Goal: Information Seeking & Learning: Learn about a topic

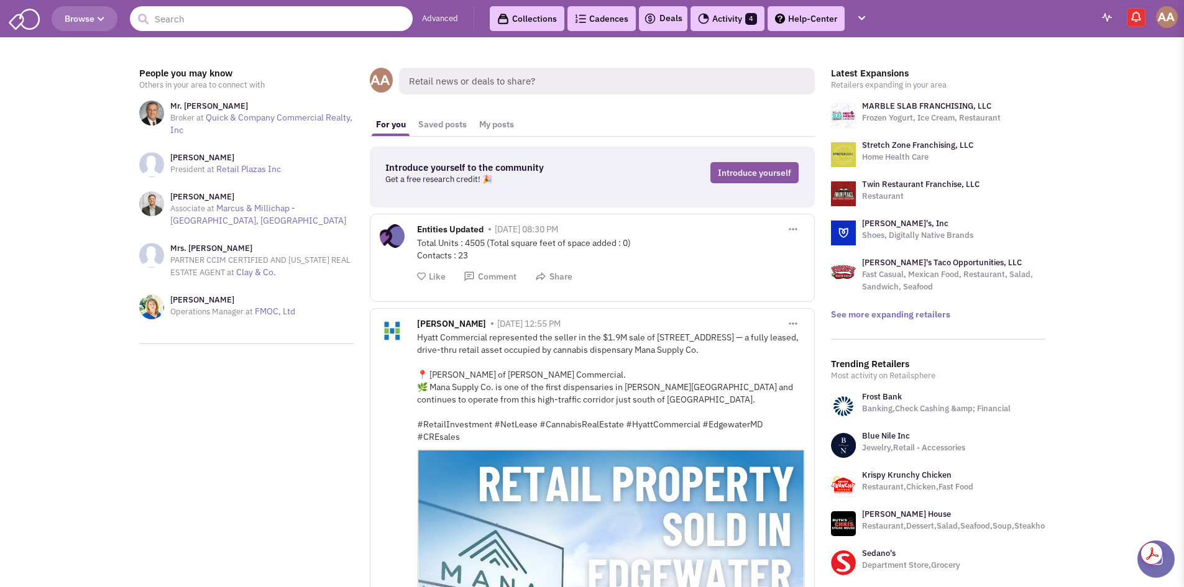
click at [291, 25] on input "text" at bounding box center [271, 18] width 283 height 25
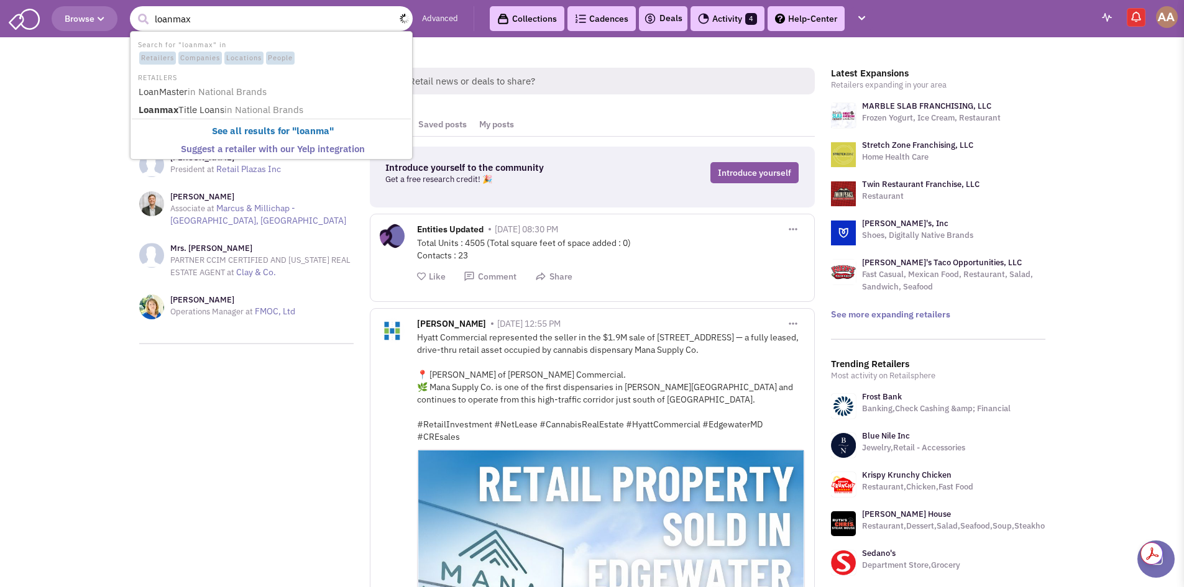
type input "loanmax"
click at [134, 10] on button "submit" at bounding box center [143, 19] width 19 height 19
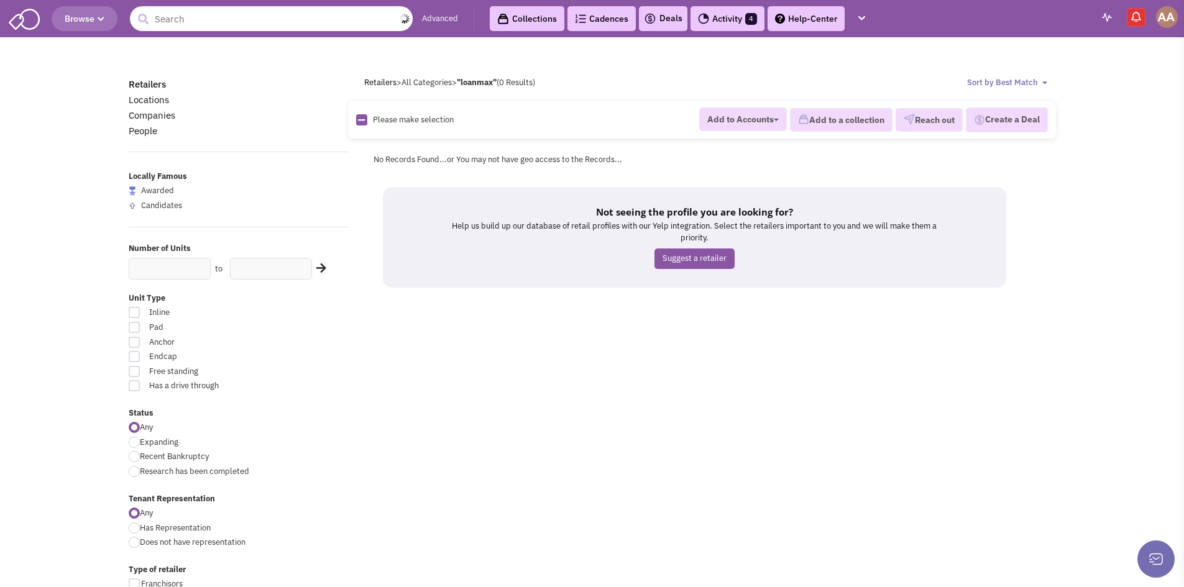
click at [247, 22] on input "text" at bounding box center [271, 18] width 283 height 25
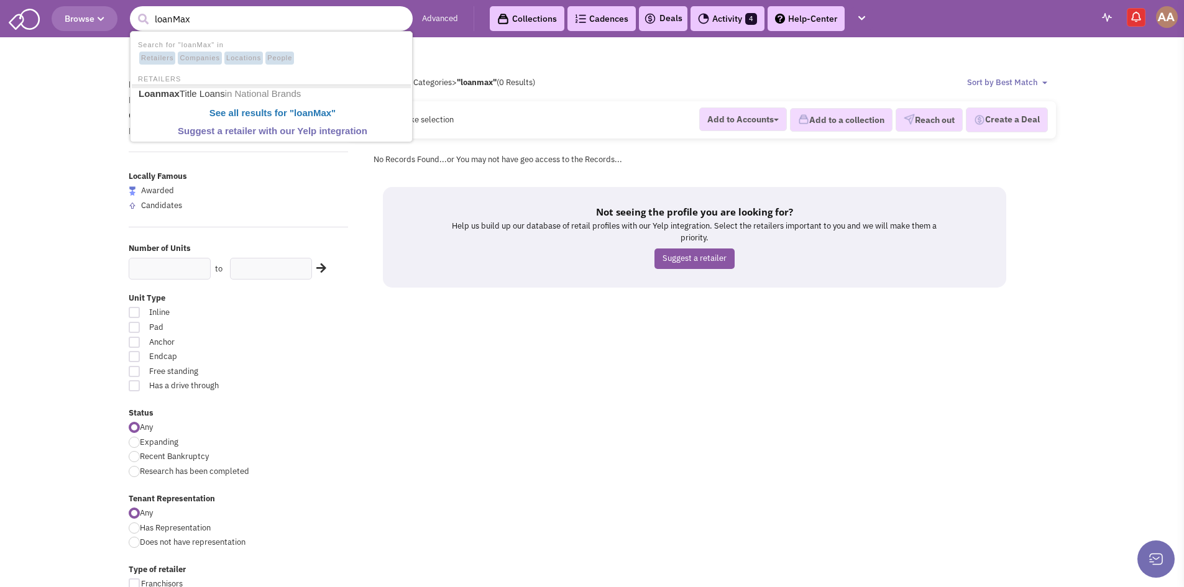
click at [171, 19] on input "loanMax" at bounding box center [271, 18] width 283 height 25
type input "loan Max"
drag, startPoint x: 186, startPoint y: 22, endPoint x: 4, endPoint y: 2, distance: 183.1
click at [1, 4] on header "Browse 2 results are available, use up and down arrow keys to navigate. loan Ma…" at bounding box center [592, 18] width 1184 height 37
click at [104, 114] on body "Browse 2 results are available, use up and down arrow keys to navigate. Advance…" at bounding box center [592, 555] width 1184 height 1111
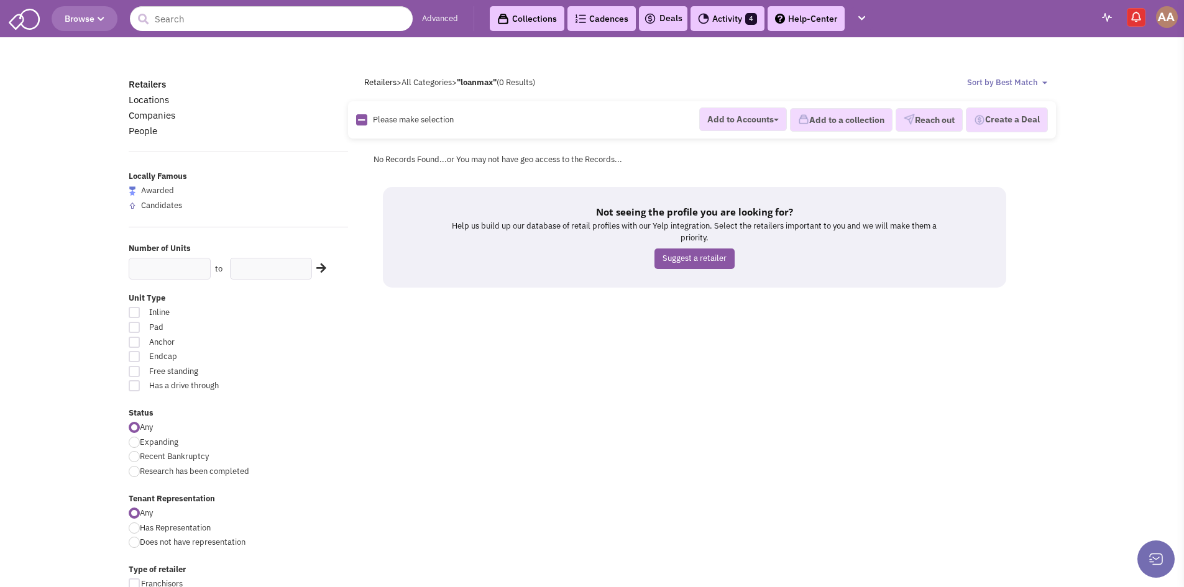
click at [104, 14] on span "Browse" at bounding box center [85, 18] width 40 height 11
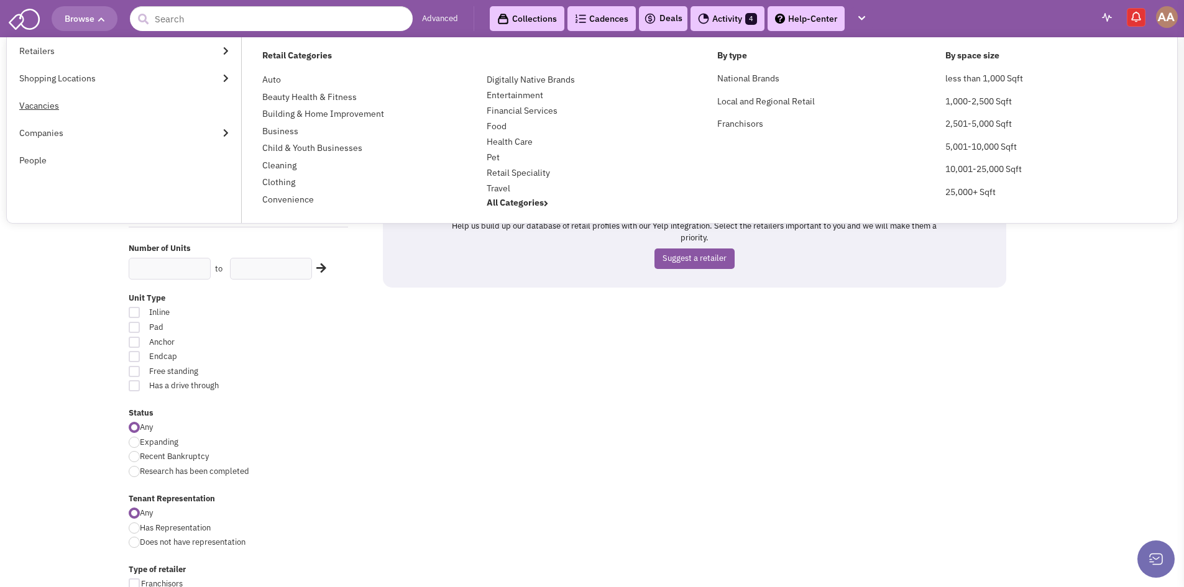
click at [148, 99] on link "Vacancies" at bounding box center [124, 105] width 234 height 27
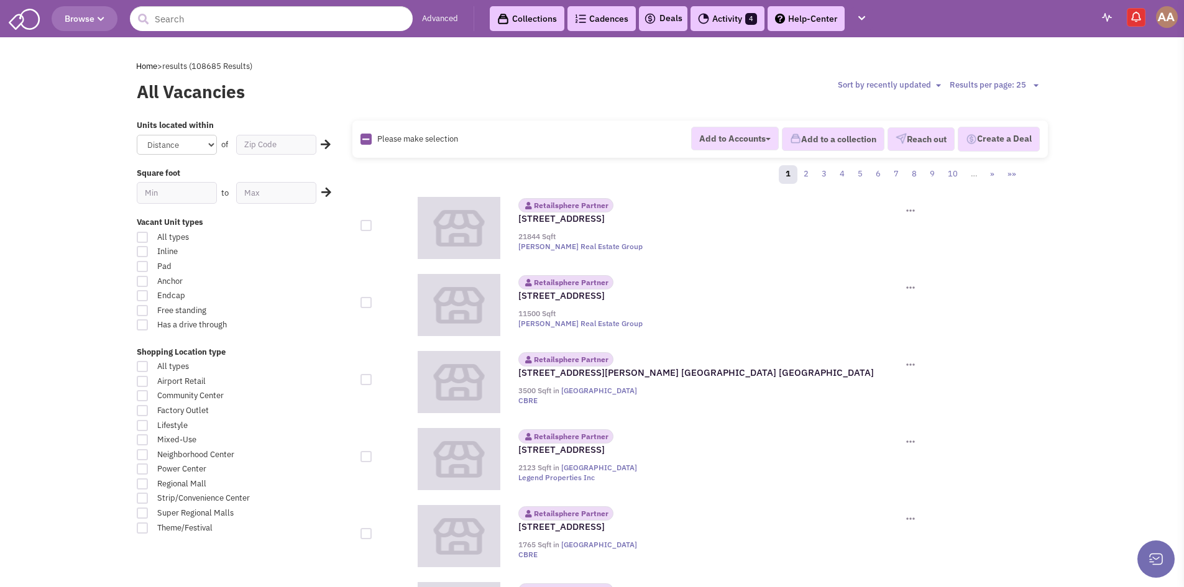
click at [99, 22] on icon "button" at bounding box center [101, 19] width 7 height 7
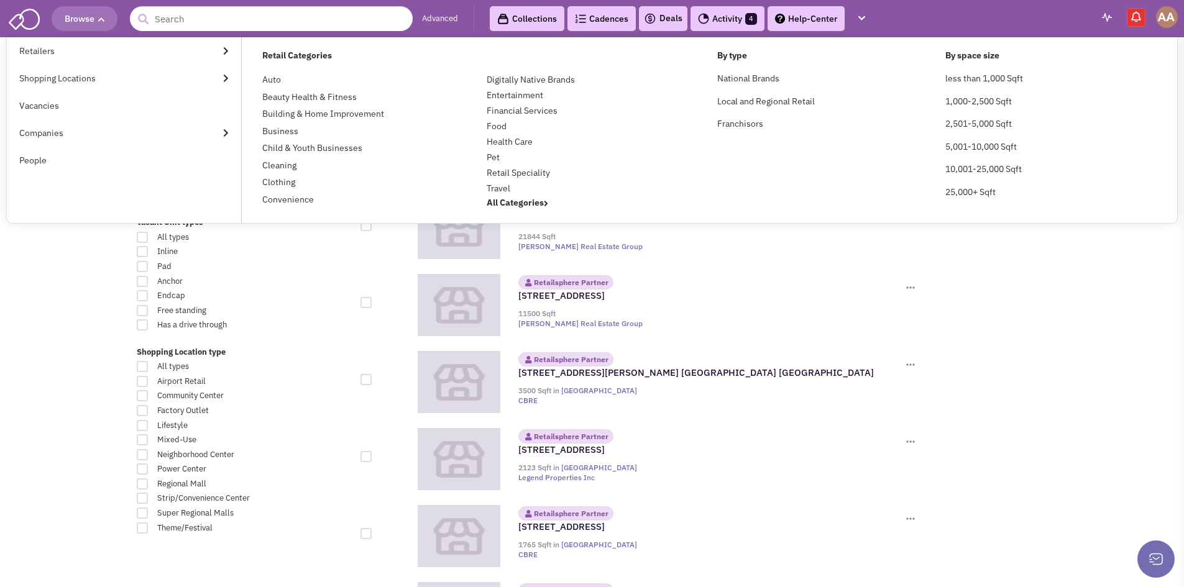
click at [76, 21] on span "Browse" at bounding box center [85, 18] width 40 height 11
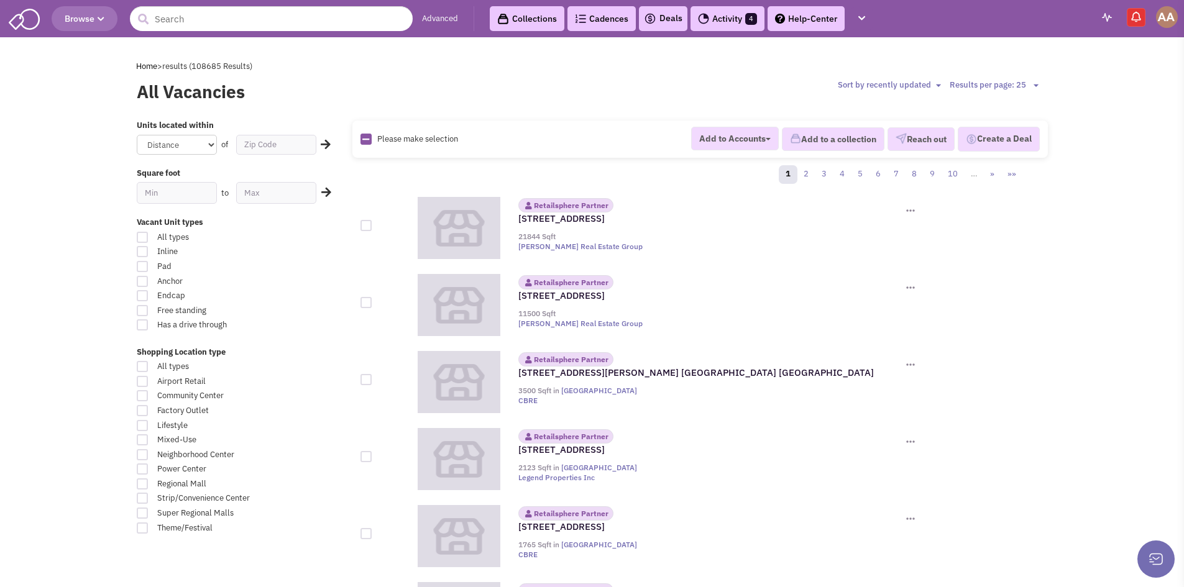
click at [76, 21] on span "Browse" at bounding box center [85, 18] width 40 height 11
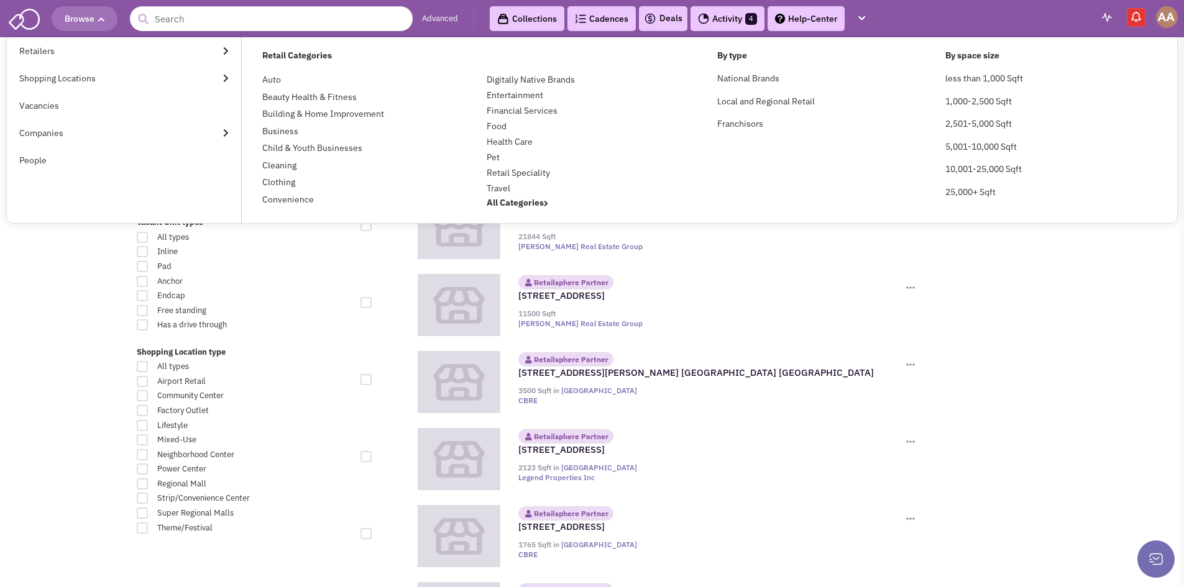
click at [76, 21] on span "Browse" at bounding box center [85, 18] width 40 height 11
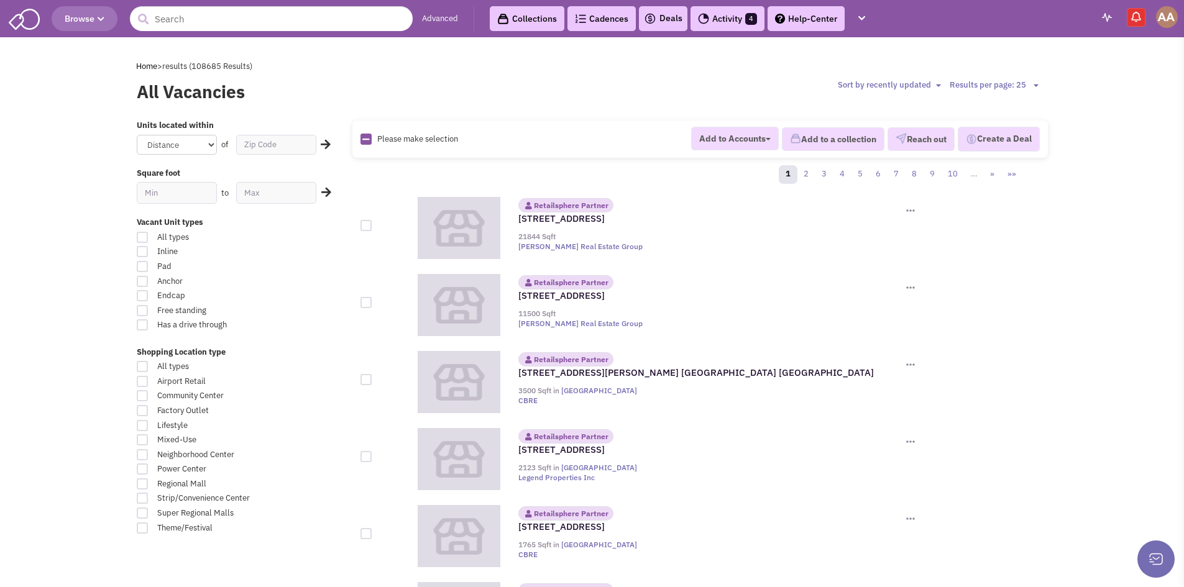
click at [96, 18] on span "Browse" at bounding box center [85, 18] width 40 height 11
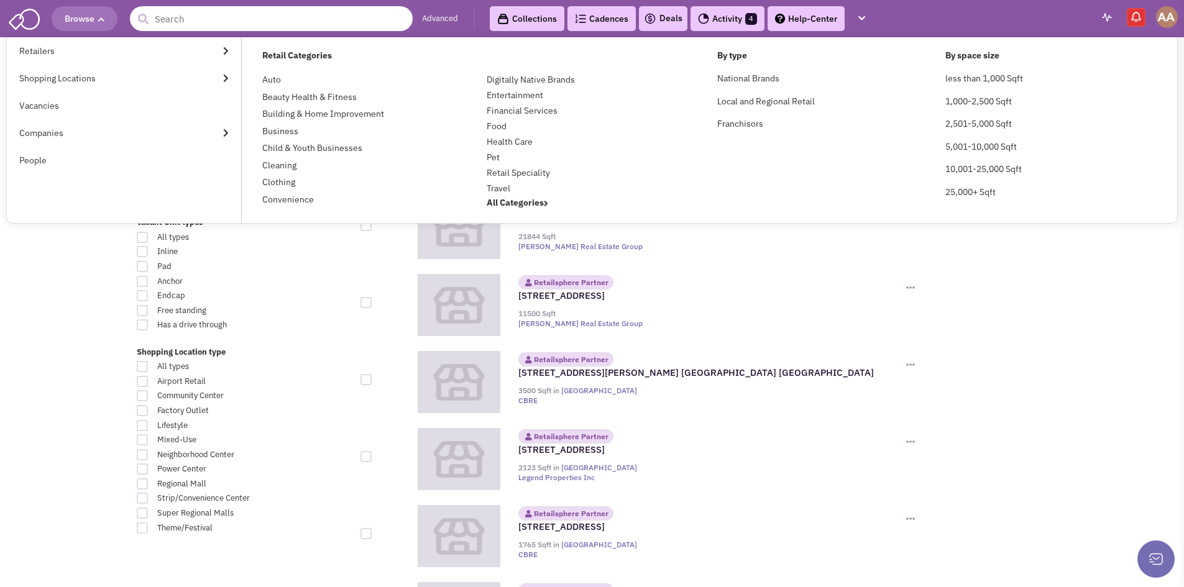
click at [187, 14] on input "text" at bounding box center [271, 18] width 283 height 25
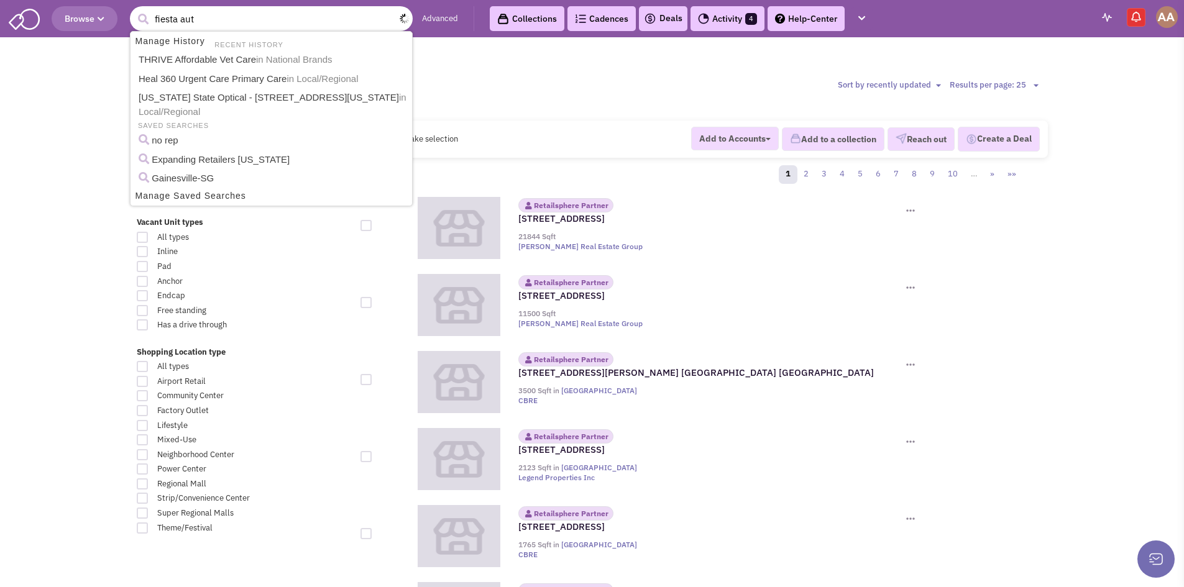
type input "fiesta auto"
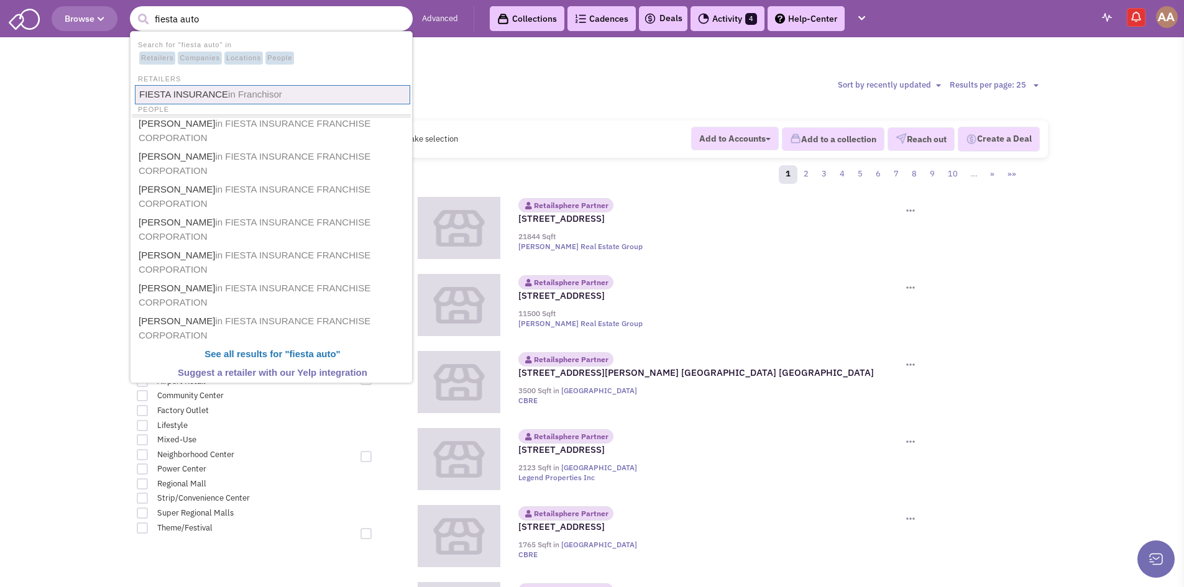
click at [190, 89] on link "FIESTA INSURANCE in Franchisor" at bounding box center [272, 94] width 275 height 19
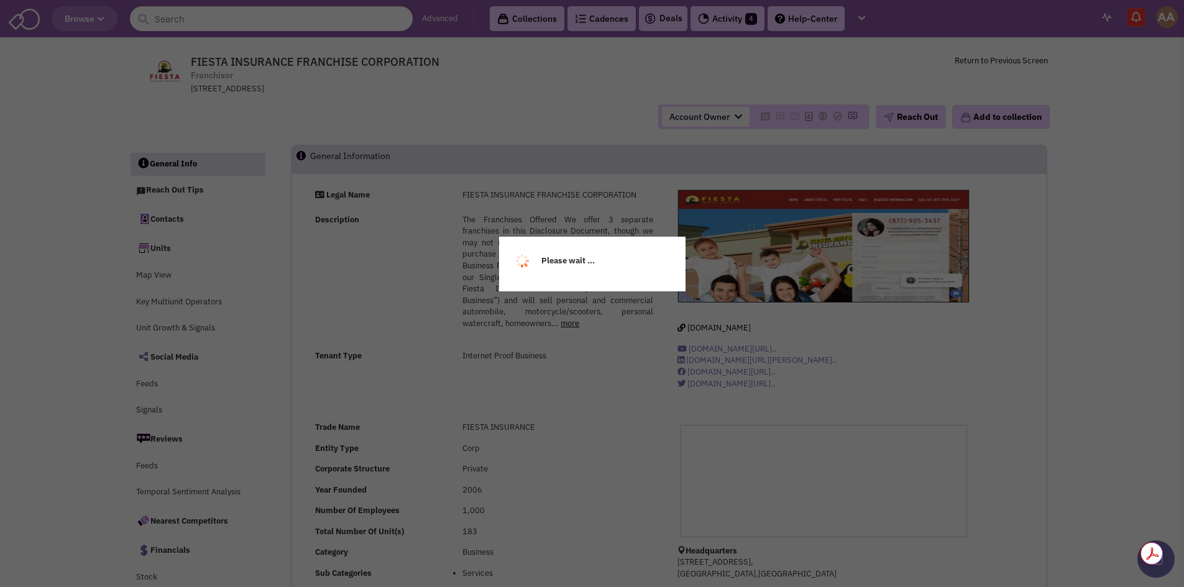
select select
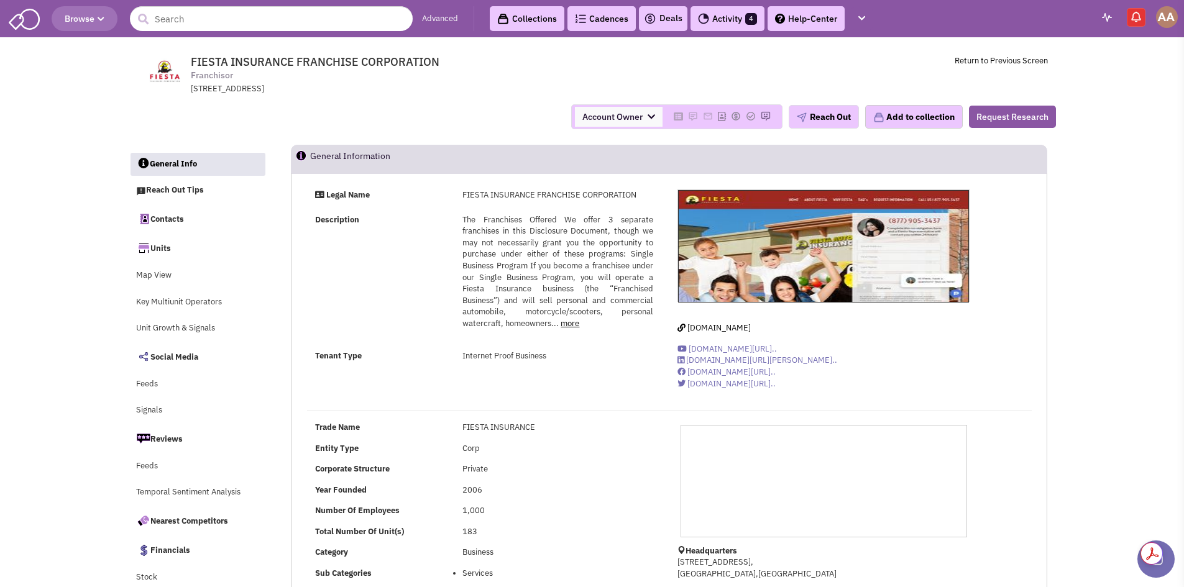
select select
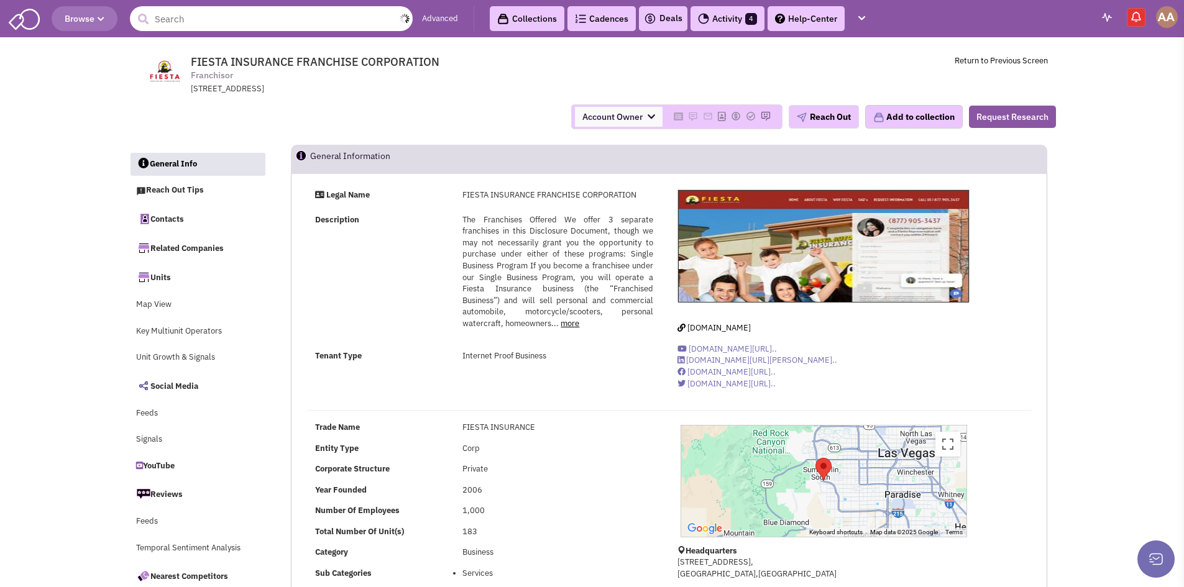
click at [206, 27] on input "text" at bounding box center [271, 18] width 283 height 25
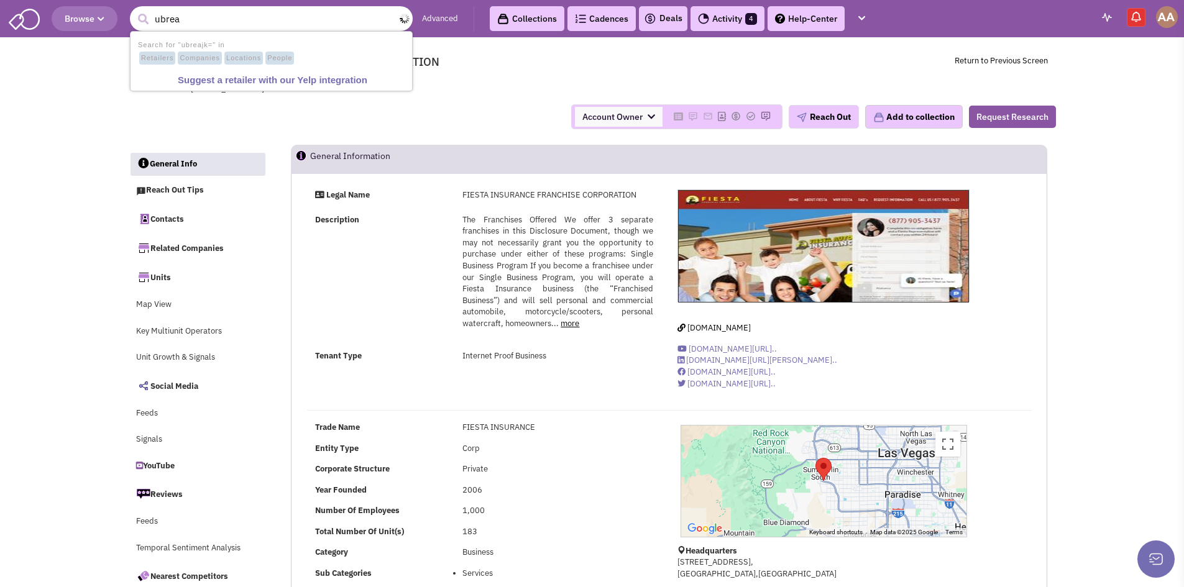
type input "ubreak"
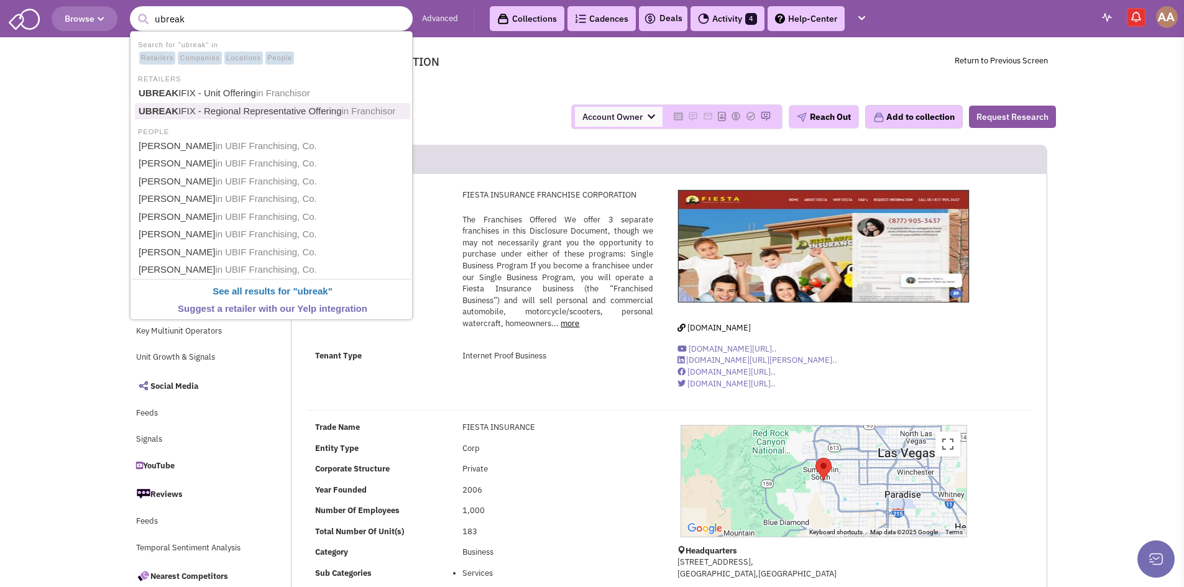
click at [240, 119] on link "UBREAK IFIX - Regional Representative Offering in Franchisor" at bounding box center [272, 111] width 275 height 17
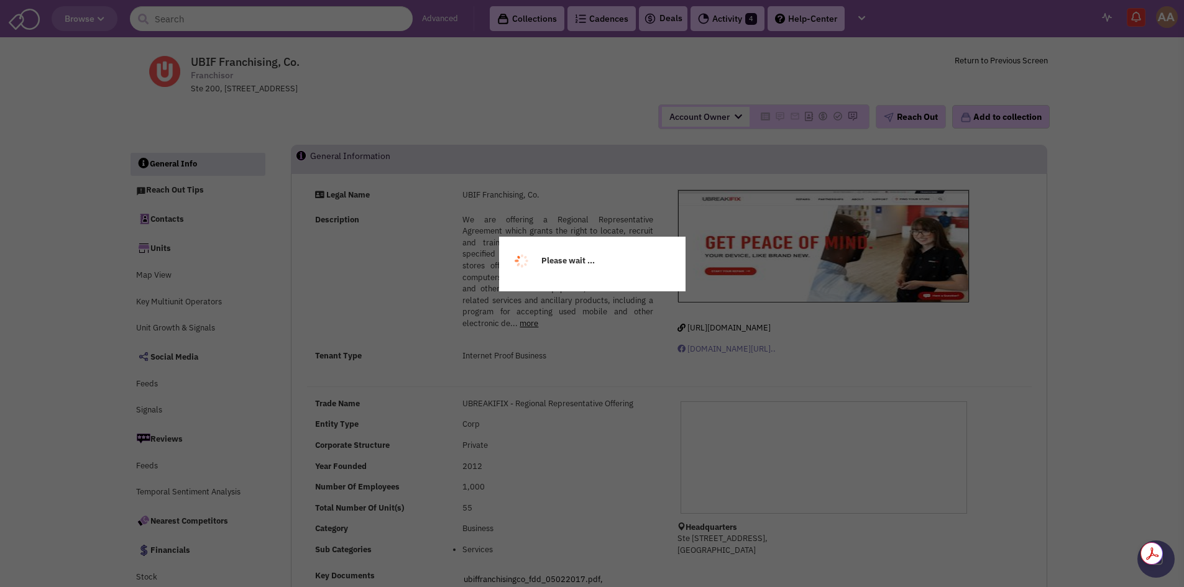
select select
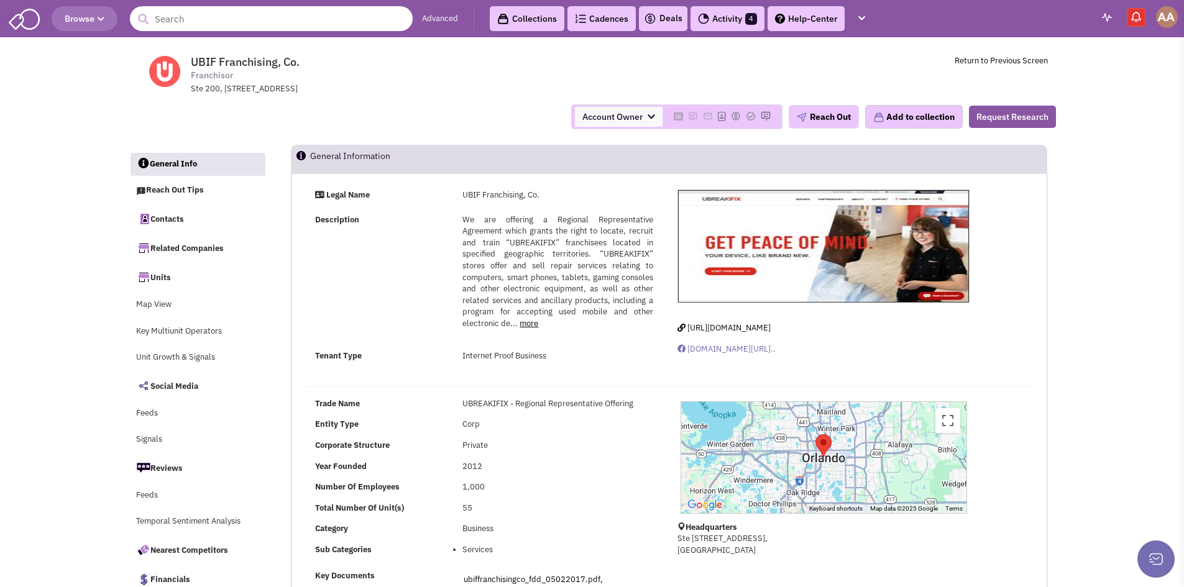
click at [249, 21] on input "text" at bounding box center [271, 18] width 283 height 25
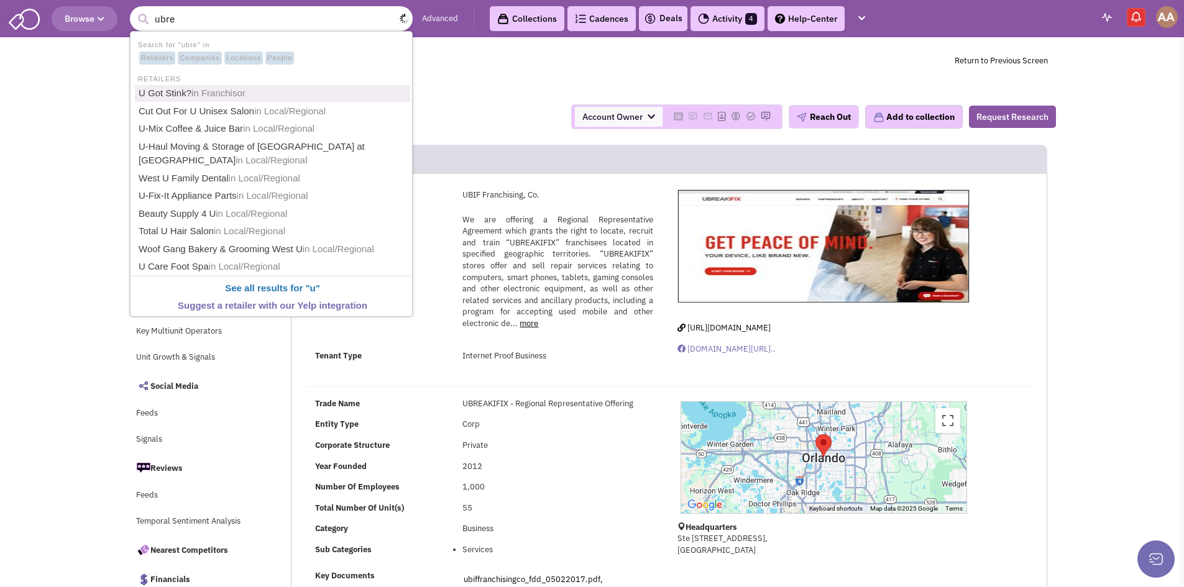
type input "ubrea"
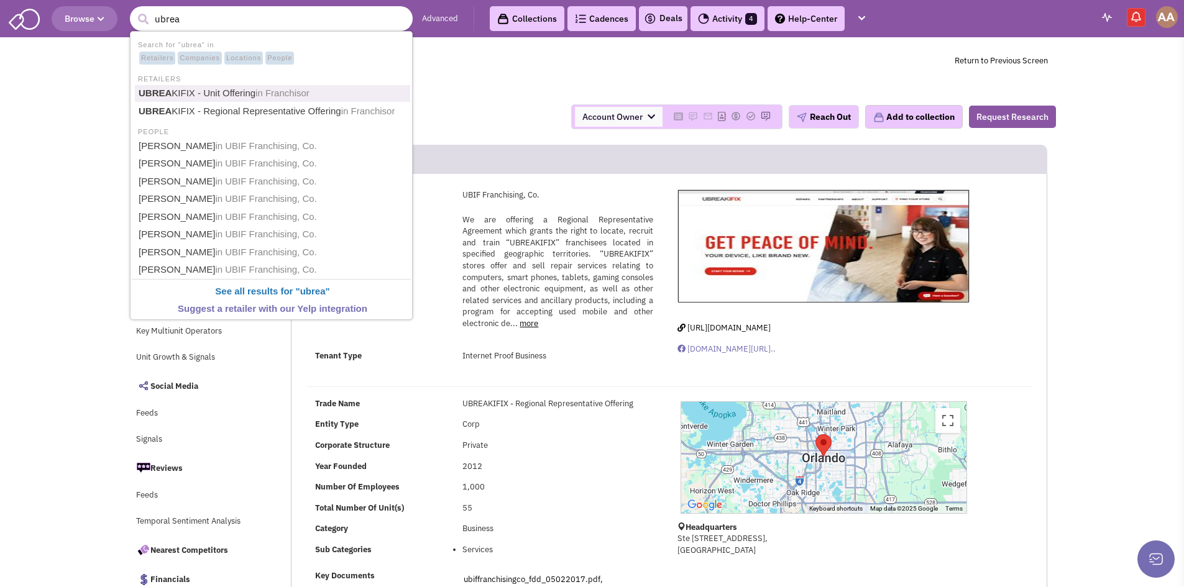
click at [226, 96] on link "UBREA KIFIX - Unit Offering in Franchisor" at bounding box center [272, 93] width 275 height 17
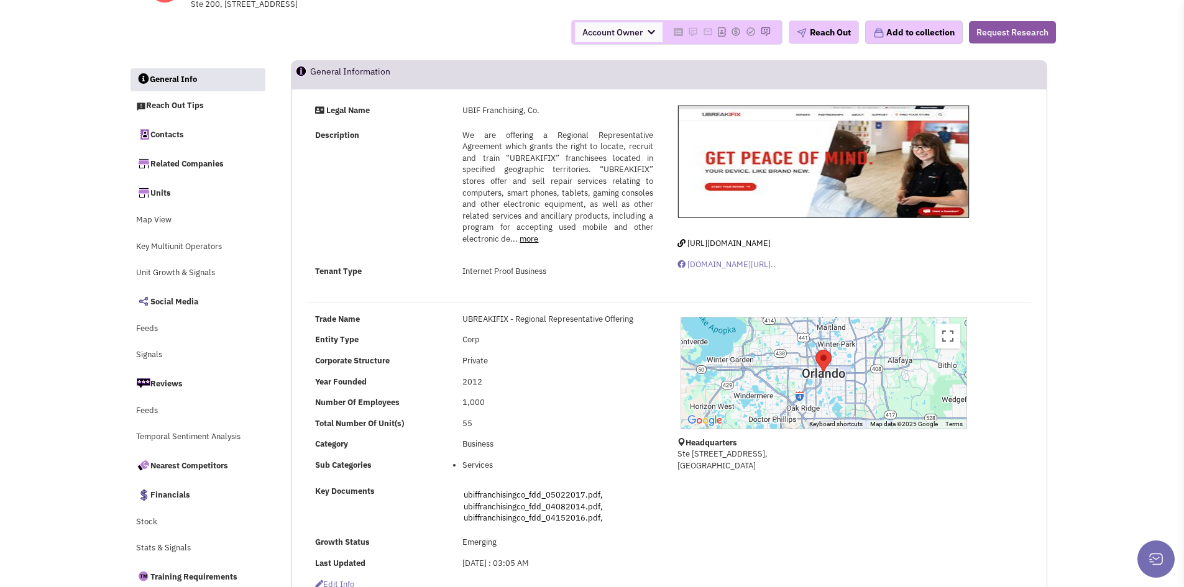
scroll to position [249, 0]
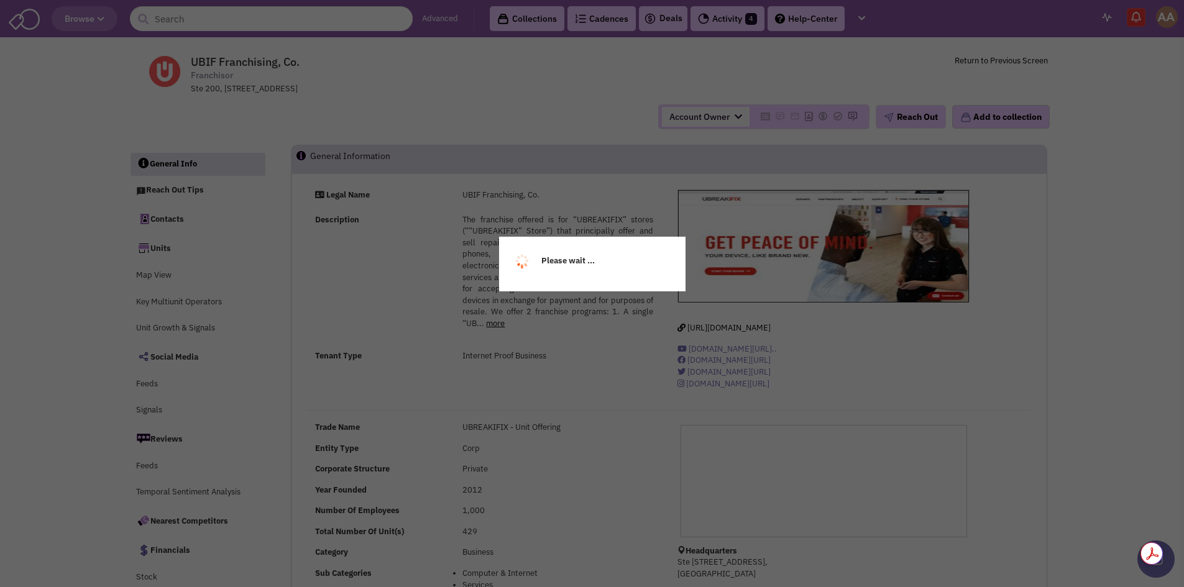
select select
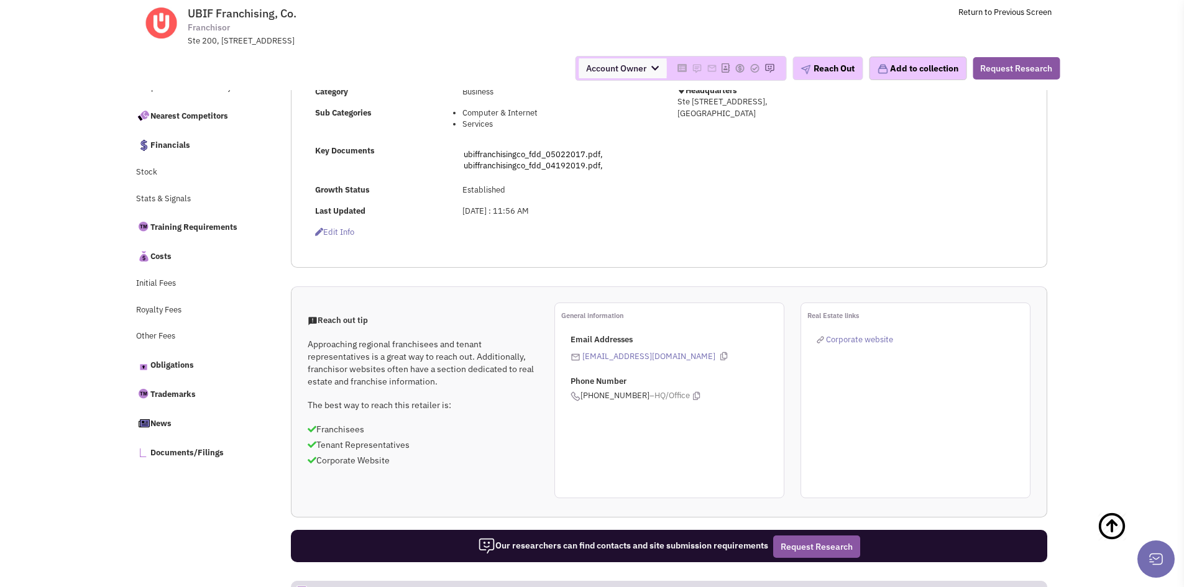
scroll to position [373, 0]
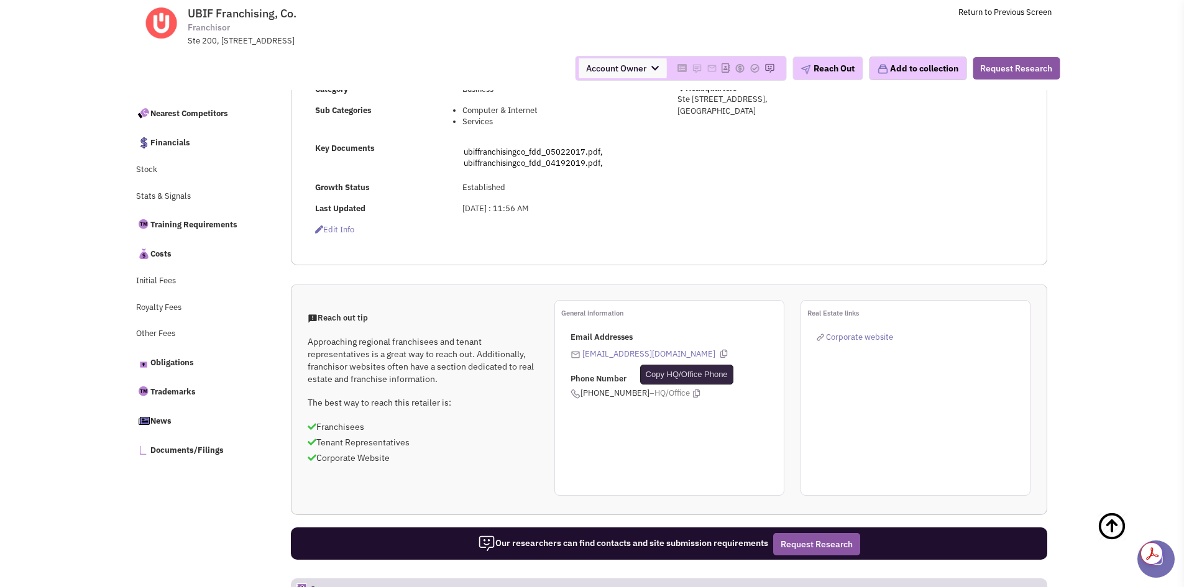
click at [693, 393] on icon at bounding box center [696, 394] width 7 height 8
click at [859, 335] on span "Corporate website" at bounding box center [859, 337] width 67 height 11
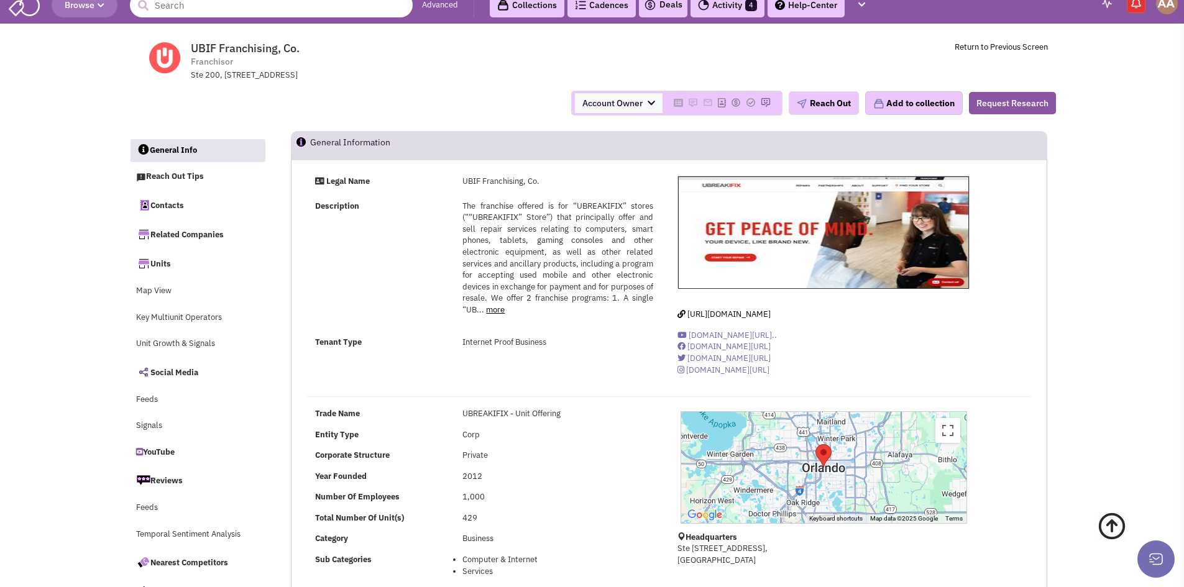
scroll to position [0, 0]
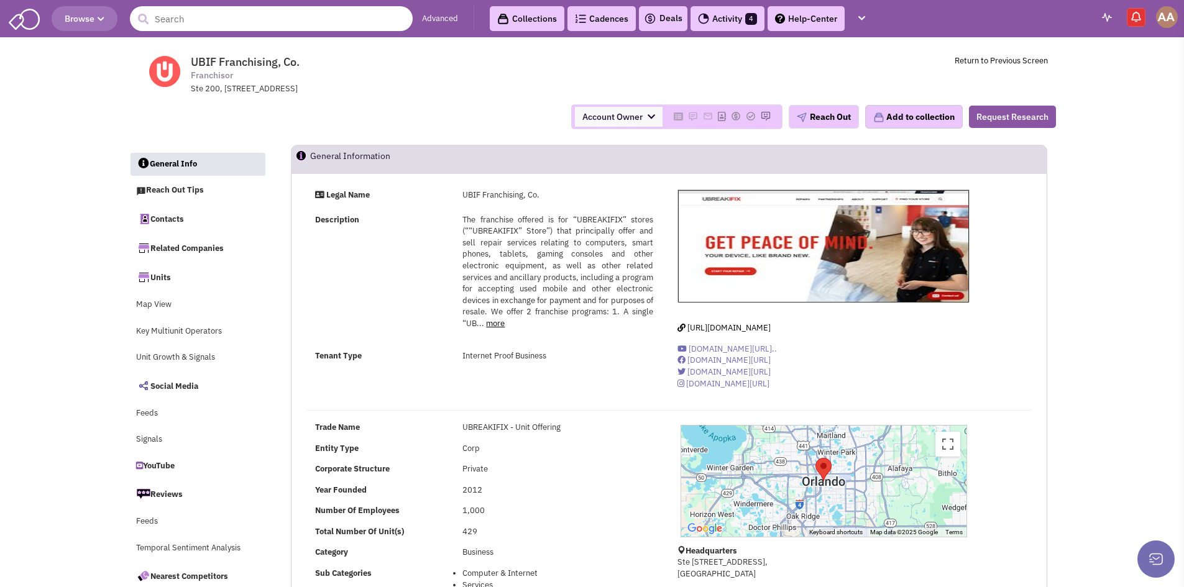
click at [211, 12] on input "text" at bounding box center [271, 18] width 283 height 25
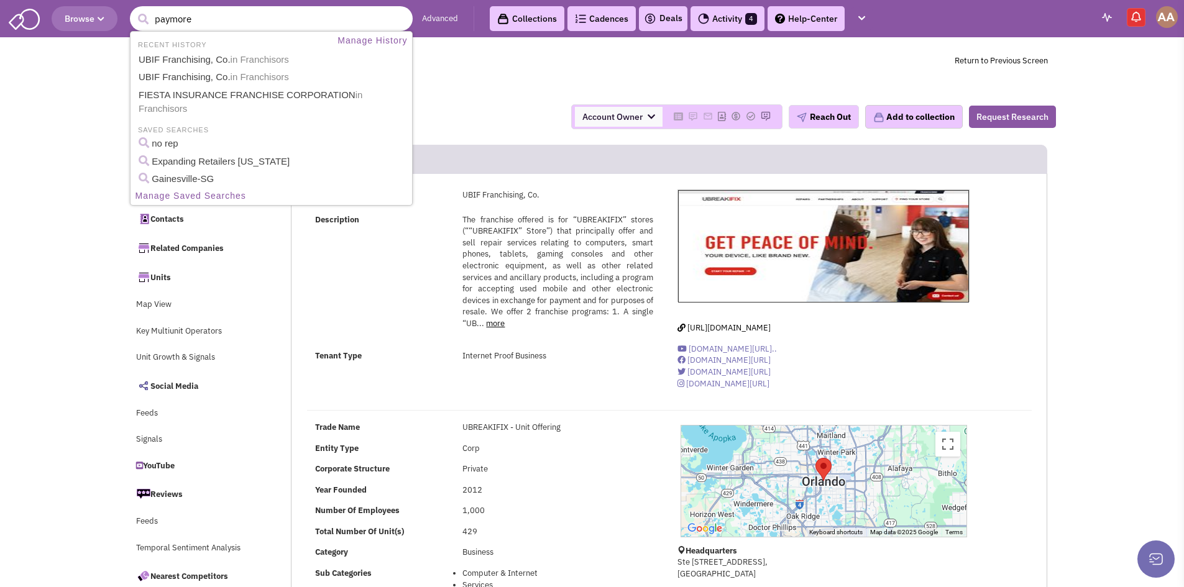
type input "paymore"
click at [134, 10] on button "submit" at bounding box center [143, 19] width 19 height 19
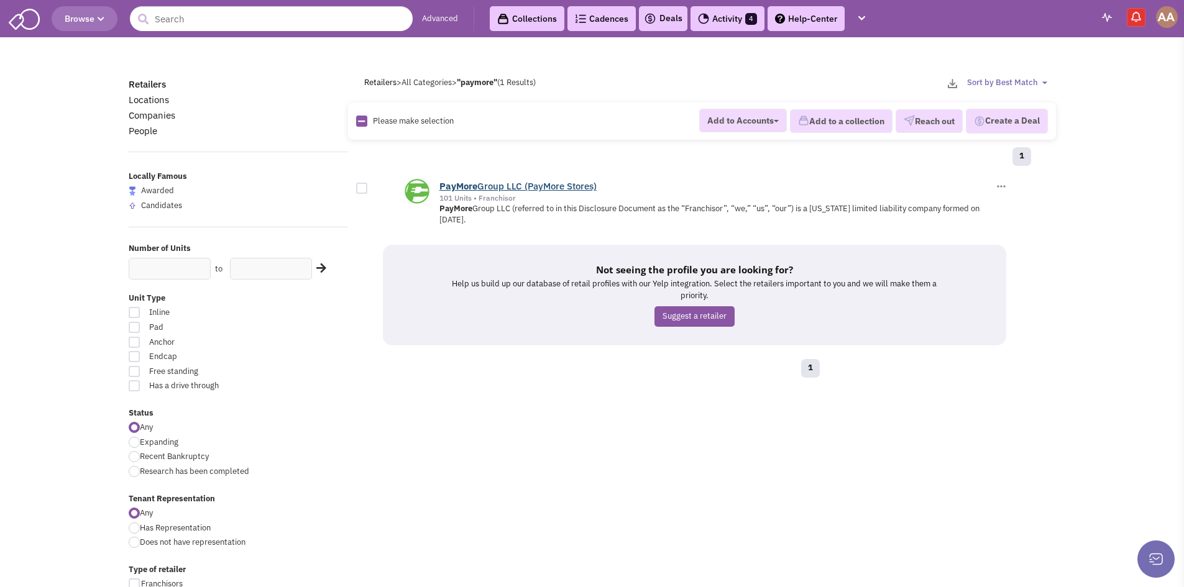
click at [470, 188] on b "PayMore" at bounding box center [458, 186] width 38 height 12
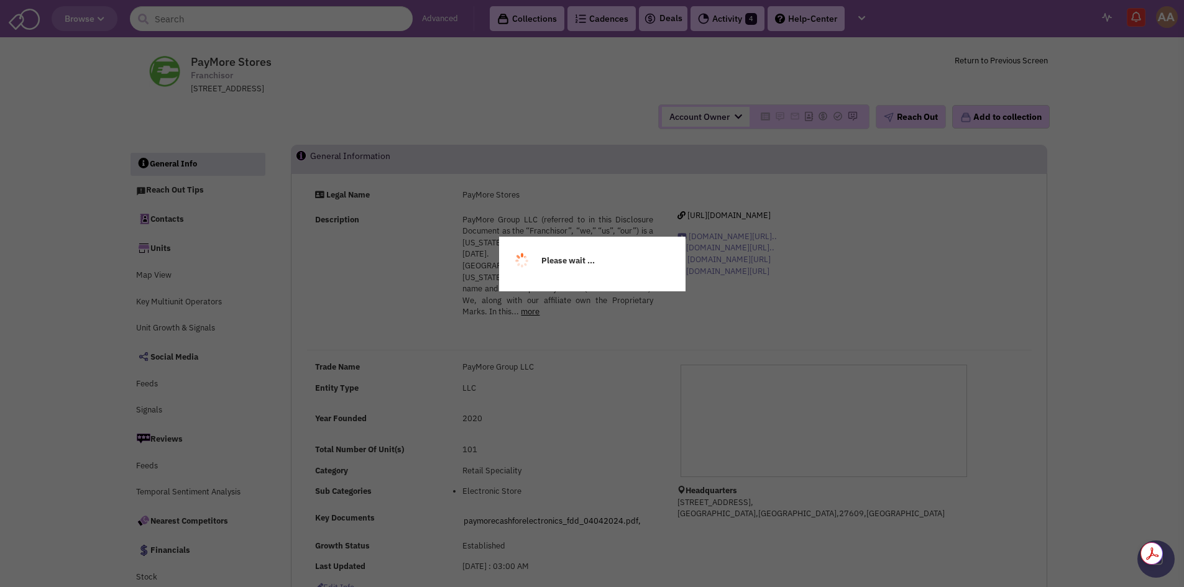
select select
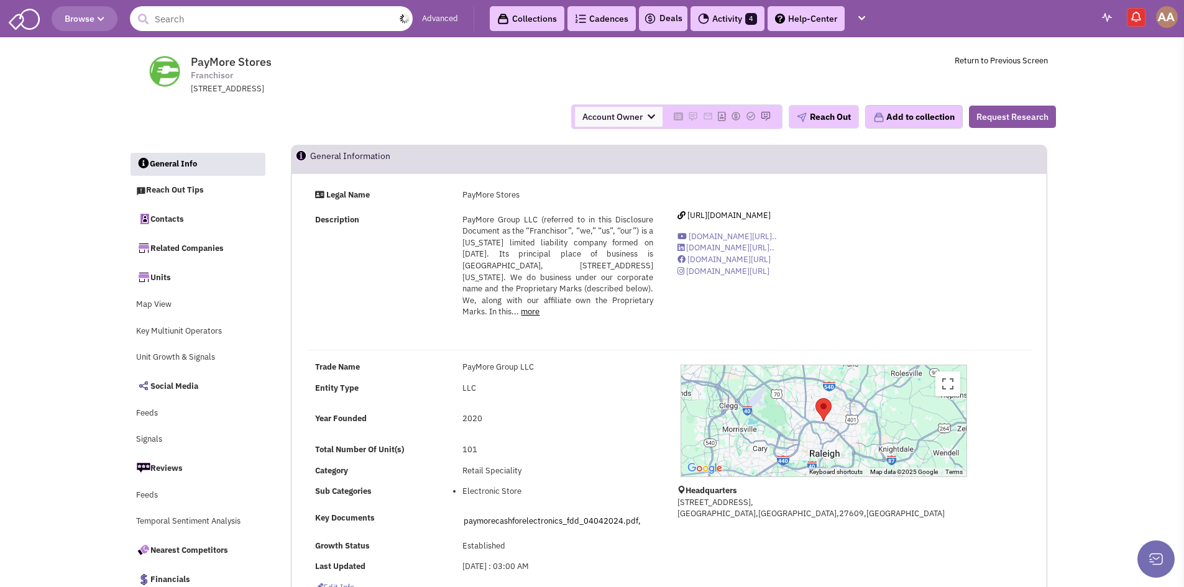
click at [206, 12] on input "text" at bounding box center [271, 18] width 283 height 25
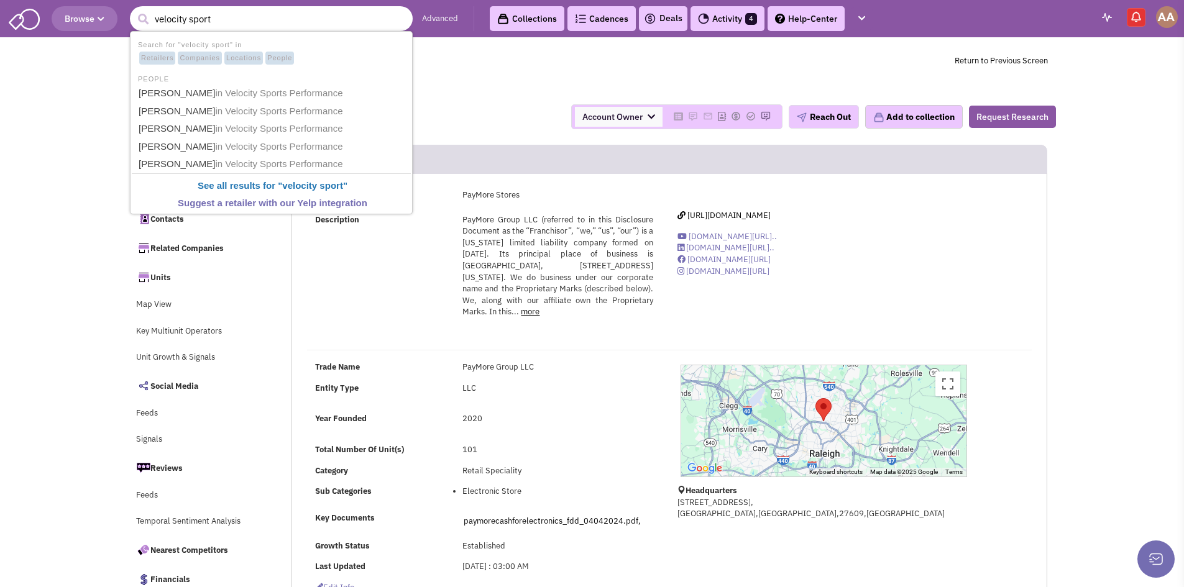
type input "velocity sport"
click at [134, 10] on button "submit" at bounding box center [143, 19] width 19 height 19
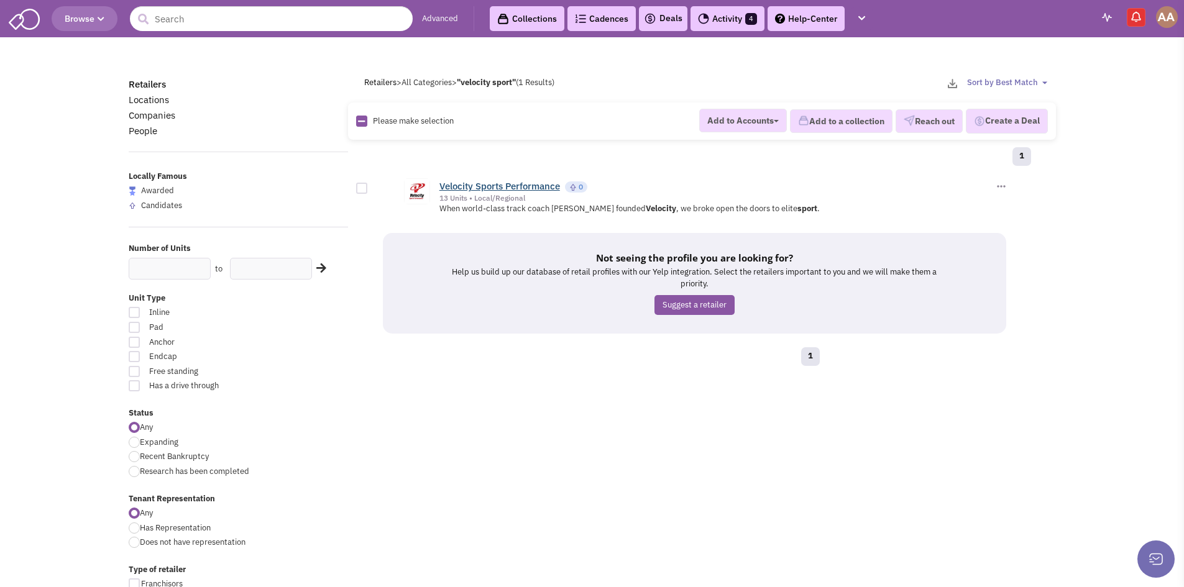
click at [458, 184] on link "Velocity Sports Performance" at bounding box center [499, 186] width 121 height 12
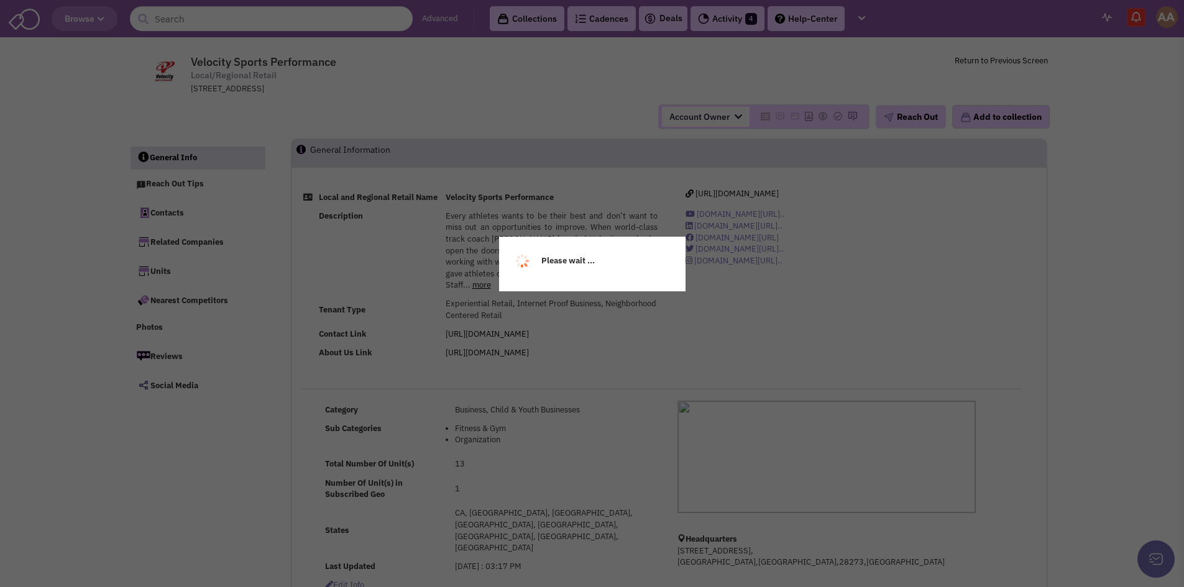
select select
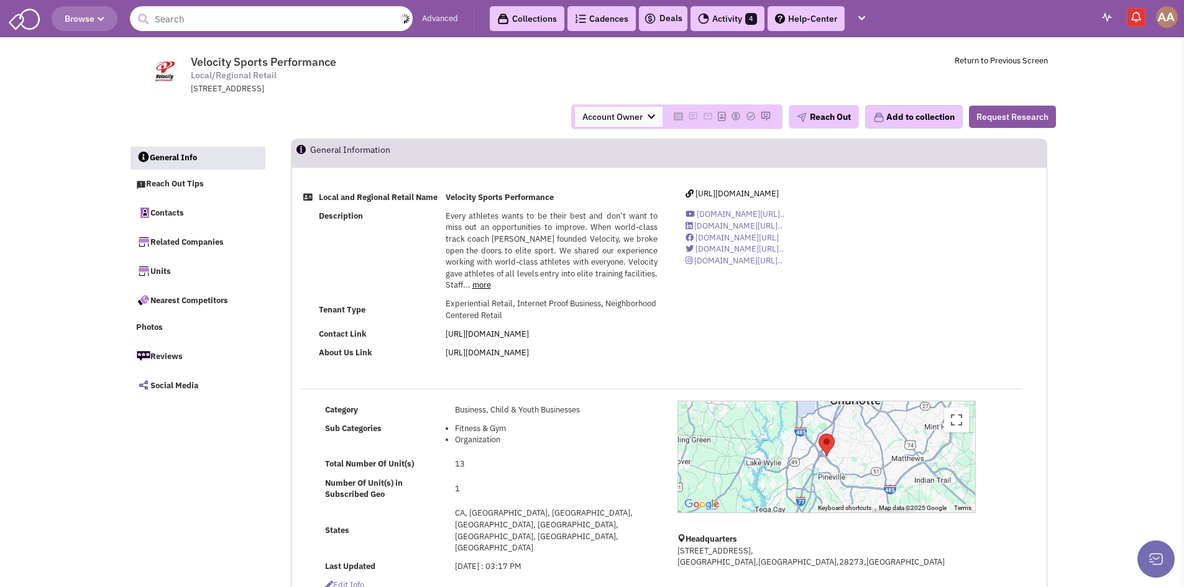
click at [256, 14] on input "text" at bounding box center [271, 18] width 283 height 25
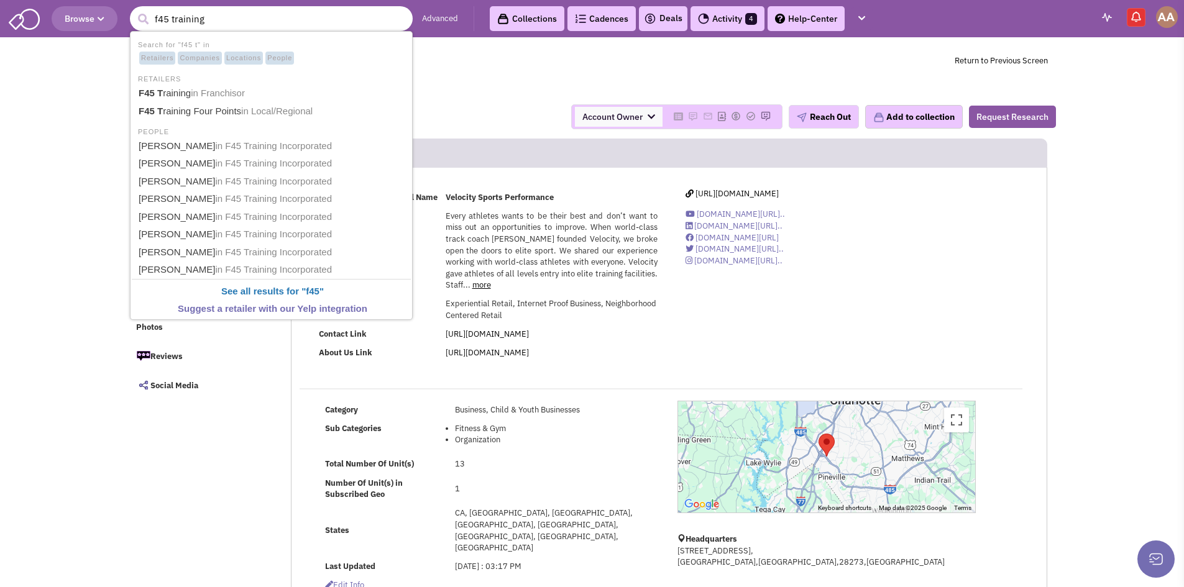
type input "f45 training"
click at [134, 10] on button "submit" at bounding box center [143, 19] width 19 height 19
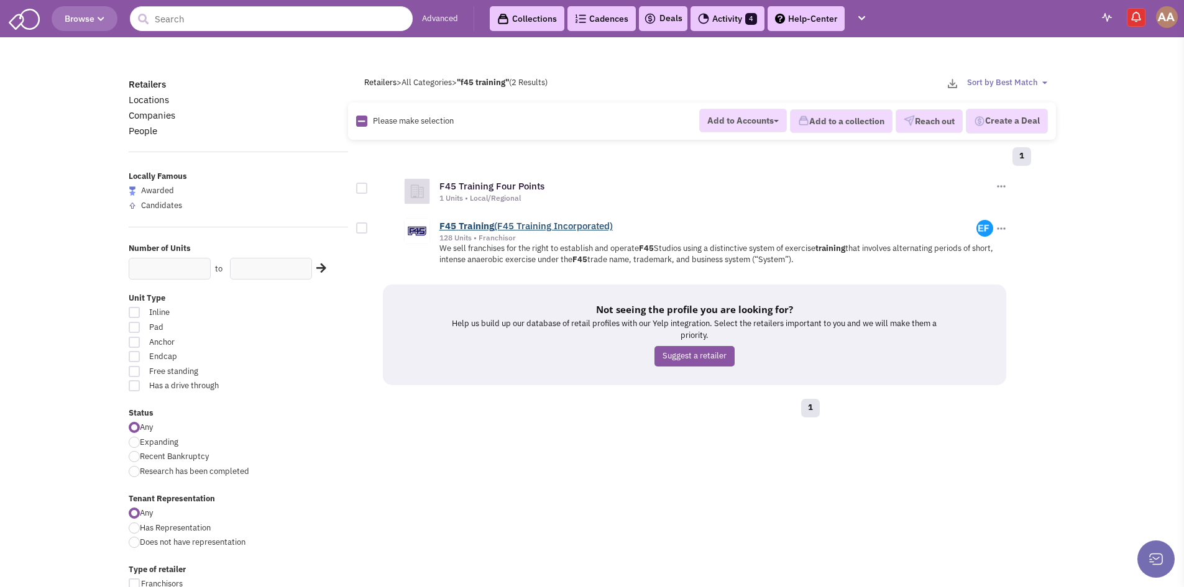
click at [468, 227] on b "Training" at bounding box center [476, 226] width 35 height 12
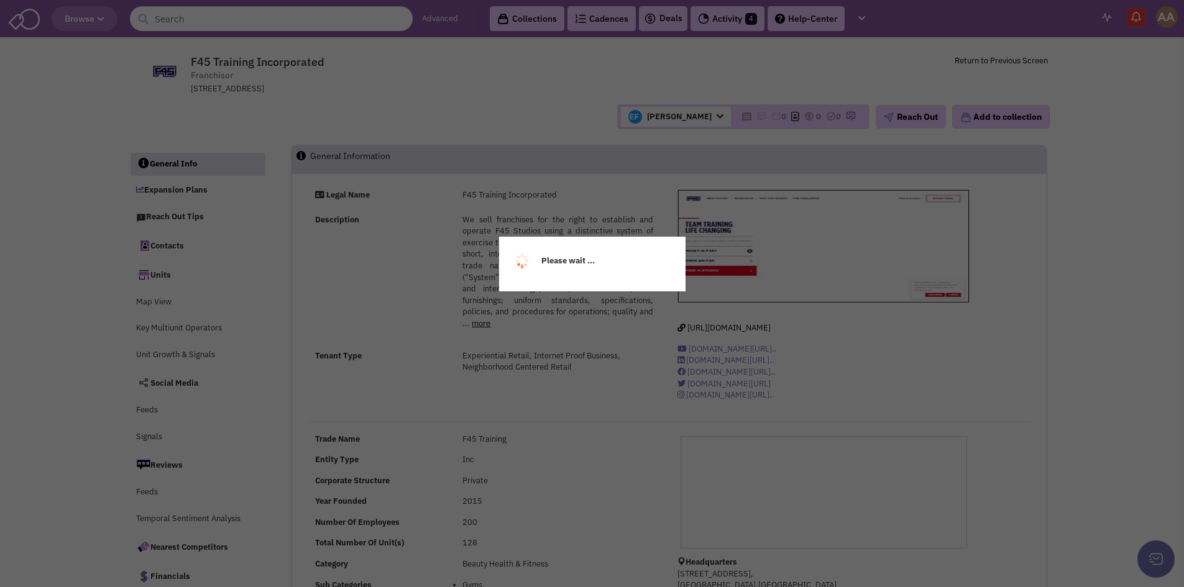
select select
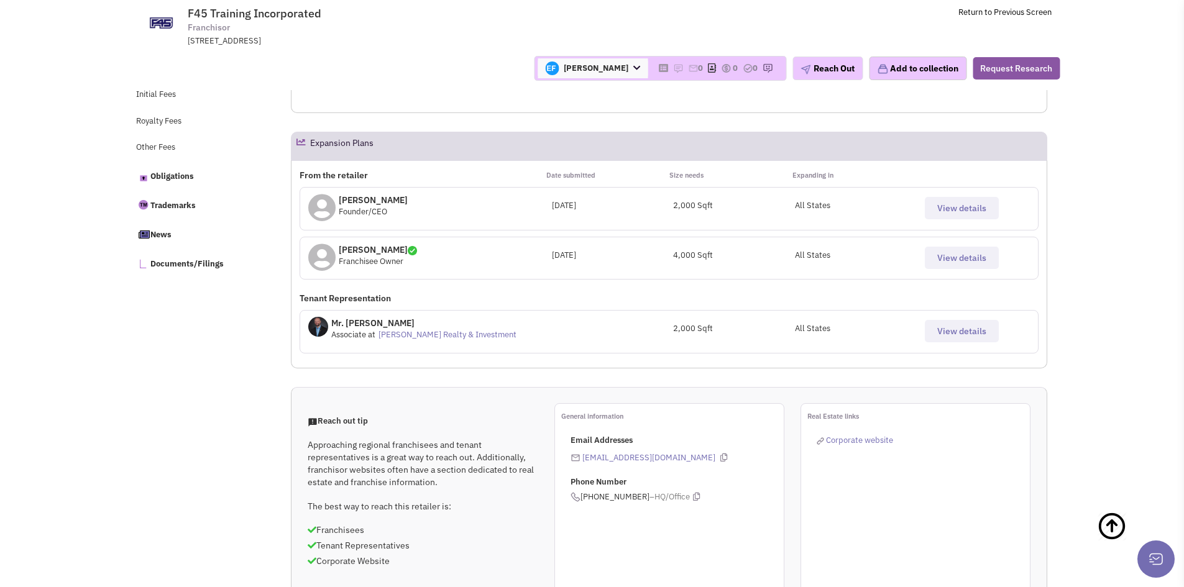
scroll to position [585, 0]
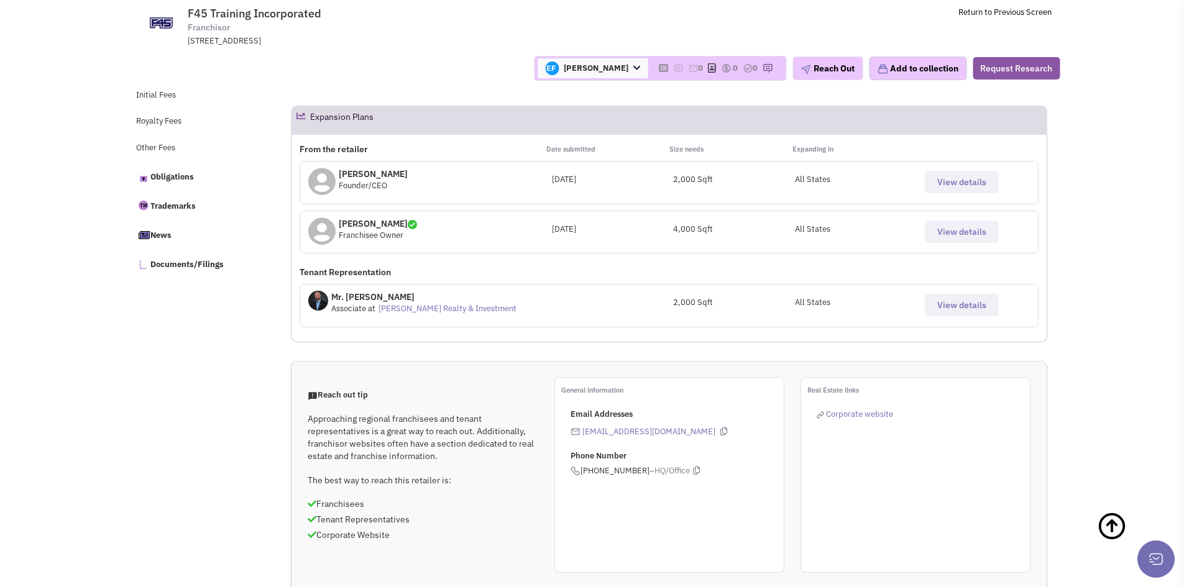
click at [939, 303] on span "View details" at bounding box center [961, 304] width 49 height 11
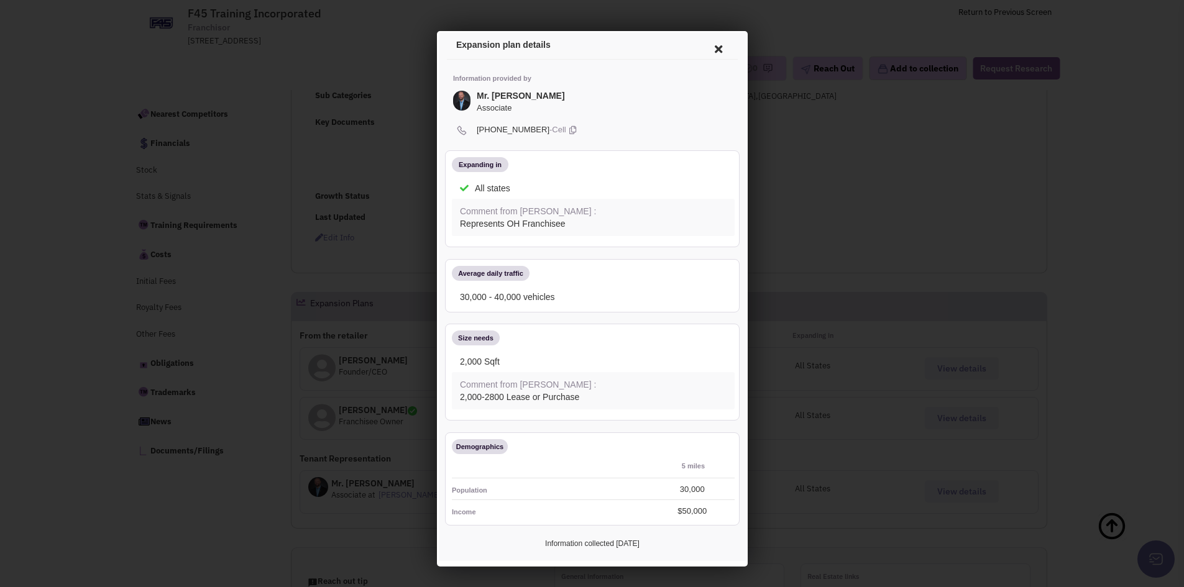
scroll to position [3, 0]
click at [705, 51] on icon at bounding box center [716, 47] width 26 height 30
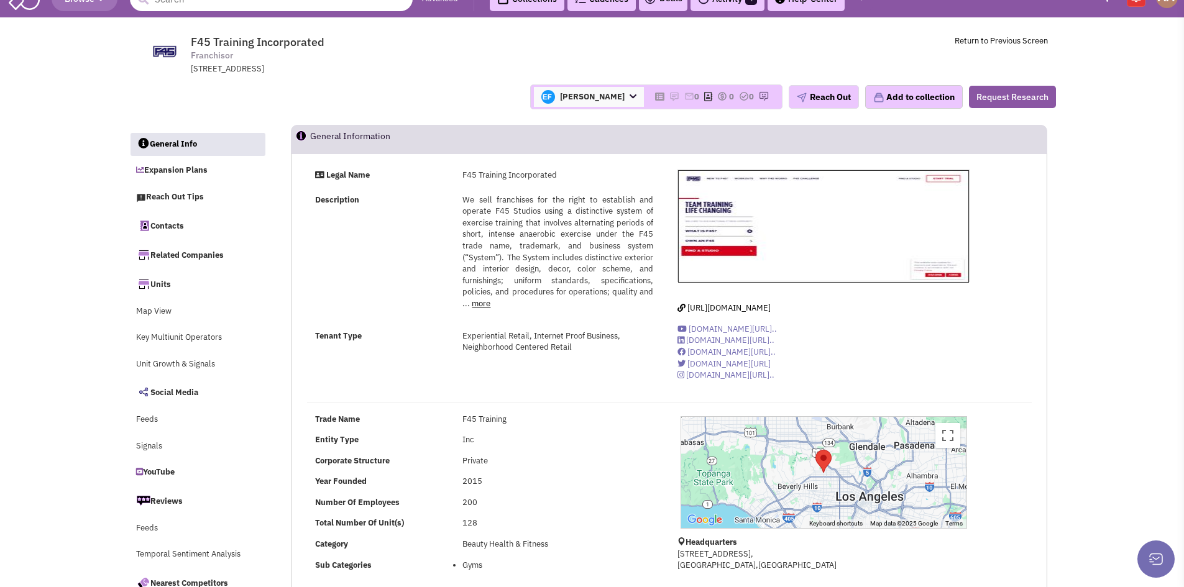
scroll to position [0, 0]
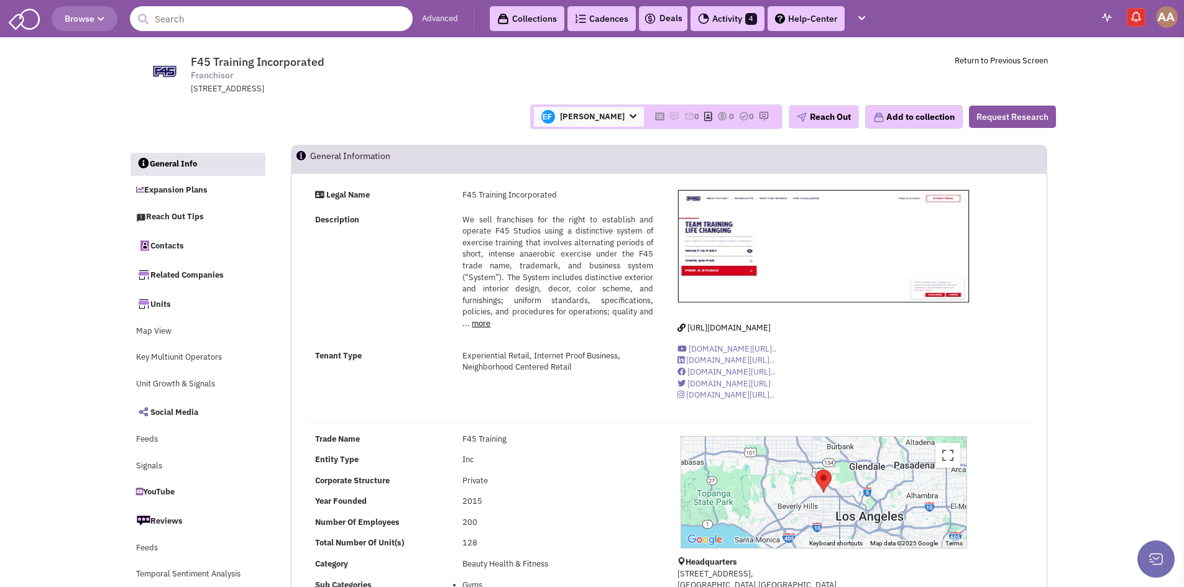
click at [327, 11] on input "text" at bounding box center [271, 18] width 283 height 25
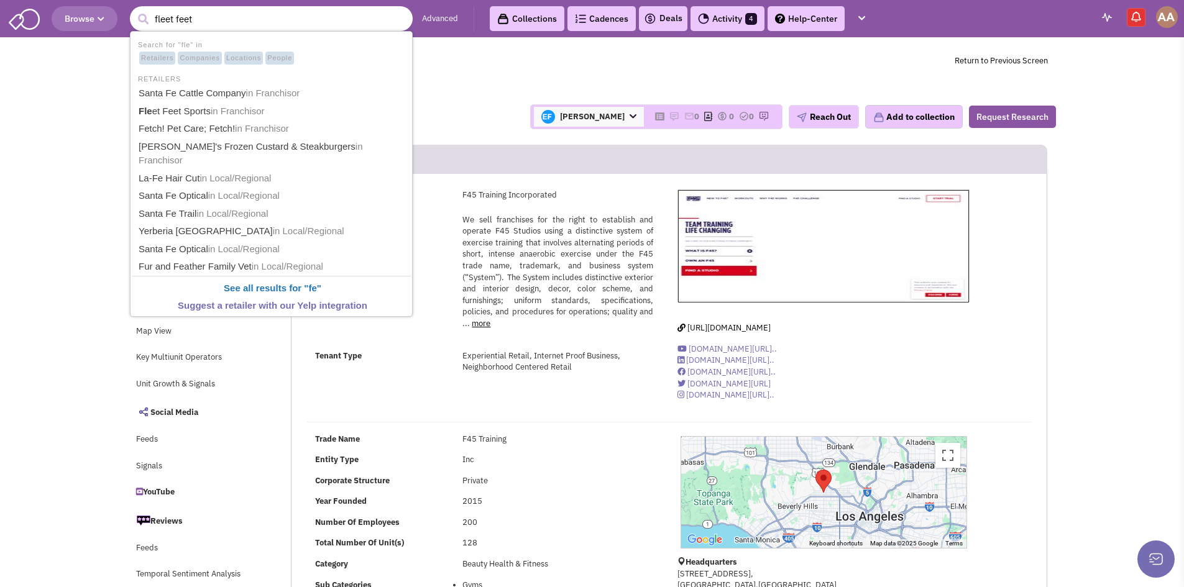
type input "fleet feet"
click at [134, 10] on button "submit" at bounding box center [143, 19] width 19 height 19
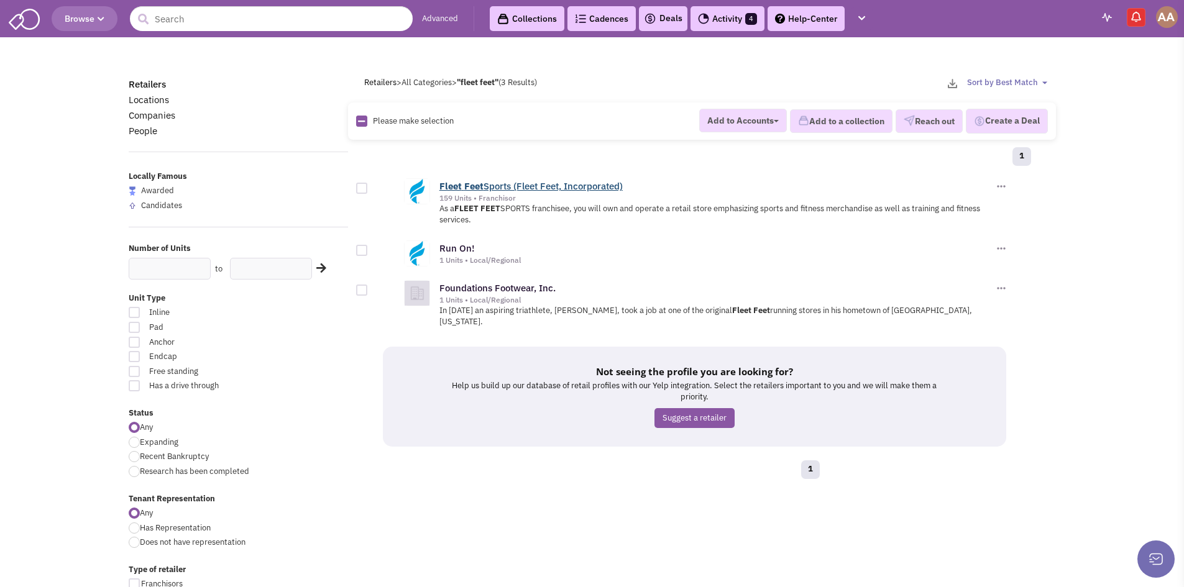
click at [489, 189] on link "Fleet Feet Sports (Fleet Feet, Incorporated)" at bounding box center [530, 186] width 183 height 12
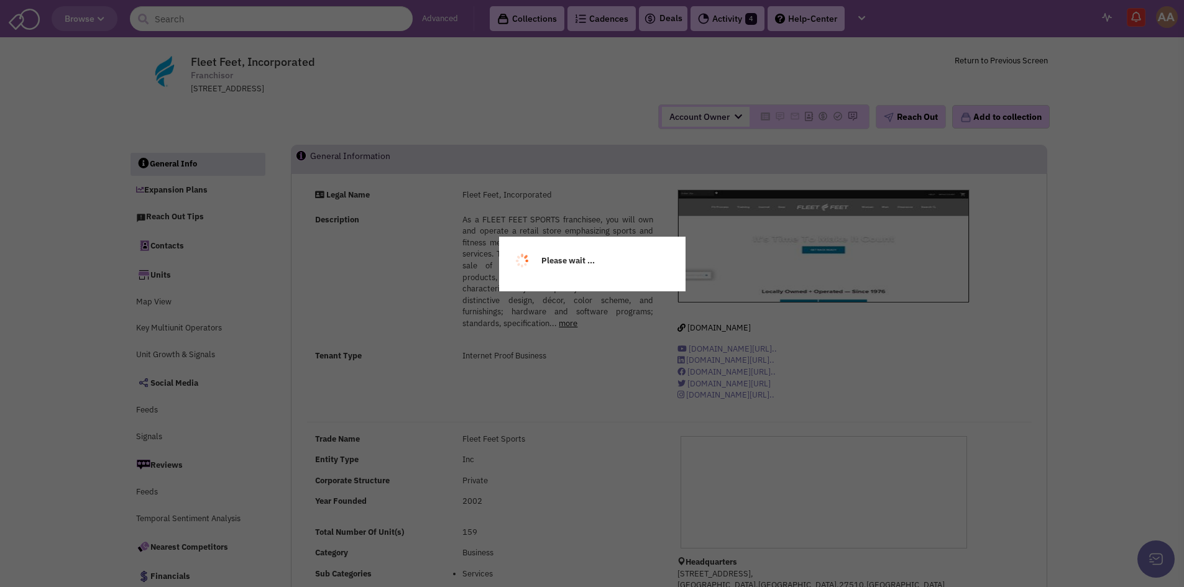
select select
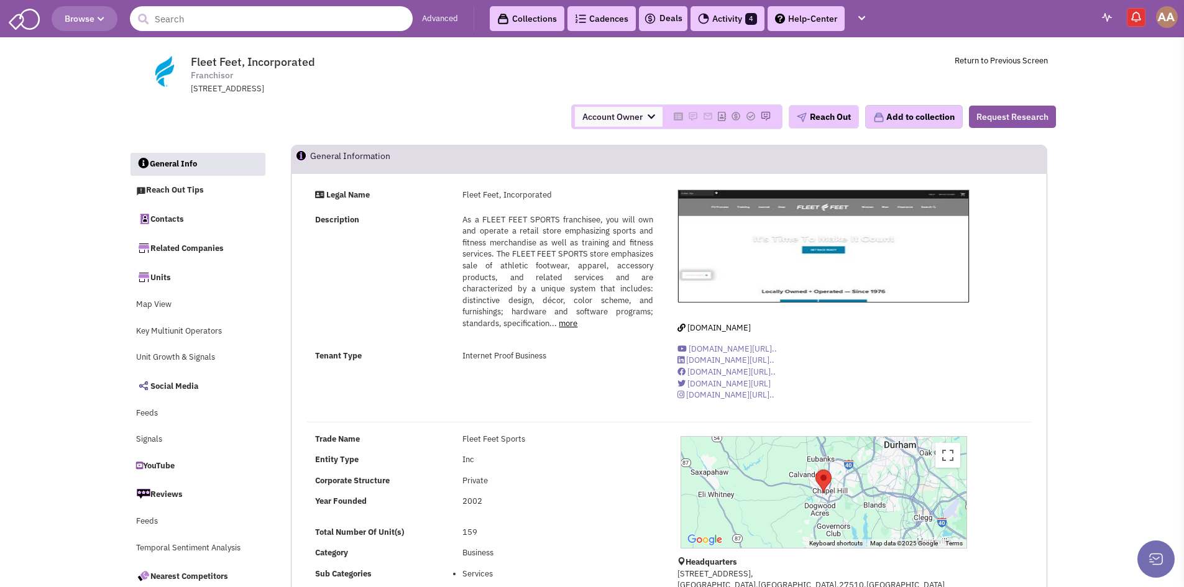
click at [268, 25] on input "text" at bounding box center [271, 18] width 283 height 25
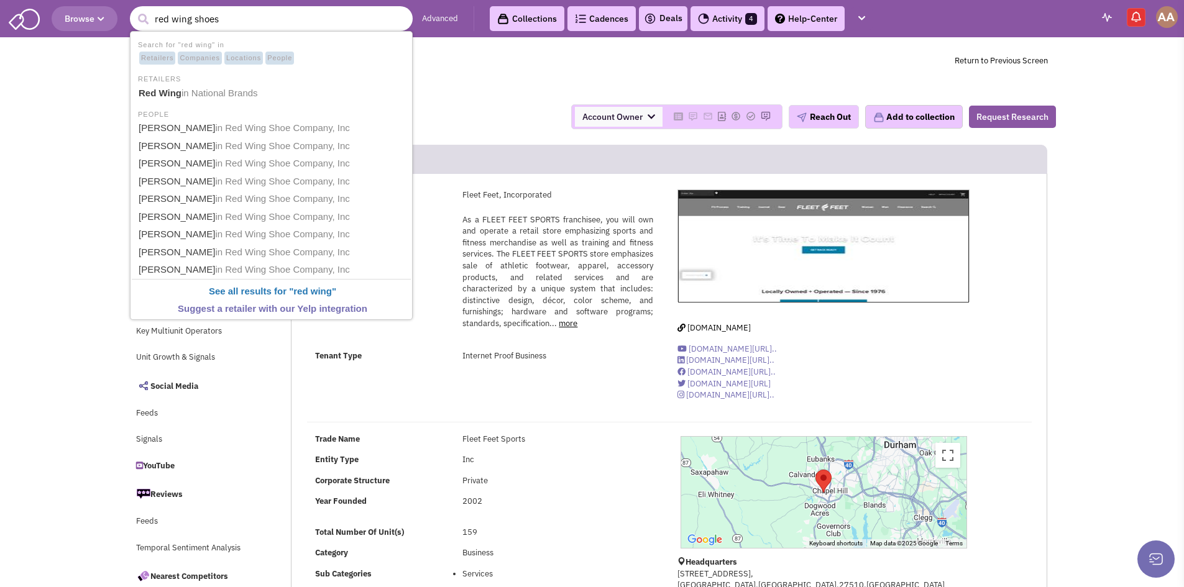
type input "red wing shoes"
click at [134, 10] on button "submit" at bounding box center [143, 19] width 19 height 19
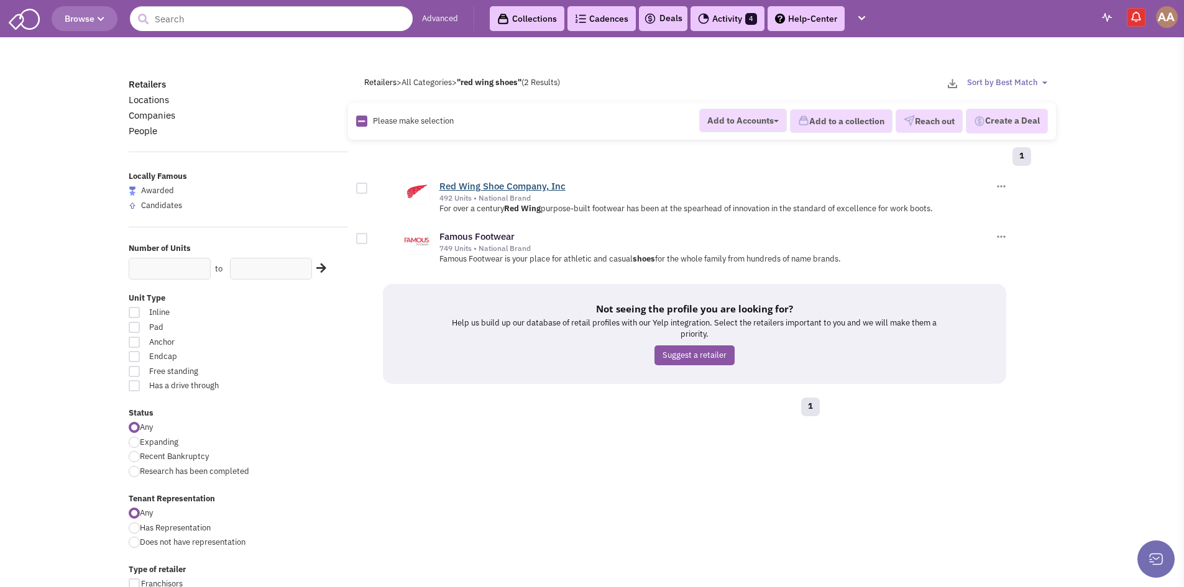
click at [477, 184] on link "Red Wing Shoe Company, Inc" at bounding box center [502, 186] width 126 height 12
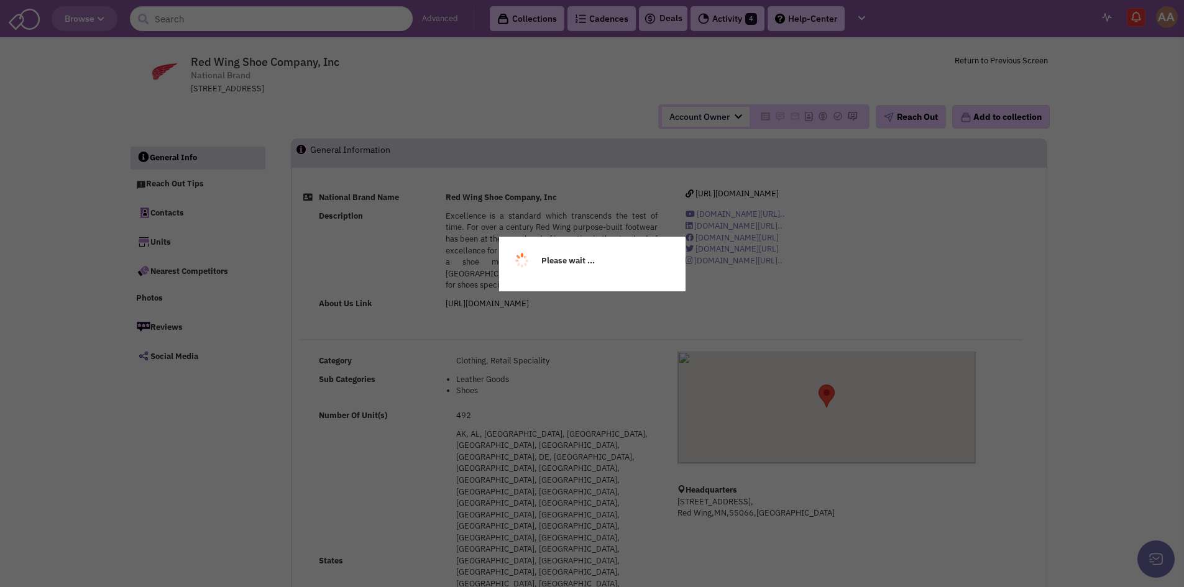
select select
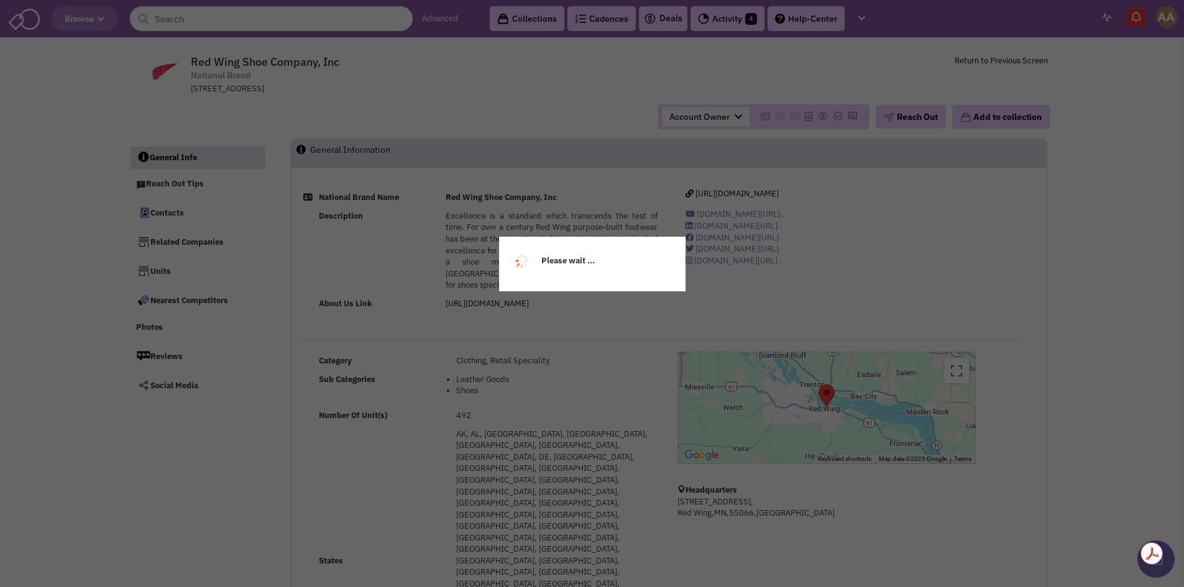
select select
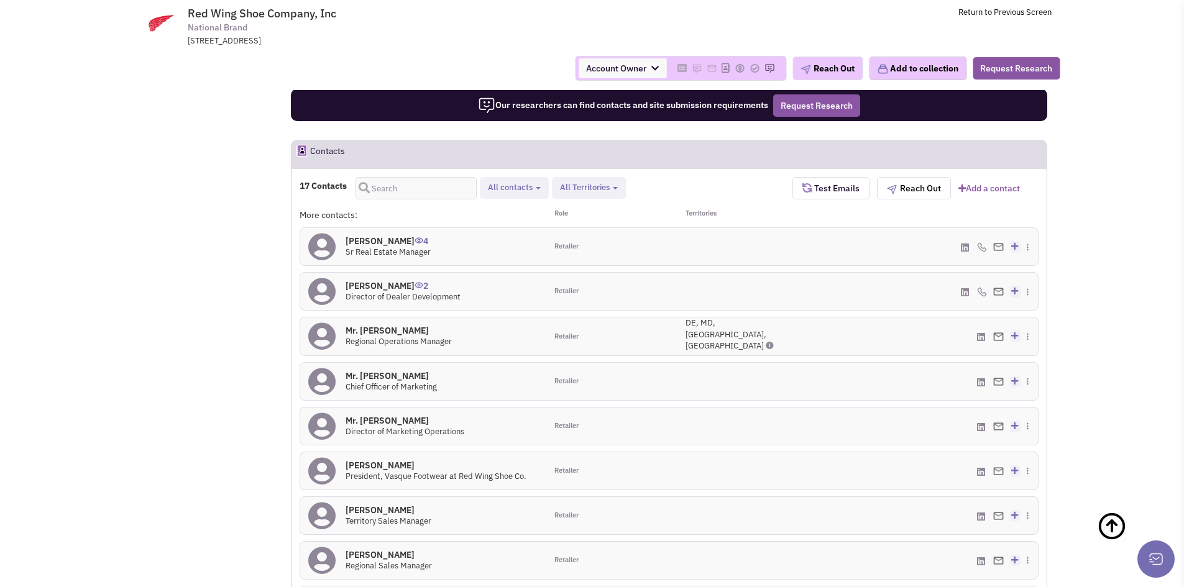
scroll to position [883, 0]
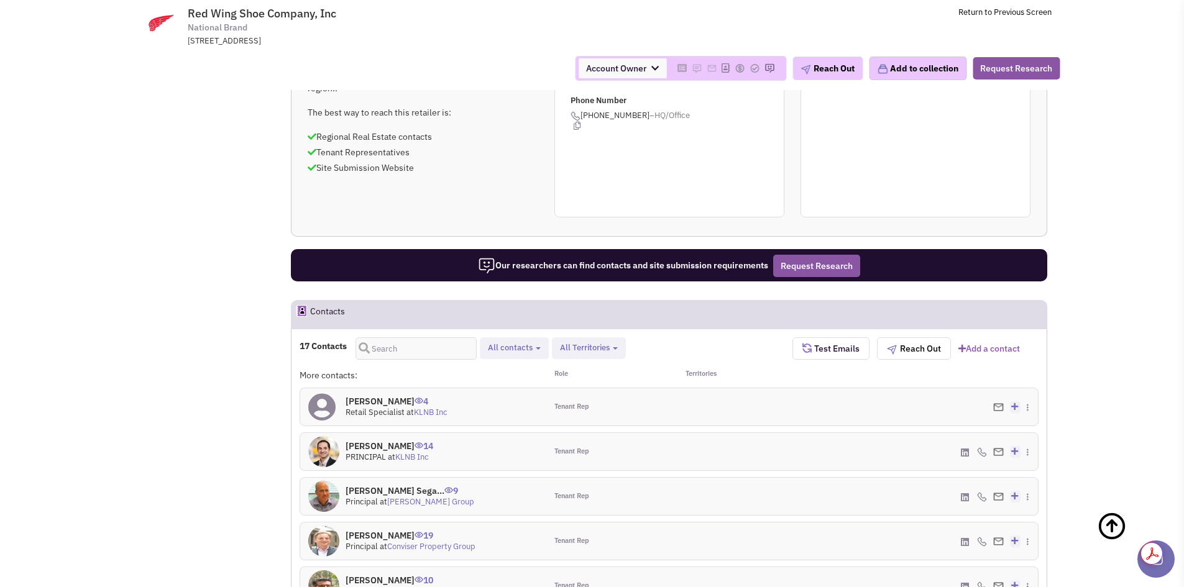
scroll to position [724, 0]
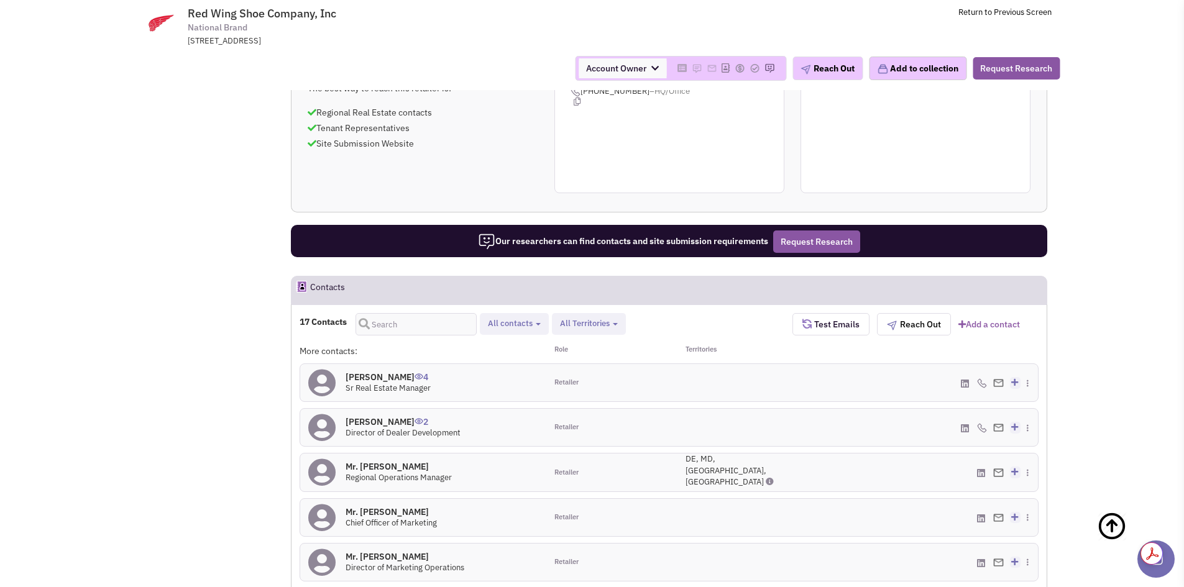
click at [728, 364] on div at bounding box center [730, 382] width 123 height 37
drag, startPoint x: 346, startPoint y: 158, endPoint x: 391, endPoint y: 158, distance: 44.7
click at [391, 372] on h4 "Abbey Hart 4" at bounding box center [387, 377] width 85 height 11
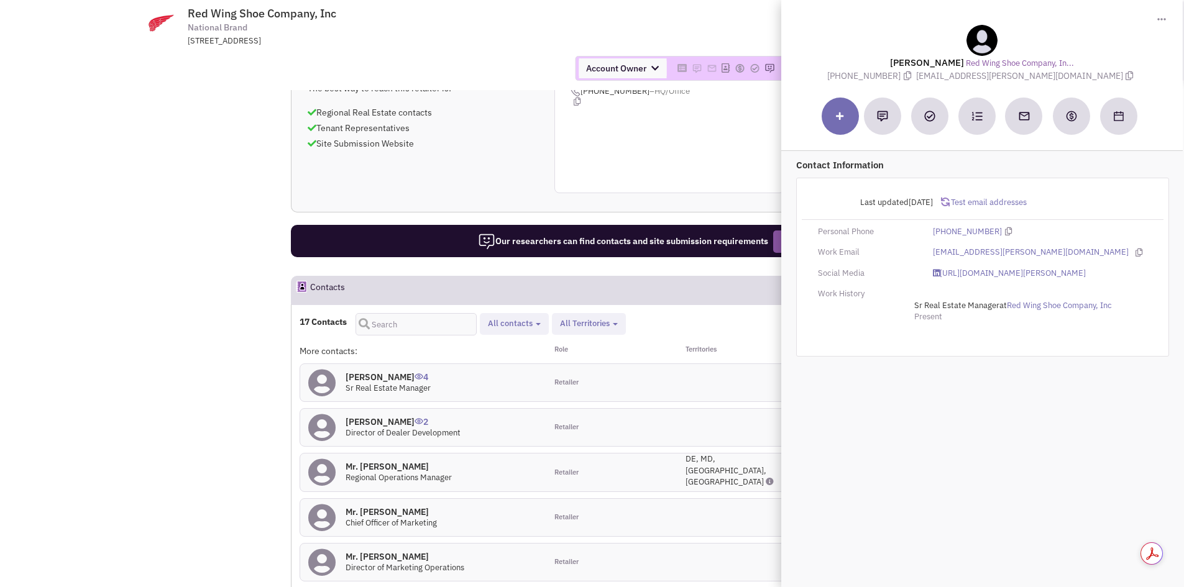
copy h4 "Abbey Hart"
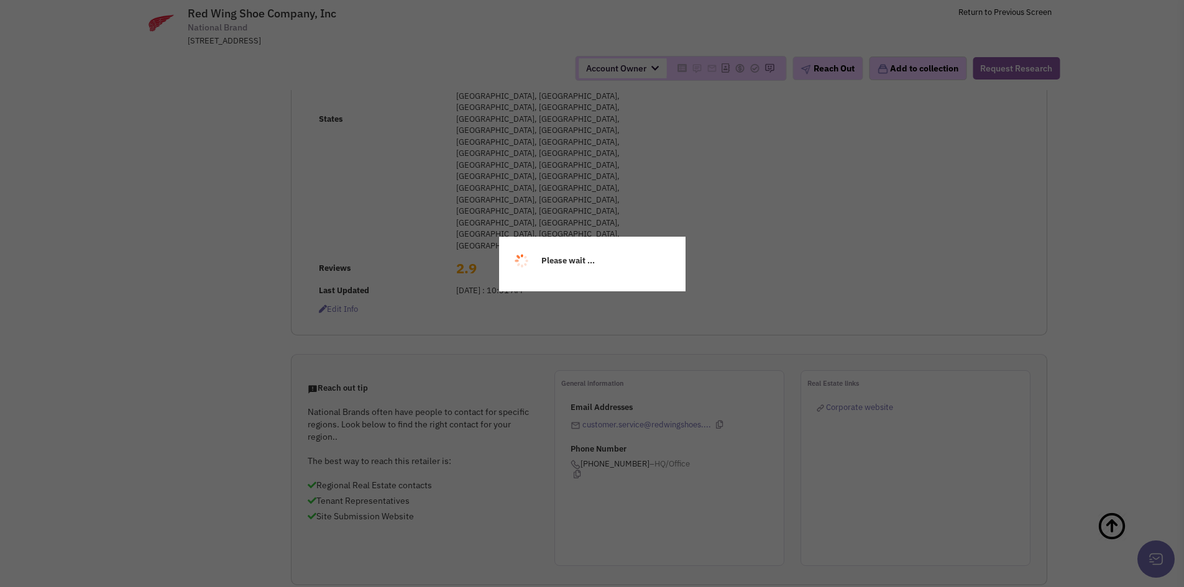
scroll to position [0, 0]
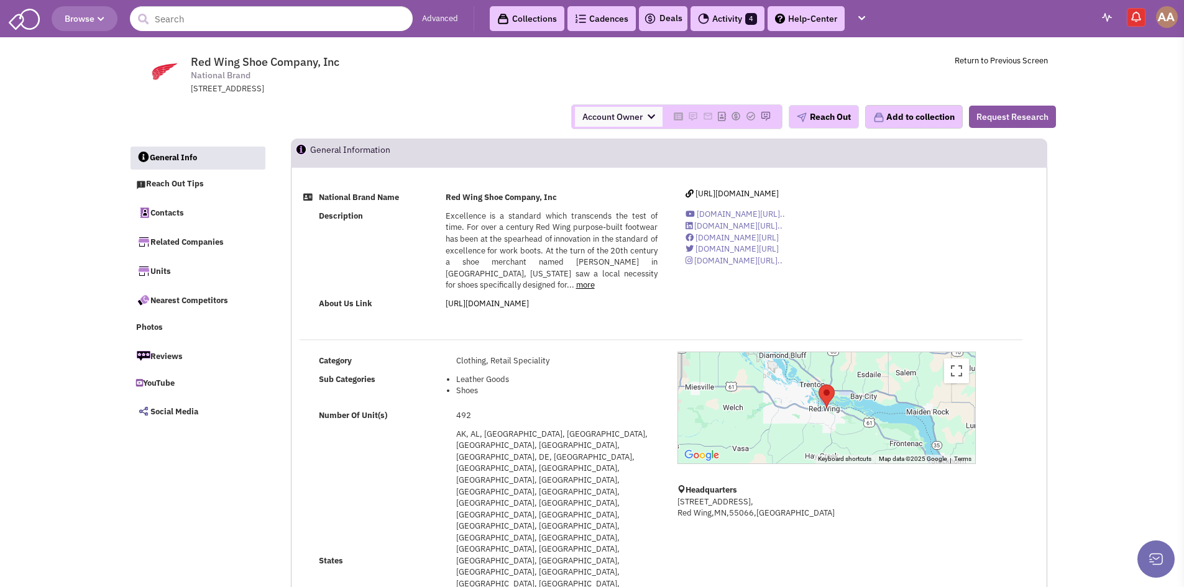
drag, startPoint x: 232, startPoint y: 4, endPoint x: 236, endPoint y: 13, distance: 10.3
click at [233, 6] on header "Browse Advanced Collections Cadences 0 Deals Activity 4 Help-Center Calendar" at bounding box center [592, 18] width 1184 height 37
click at [240, 21] on input "text" at bounding box center [271, 18] width 283 height 25
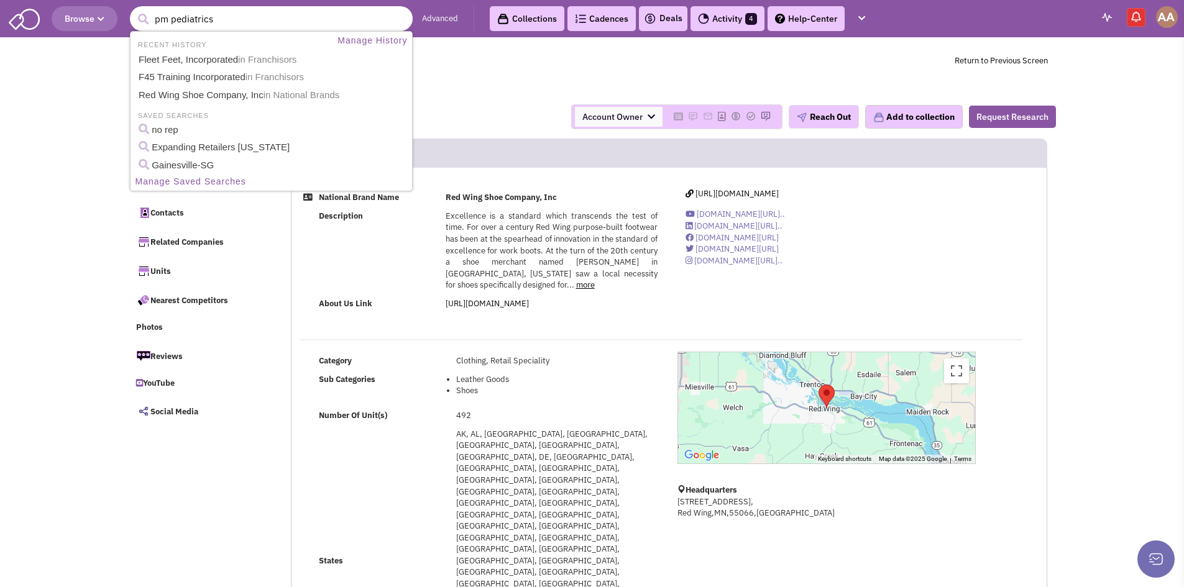
type input "pm pediatrics"
click at [134, 10] on button "submit" at bounding box center [143, 19] width 19 height 19
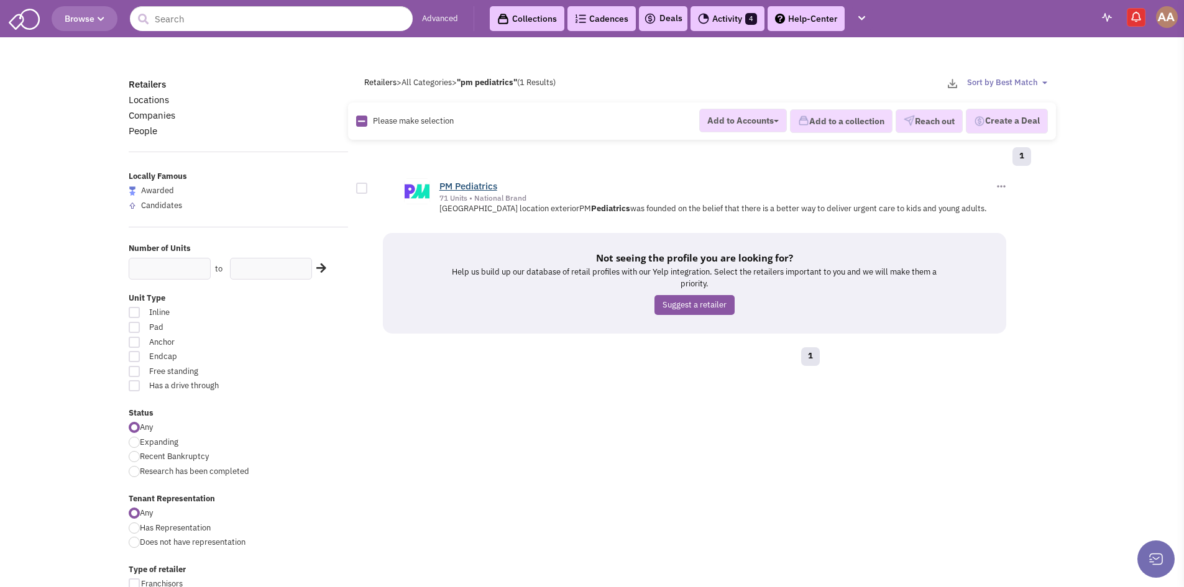
click at [462, 185] on link "PM Pediatrics" at bounding box center [468, 186] width 58 height 12
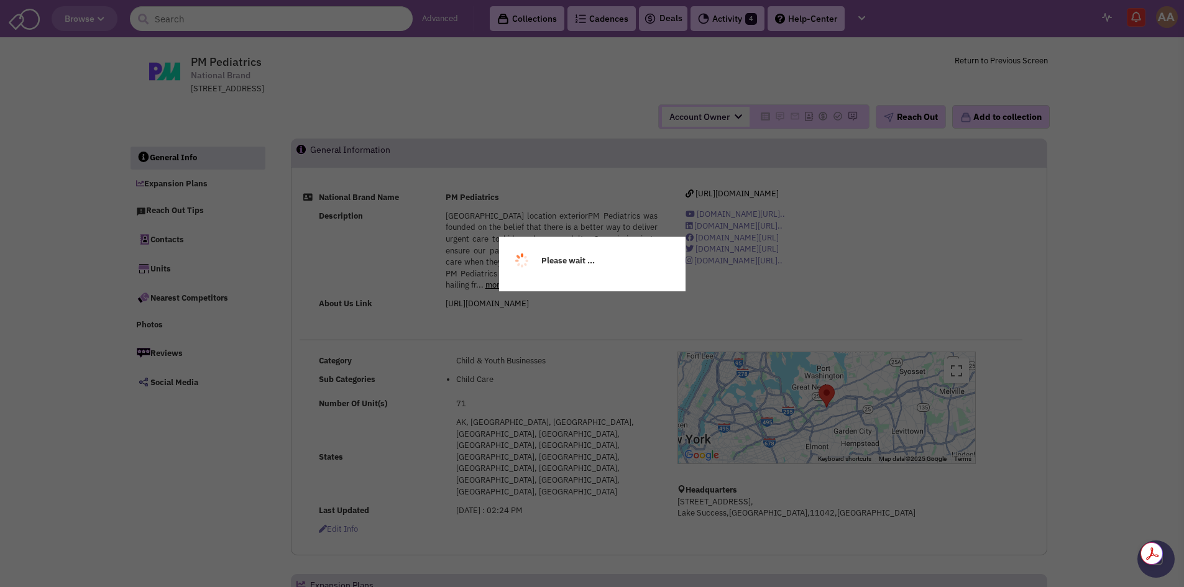
select select
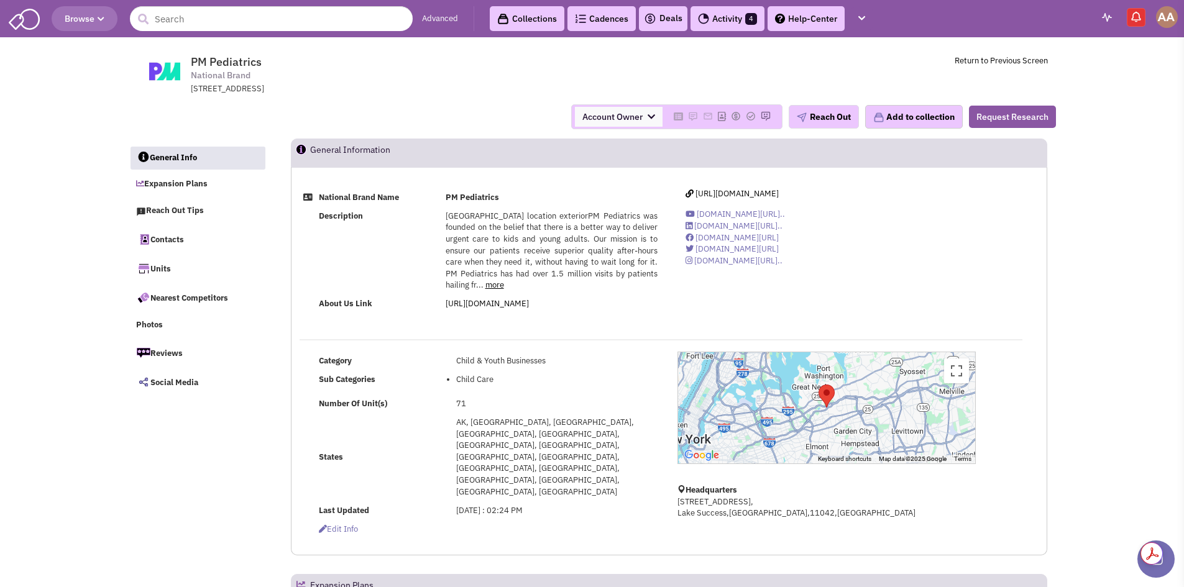
select select
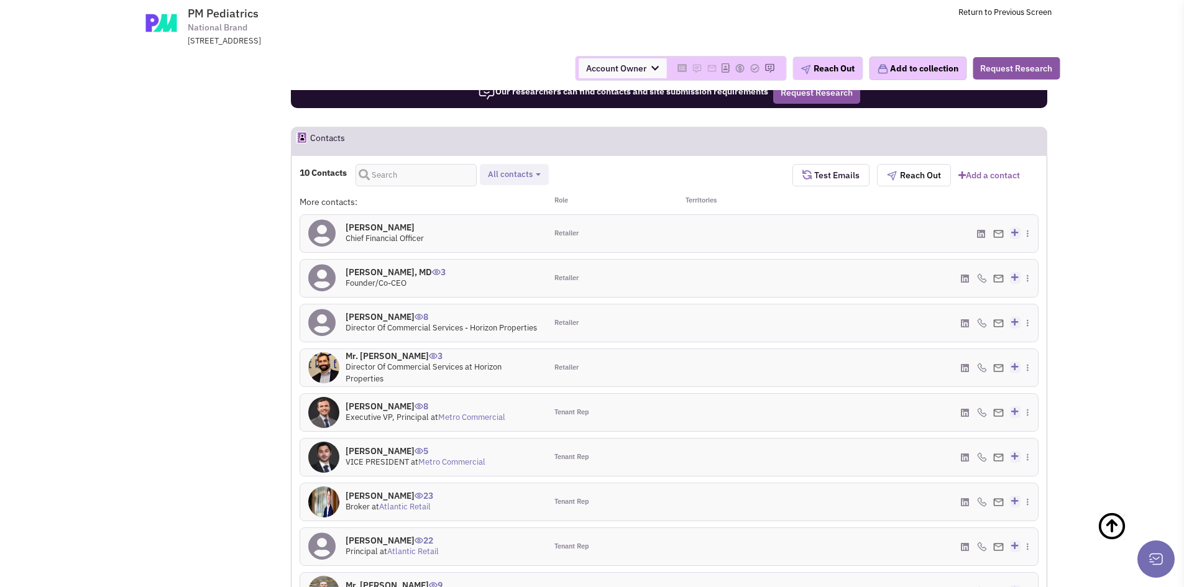
scroll to position [808, 0]
click at [496, 413] on link "Metro Commercial" at bounding box center [471, 418] width 67 height 11
click at [414, 502] on link "Atlantic Retail" at bounding box center [405, 507] width 52 height 11
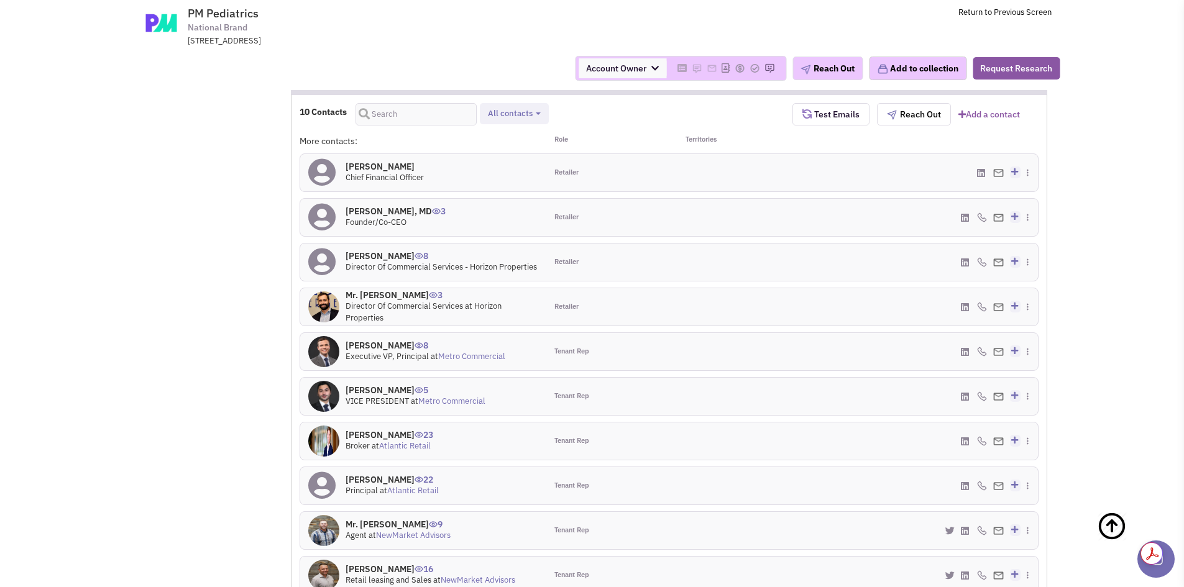
scroll to position [870, 0]
click at [421, 529] on link "NewMarket Advisors" at bounding box center [413, 534] width 75 height 11
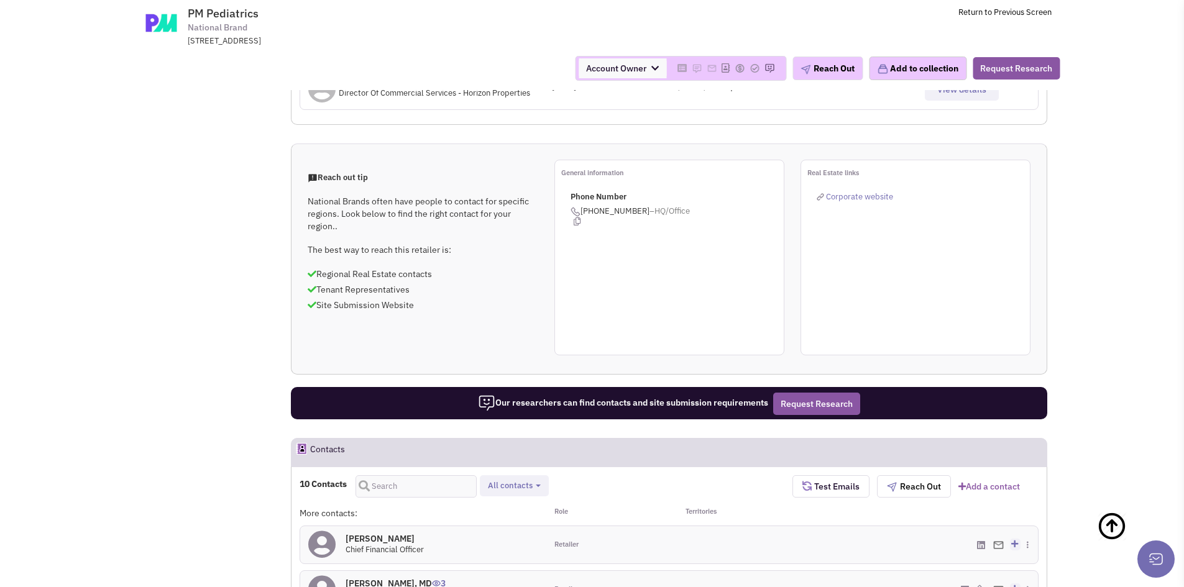
scroll to position [0, 0]
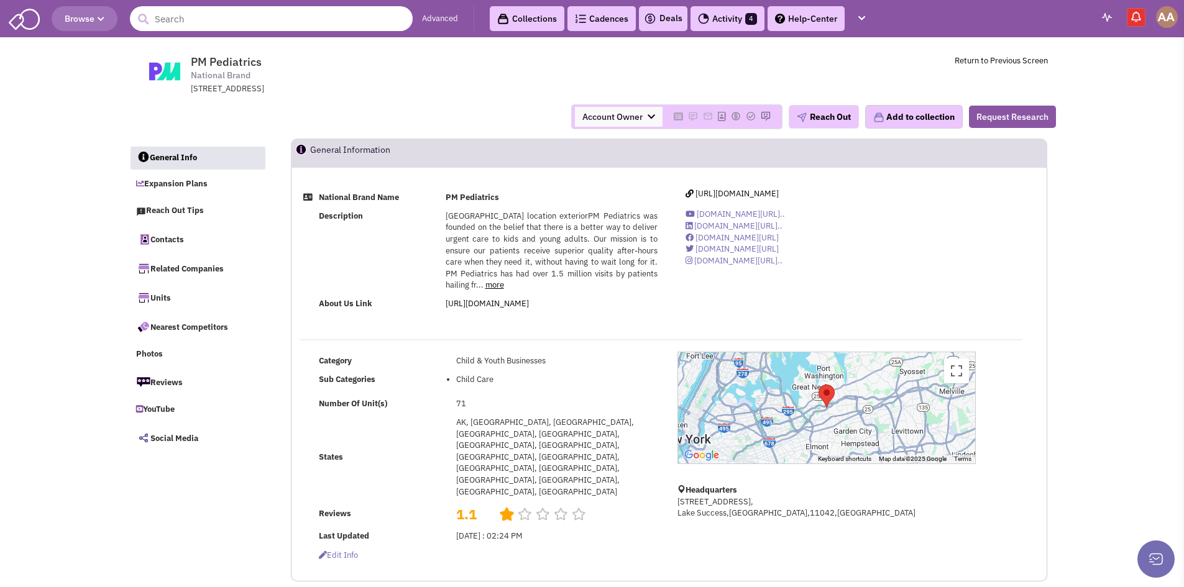
click at [202, 19] on input "text" at bounding box center [271, 18] width 283 height 25
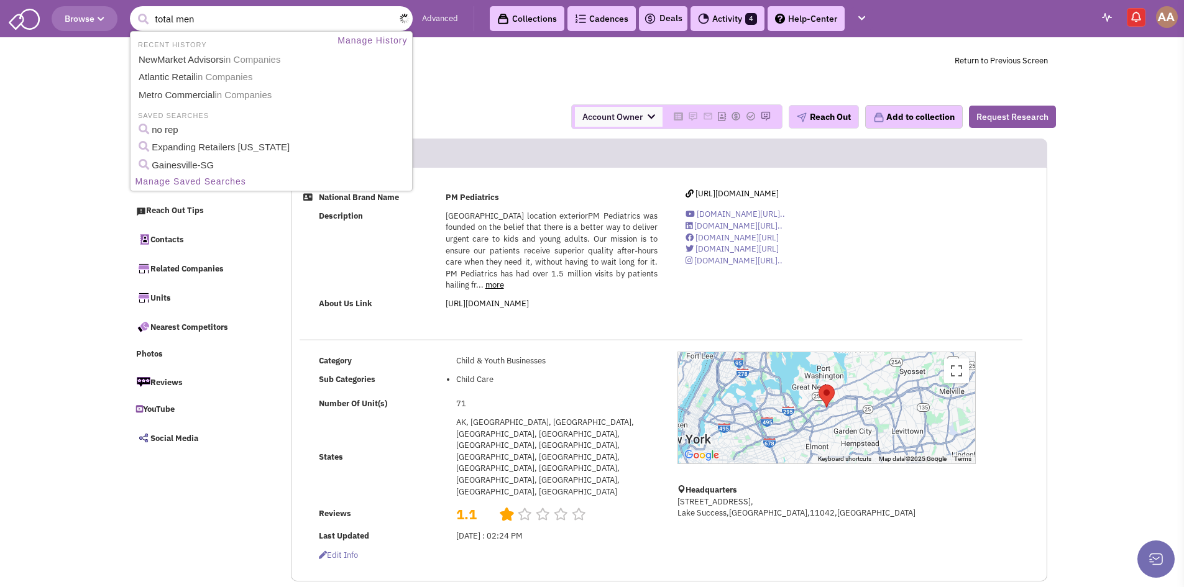
type input "total men"
click at [134, 10] on button "submit" at bounding box center [143, 19] width 19 height 19
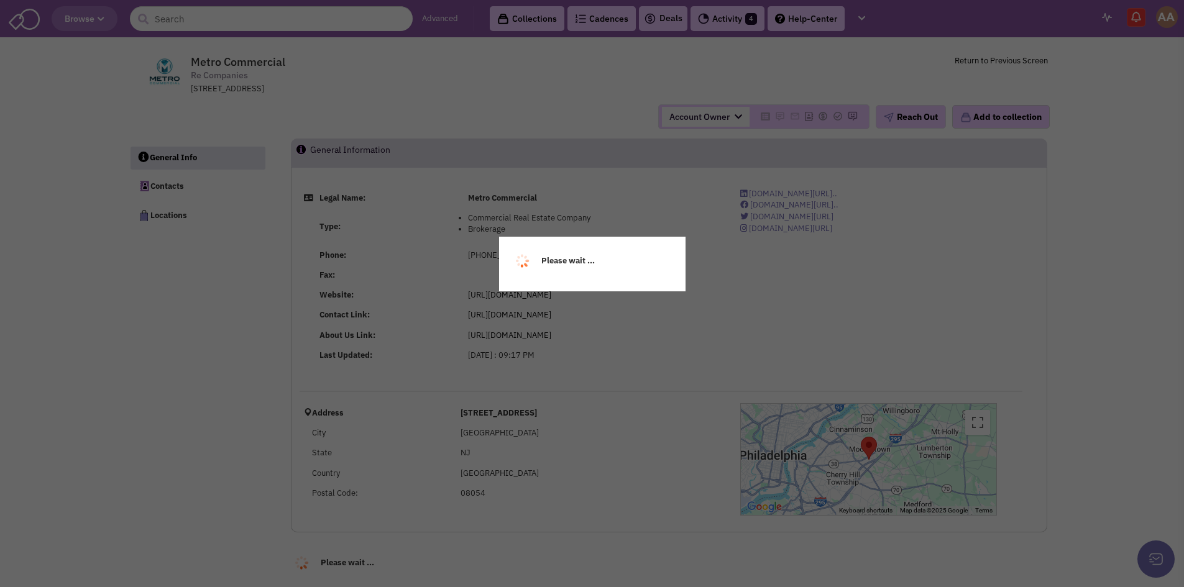
select select
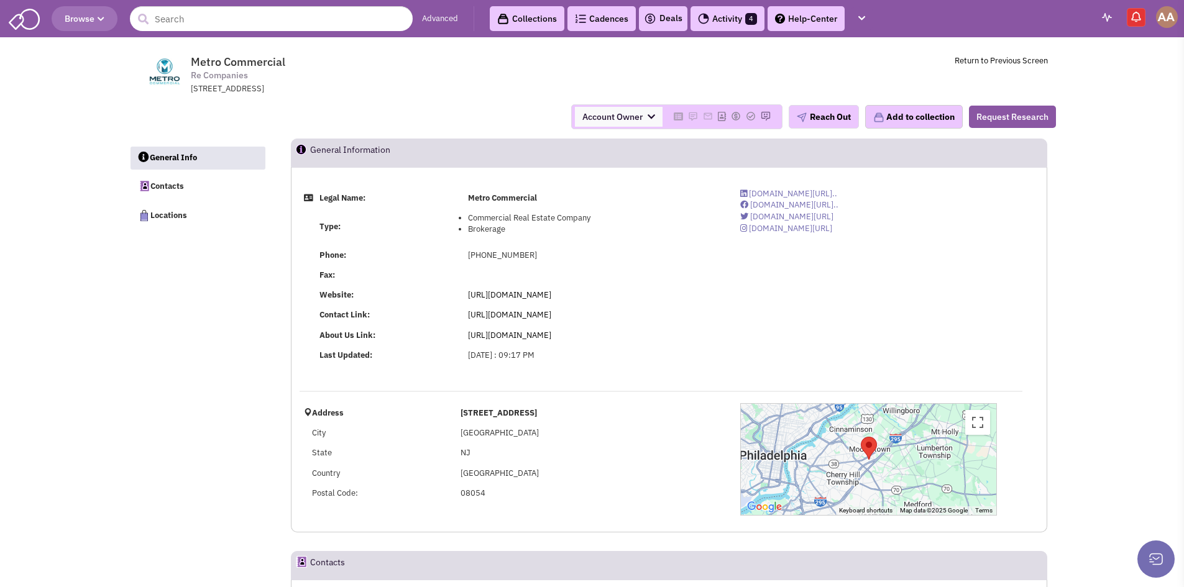
select select
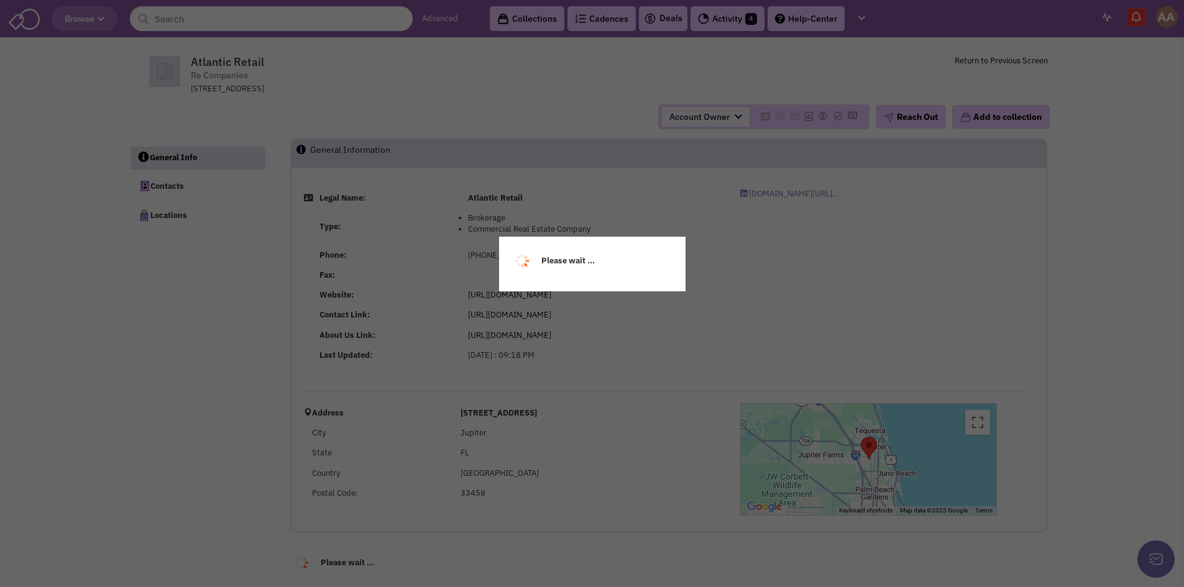
select select
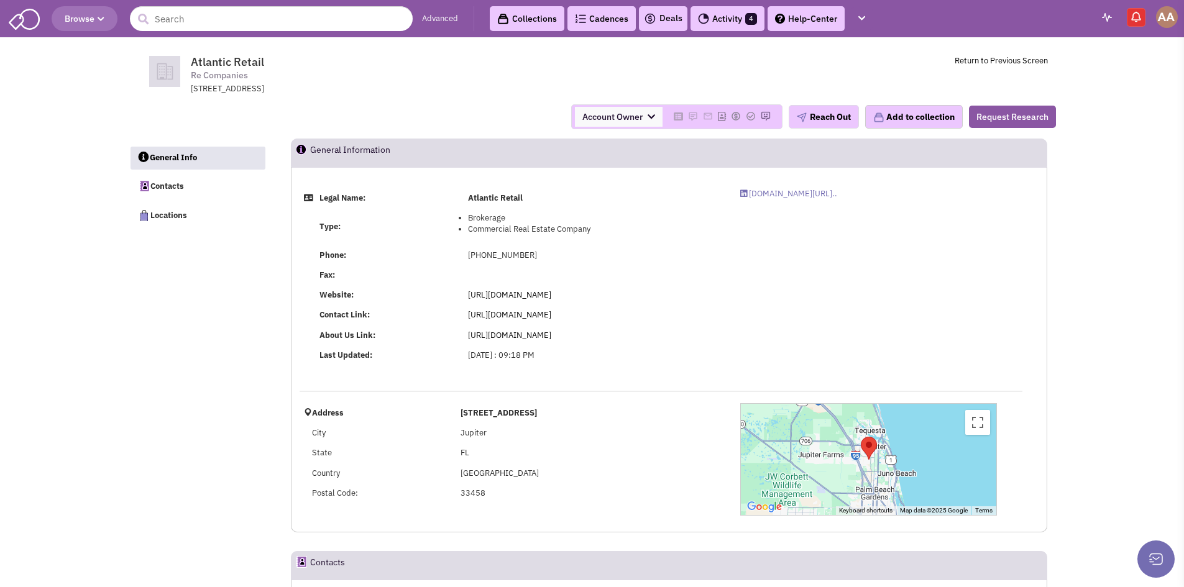
select select
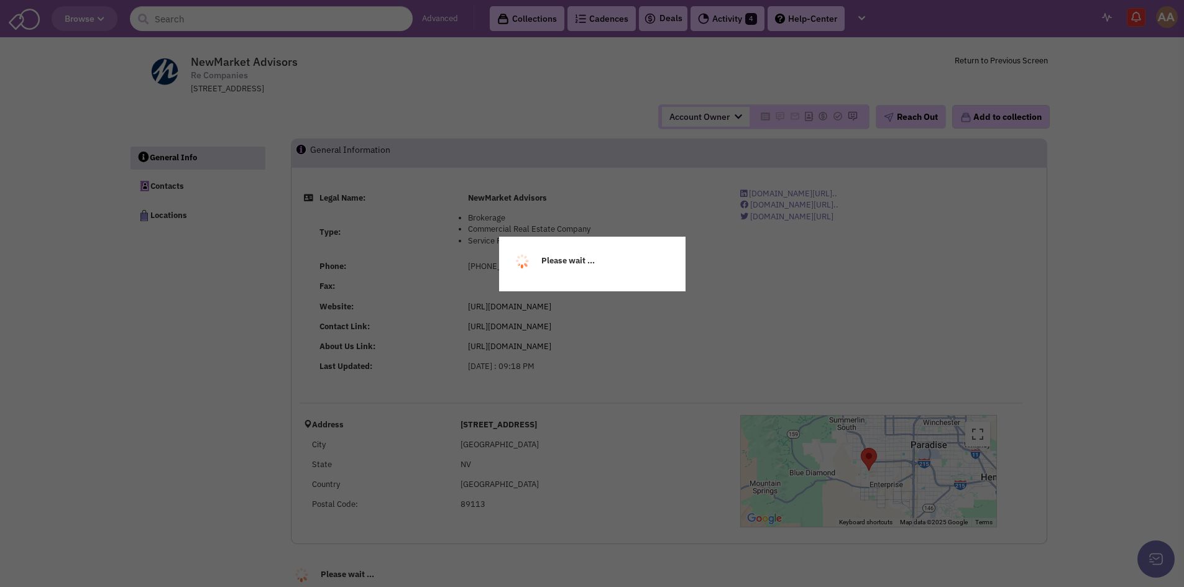
select select
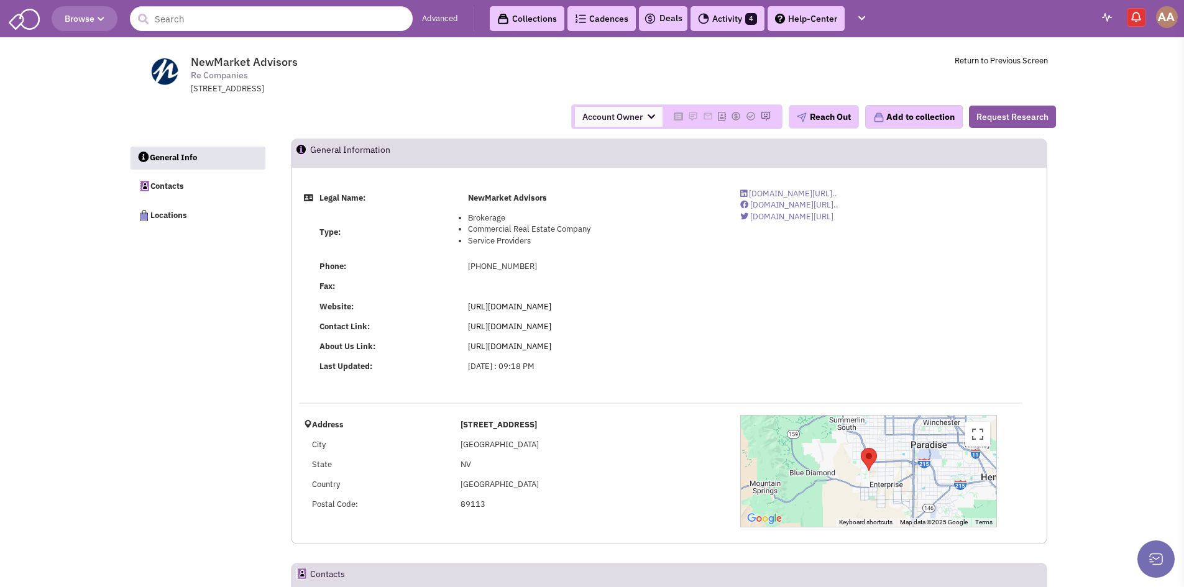
select select
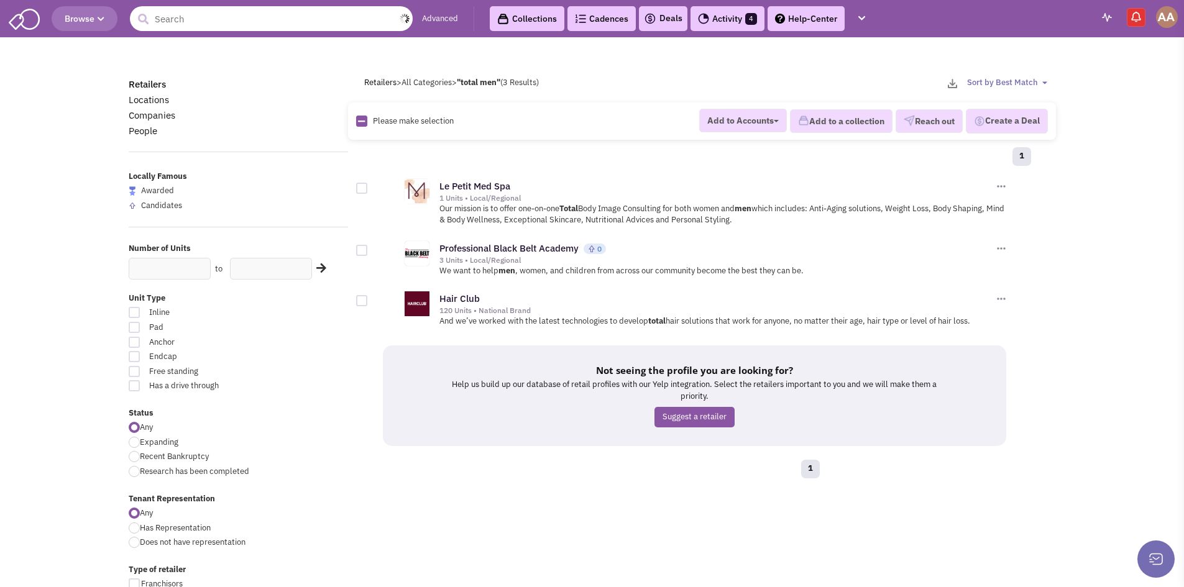
click at [303, 23] on input "text" at bounding box center [271, 18] width 283 height 25
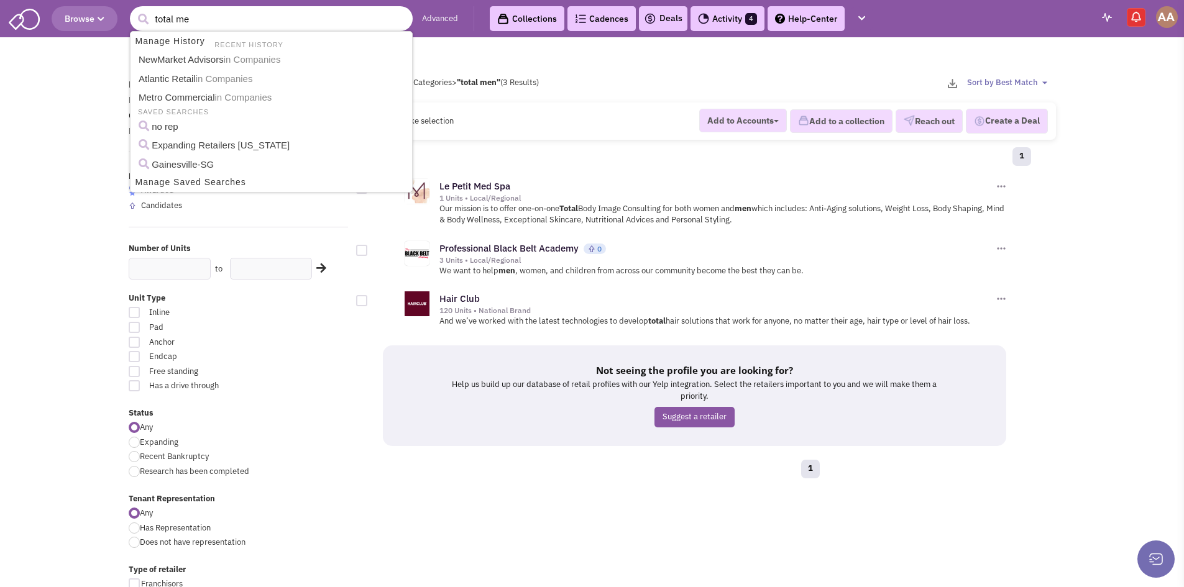
type input "total men"
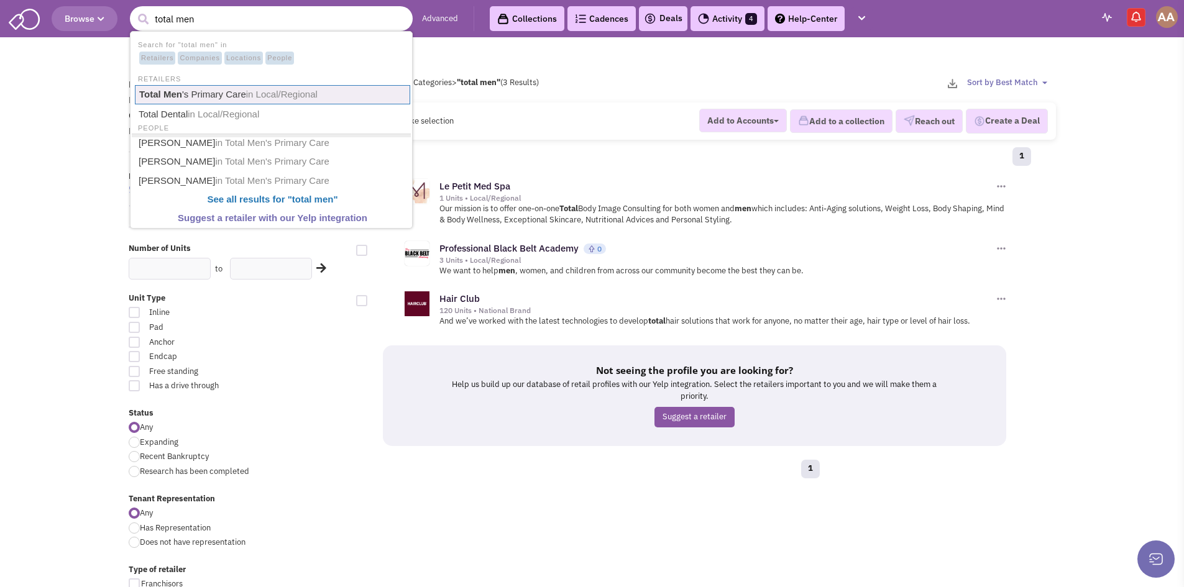
click at [271, 96] on span "in Local/Regional" at bounding box center [281, 94] width 71 height 11
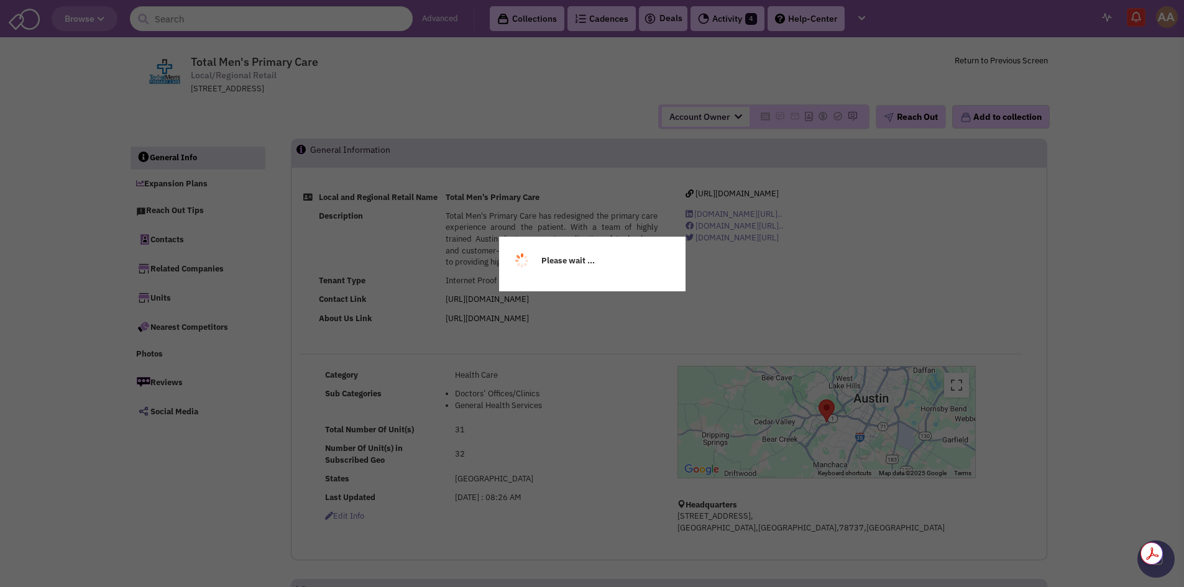
select select
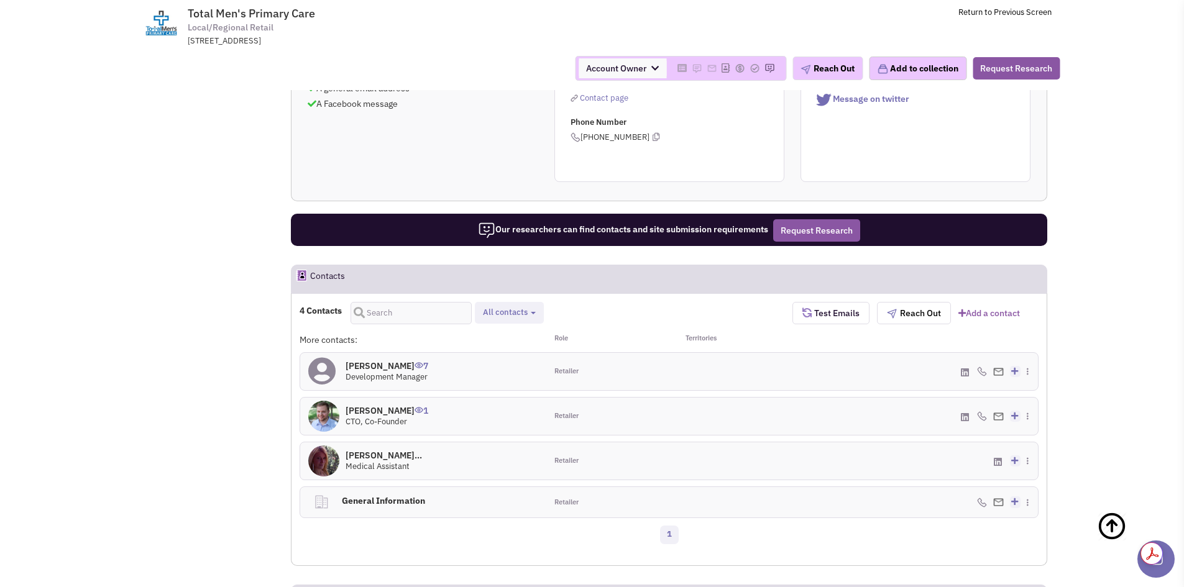
scroll to position [630, 0]
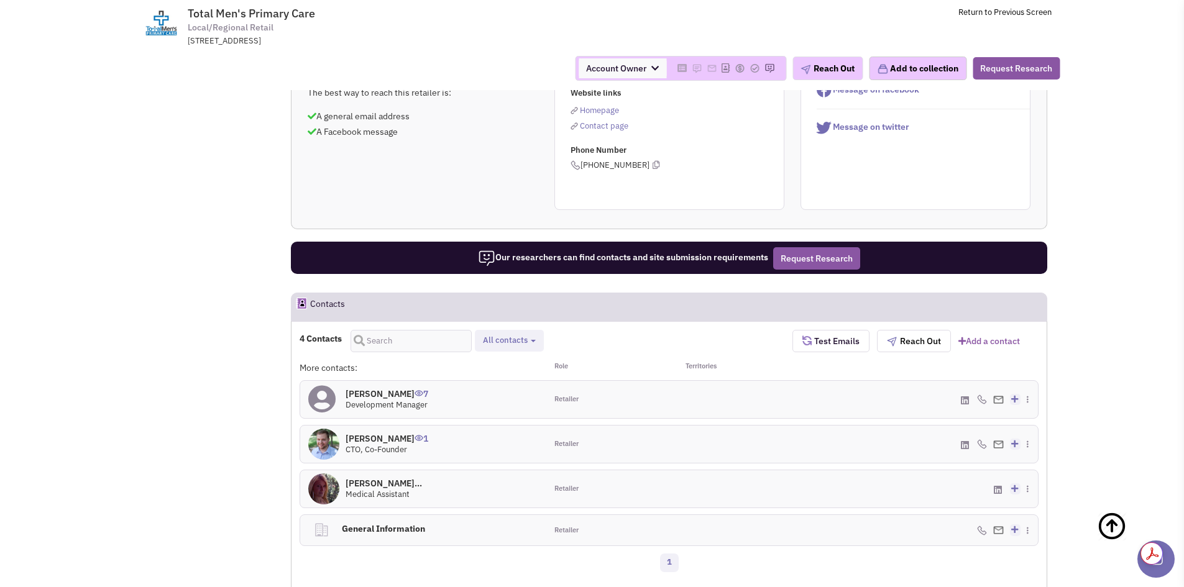
drag, startPoint x: 340, startPoint y: 403, endPoint x: 386, endPoint y: 404, distance: 46.6
click at [386, 404] on div "[PERSON_NAME] 7 Development Manager" at bounding box center [423, 399] width 246 height 37
copy div "[PERSON_NAME]"
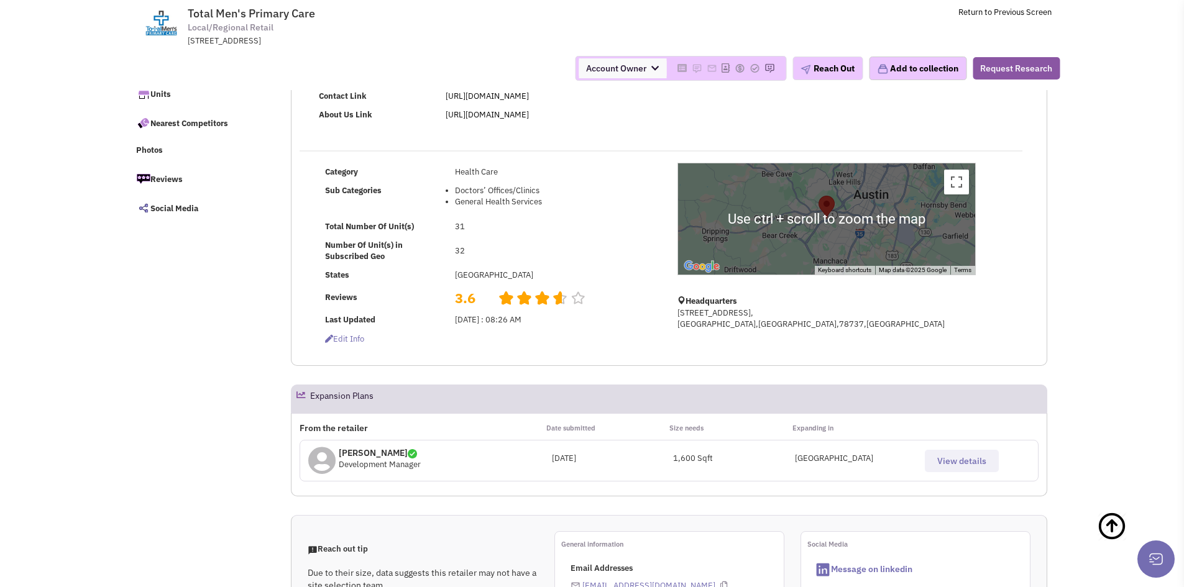
scroll to position [0, 0]
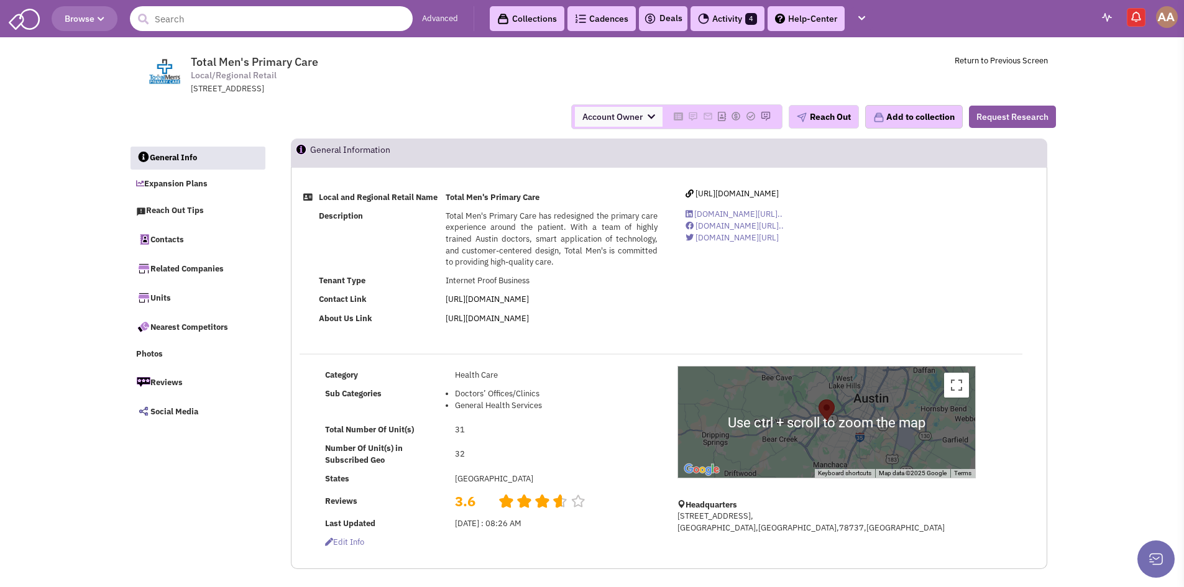
click at [295, 16] on input "text" at bounding box center [271, 18] width 283 height 25
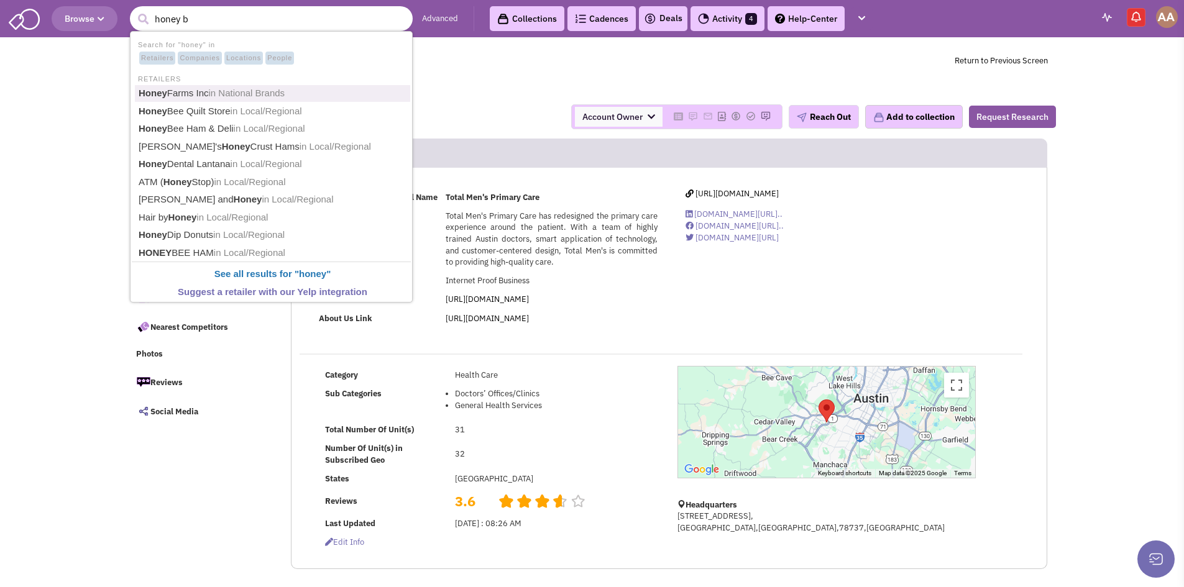
type input "honey ba"
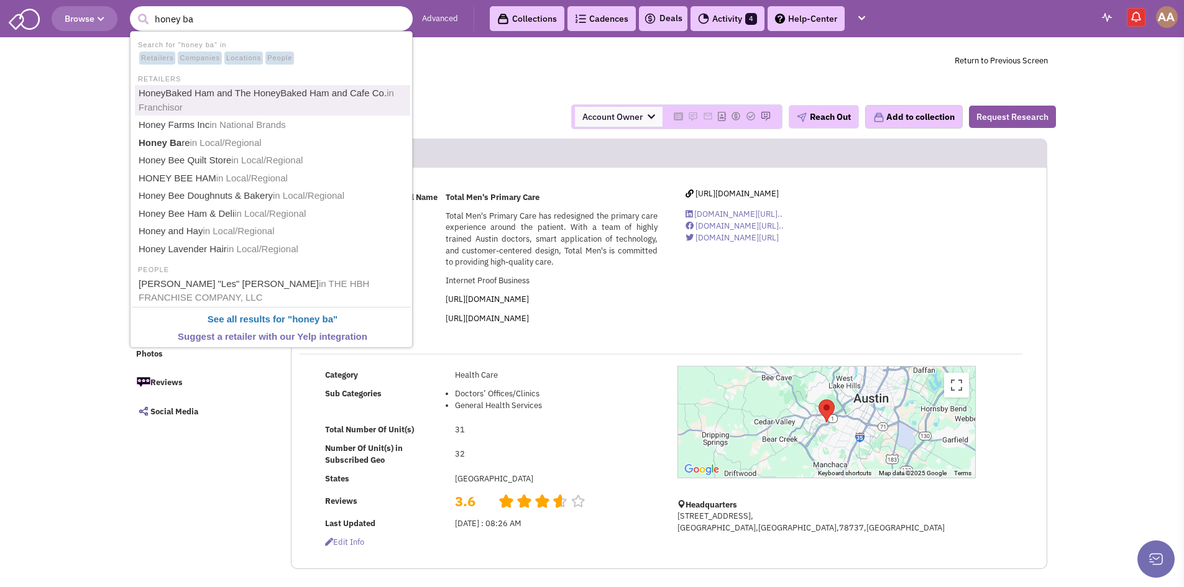
click at [304, 94] on link "HoneyBaked Ham and The HoneyBaked Ham and Cafe Co. in Franchisor" at bounding box center [272, 100] width 275 height 30
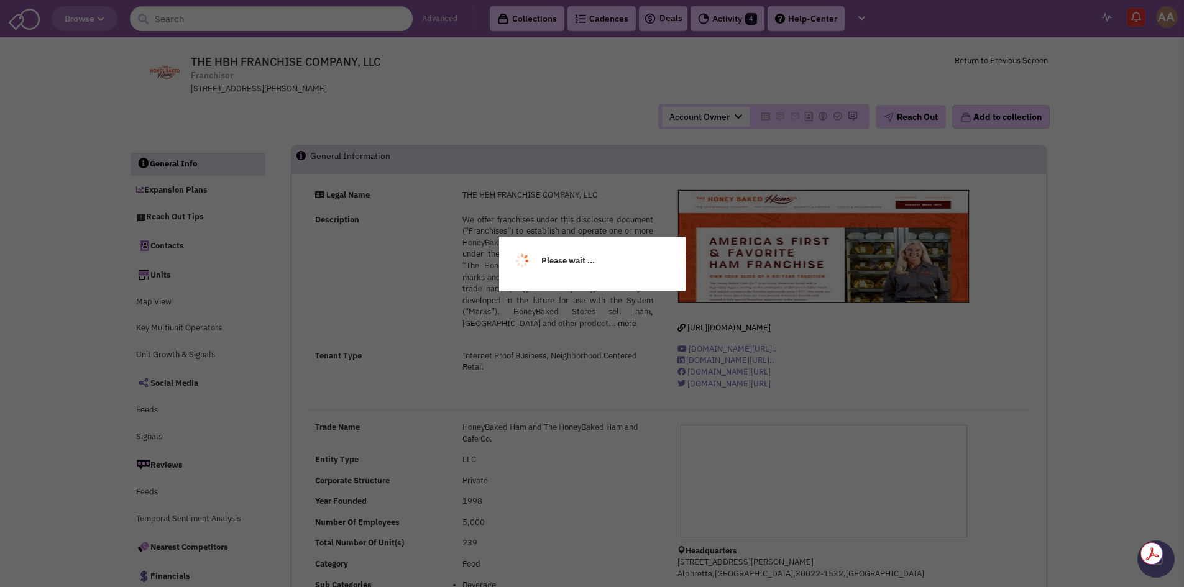
select select
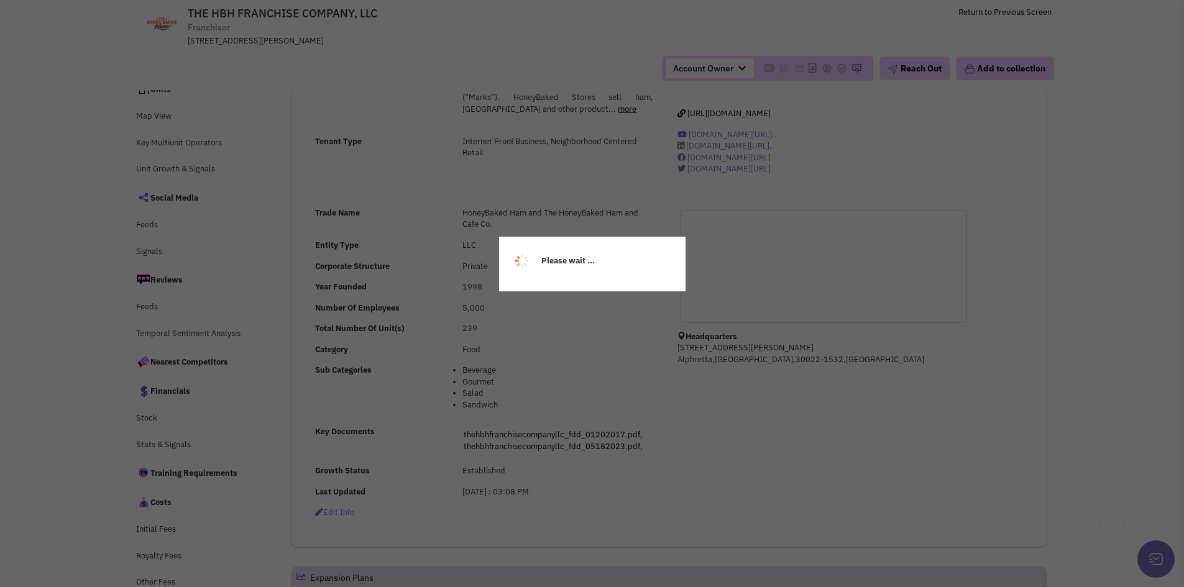
scroll to position [186, 0]
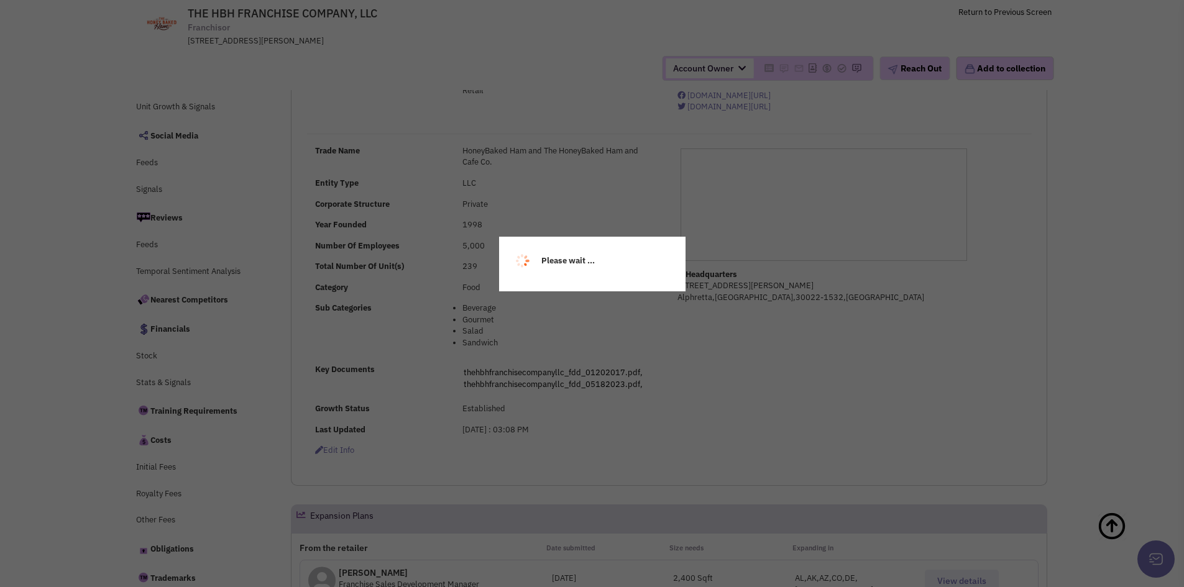
select select
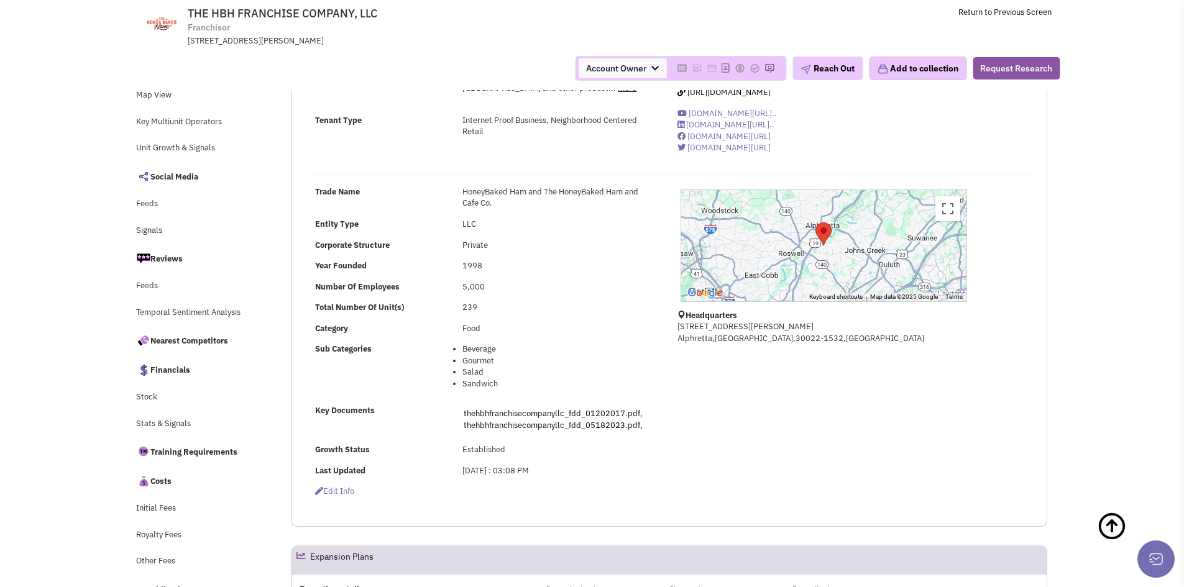
scroll to position [0, 0]
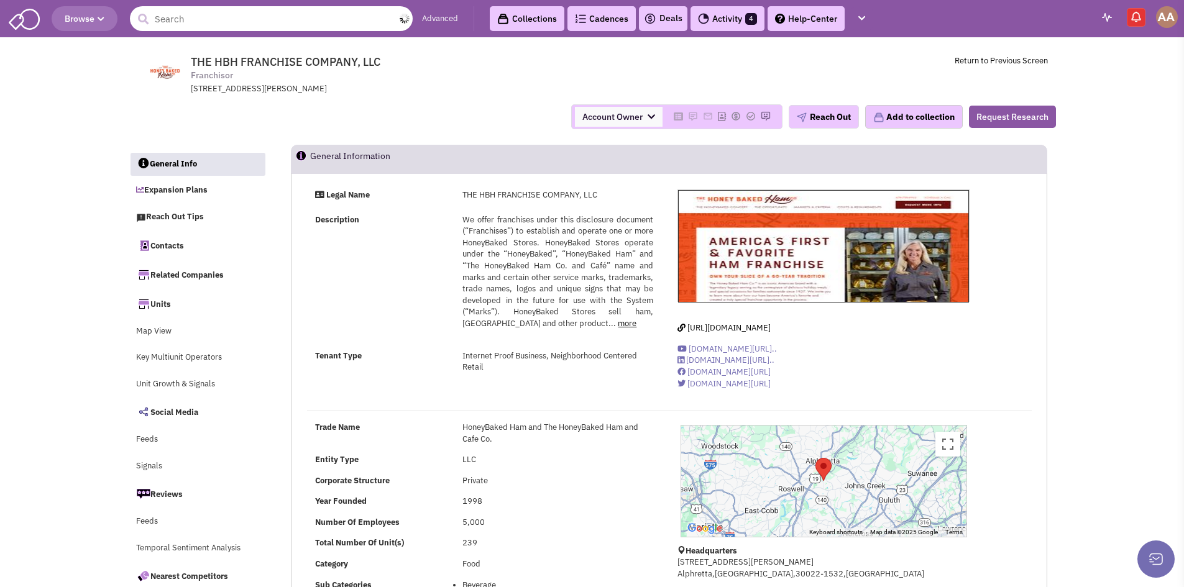
click at [268, 19] on input "text" at bounding box center [271, 18] width 283 height 25
click at [446, 50] on div "THE HBH FRANCHISE COMPANY, LLC Franchisor 3875 Mansell Rd., Alphretta, GA, 3002…" at bounding box center [625, 51] width 843 height 7
click at [66, 16] on span "Browse" at bounding box center [85, 18] width 40 height 11
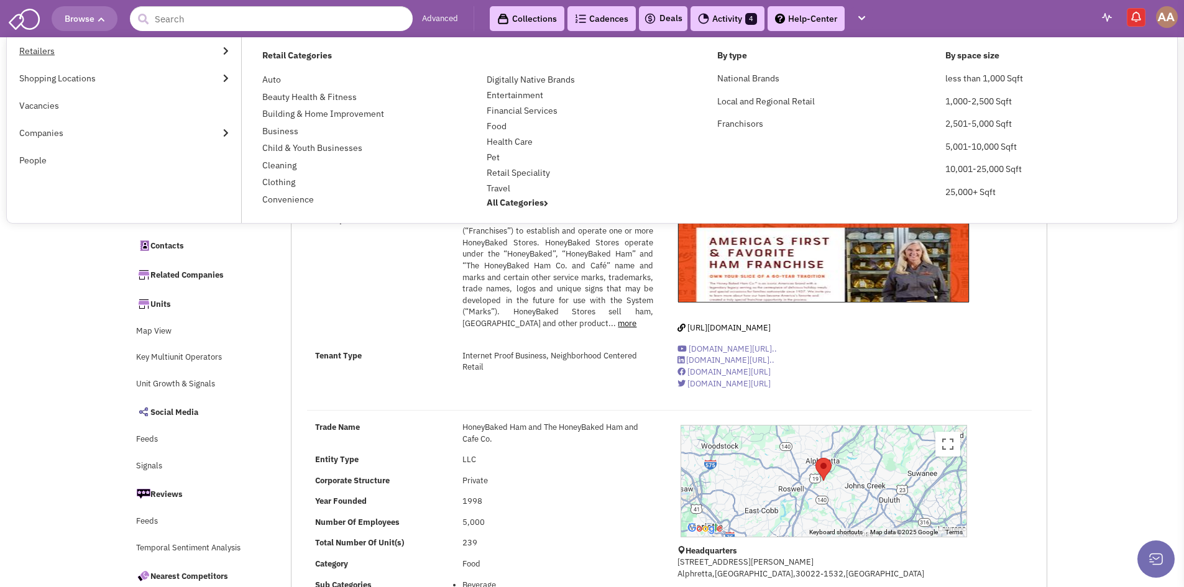
click at [208, 48] on link "Retailers" at bounding box center [124, 50] width 234 height 27
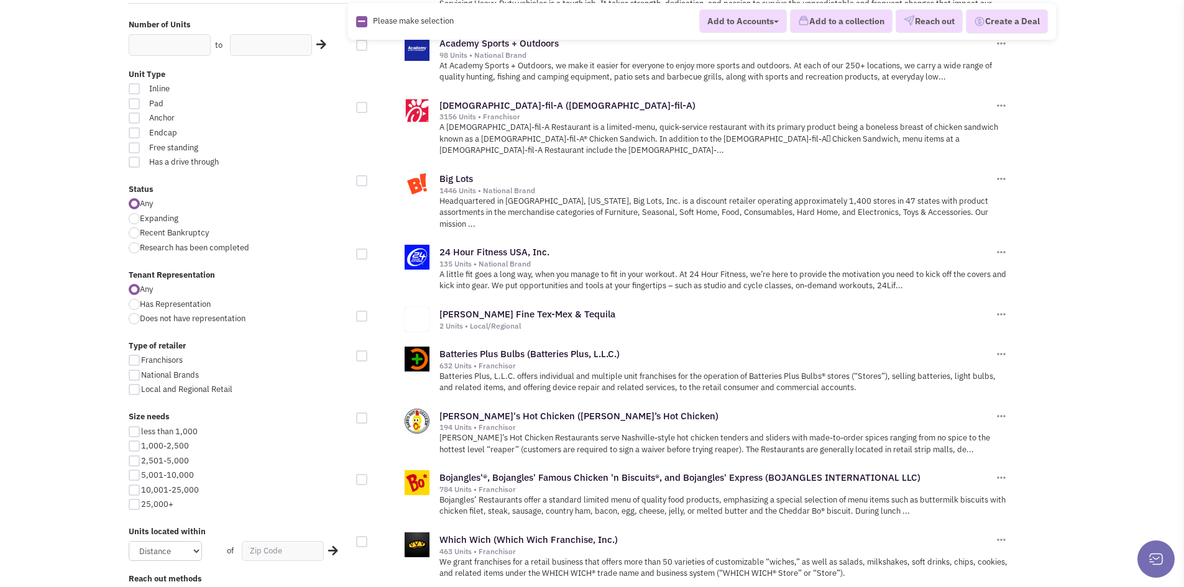
scroll to position [311, 0]
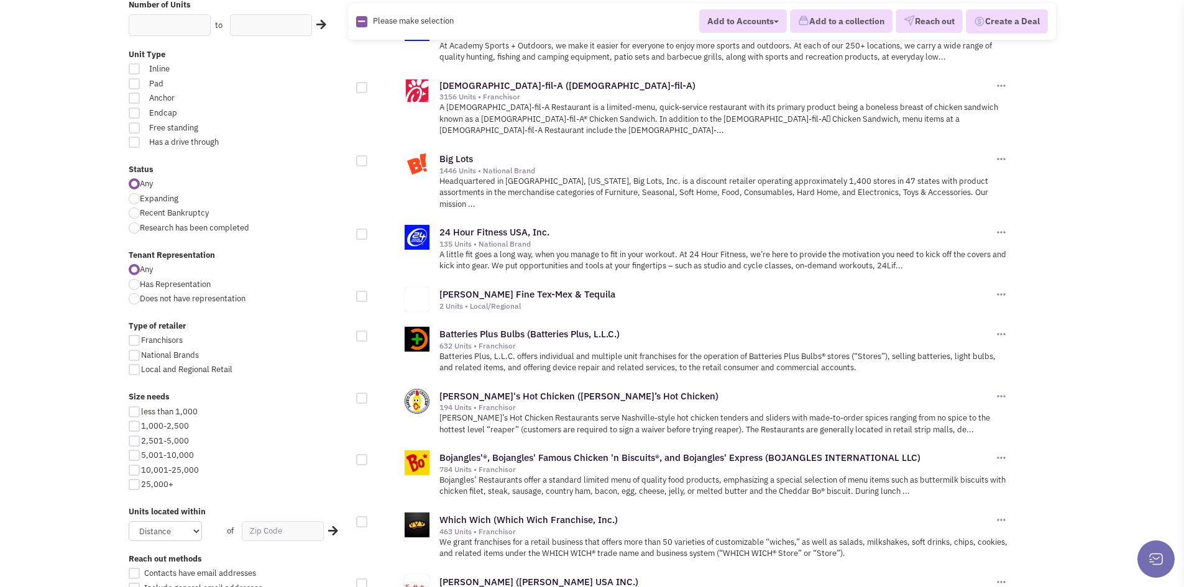
click at [138, 196] on div at bounding box center [134, 198] width 11 height 11
click at [140, 196] on input "Expanding" at bounding box center [144, 200] width 8 height 8
radio input "true"
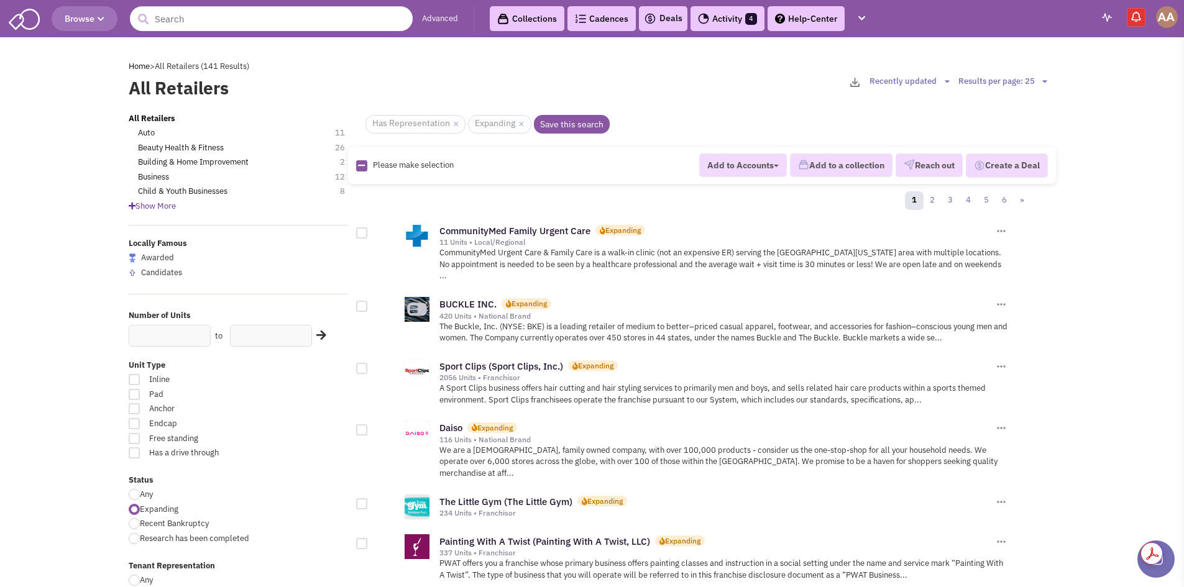
click at [134, 380] on div at bounding box center [134, 379] width 11 height 11
click at [279, 380] on input "Inline" at bounding box center [283, 381] width 8 height 8
checkbox input "true"
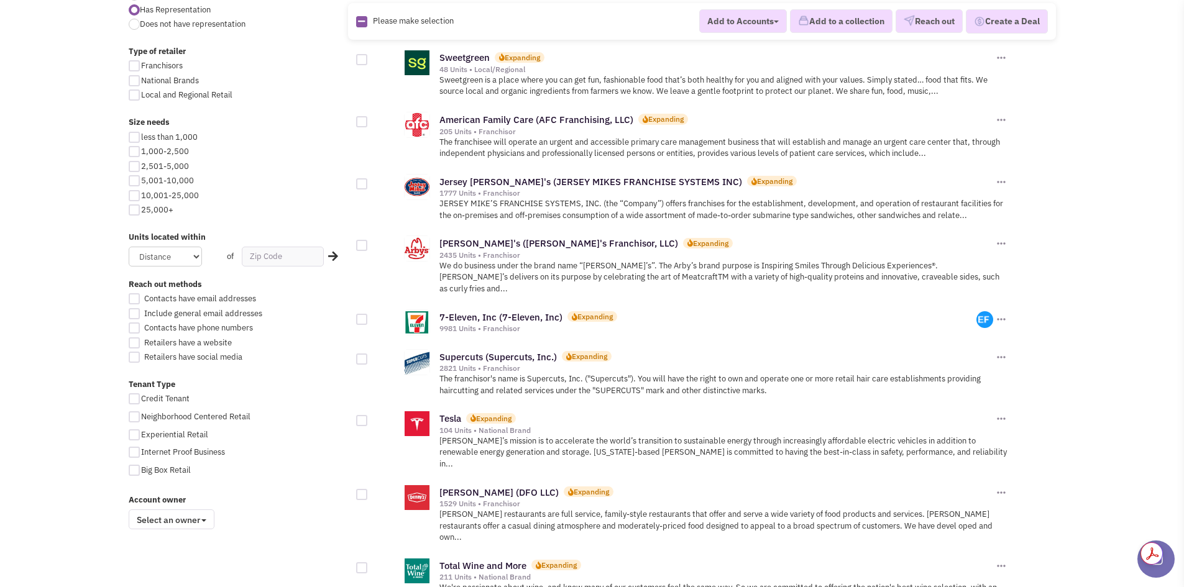
scroll to position [497, 0]
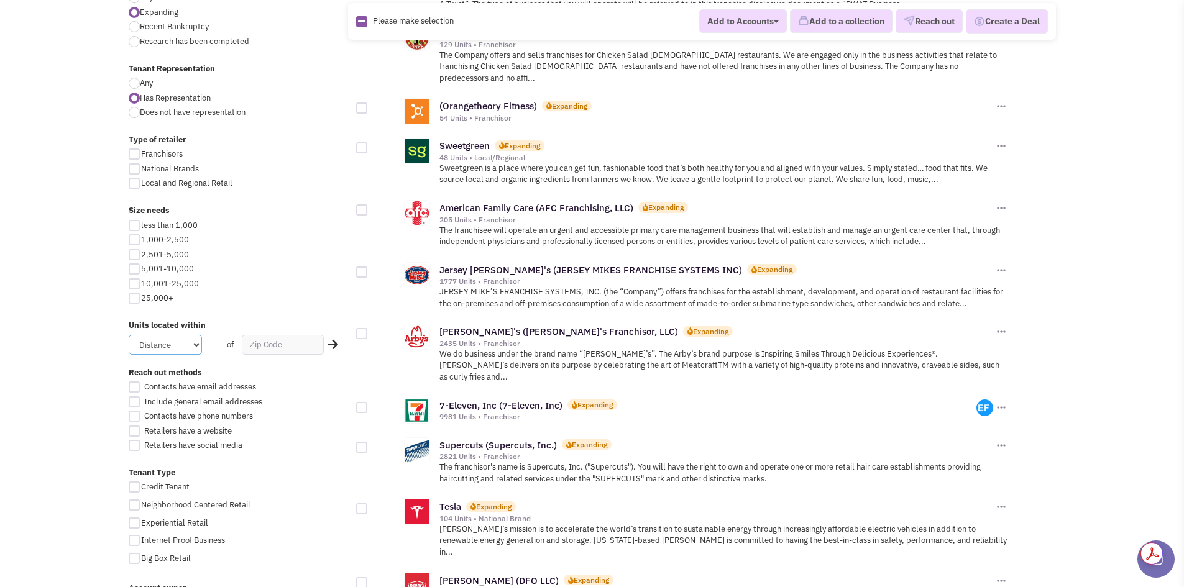
click at [172, 349] on select "Distance 1 Mile 5 Miles 10 Miles 20 Miles 50 Miles" at bounding box center [165, 345] width 73 height 20
select select "20"
click at [129, 335] on select "Distance 1 Mile 5 Miles 10 Miles 20 Miles 50 Miles" at bounding box center [165, 345] width 73 height 20
click at [251, 344] on input "text" at bounding box center [283, 345] width 82 height 20
type input "76140"
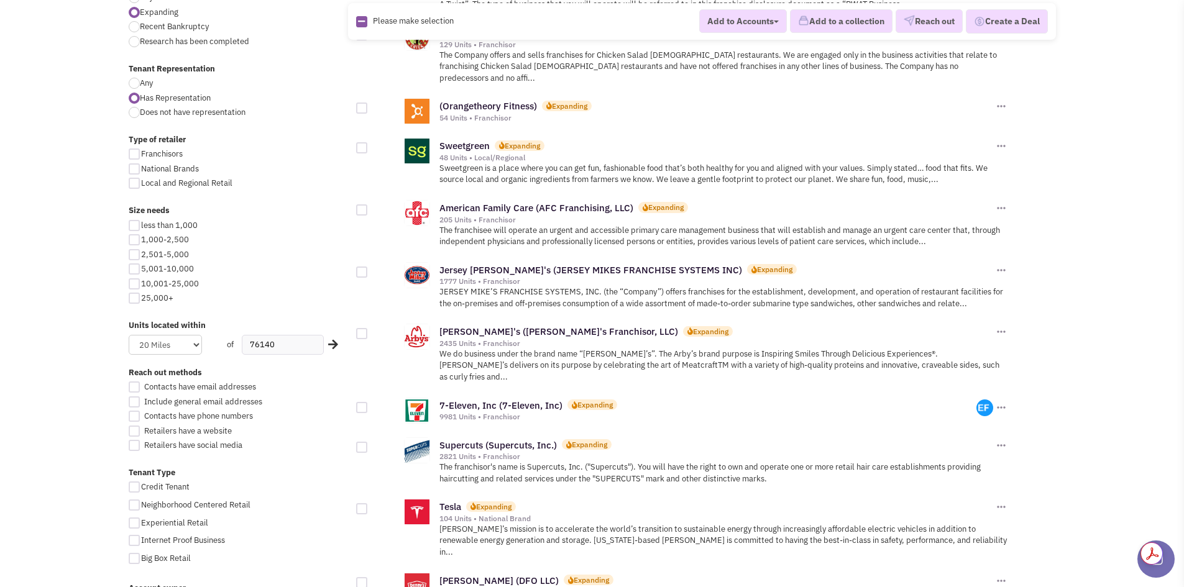
click at [336, 344] on icon at bounding box center [333, 344] width 10 height 11
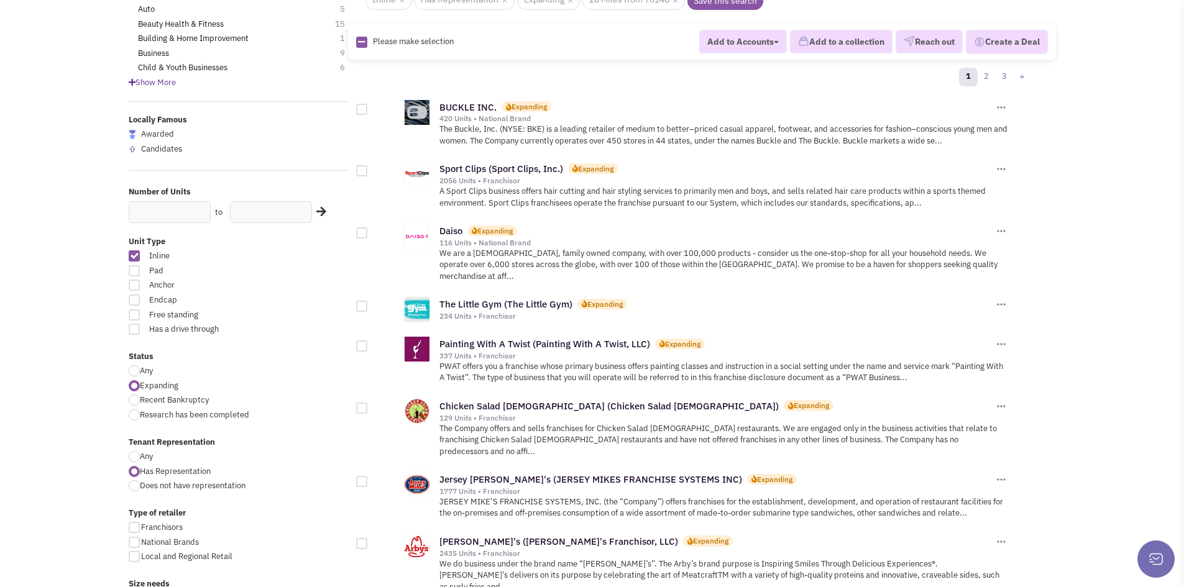
scroll to position [124, 0]
click at [461, 229] on link "Daiso" at bounding box center [450, 230] width 23 height 12
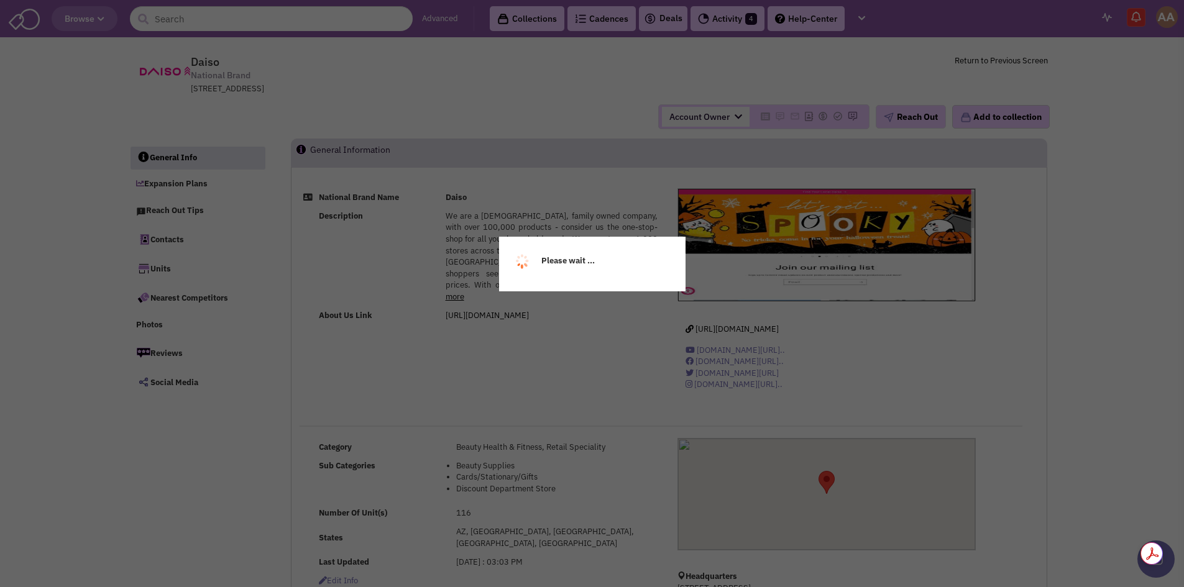
select select
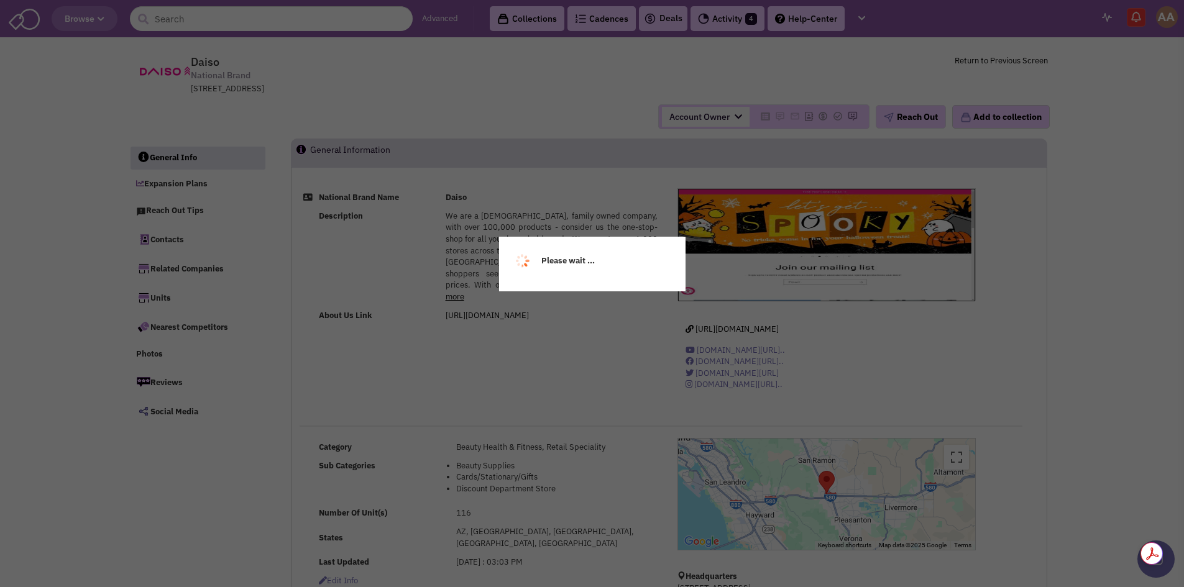
select select
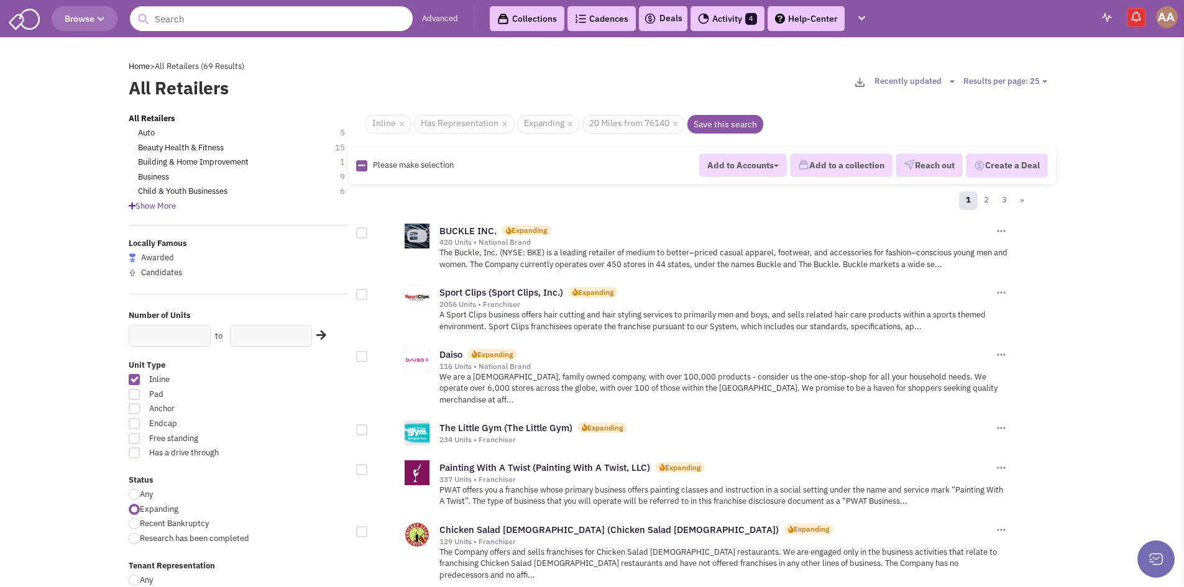
scroll to position [124, 0]
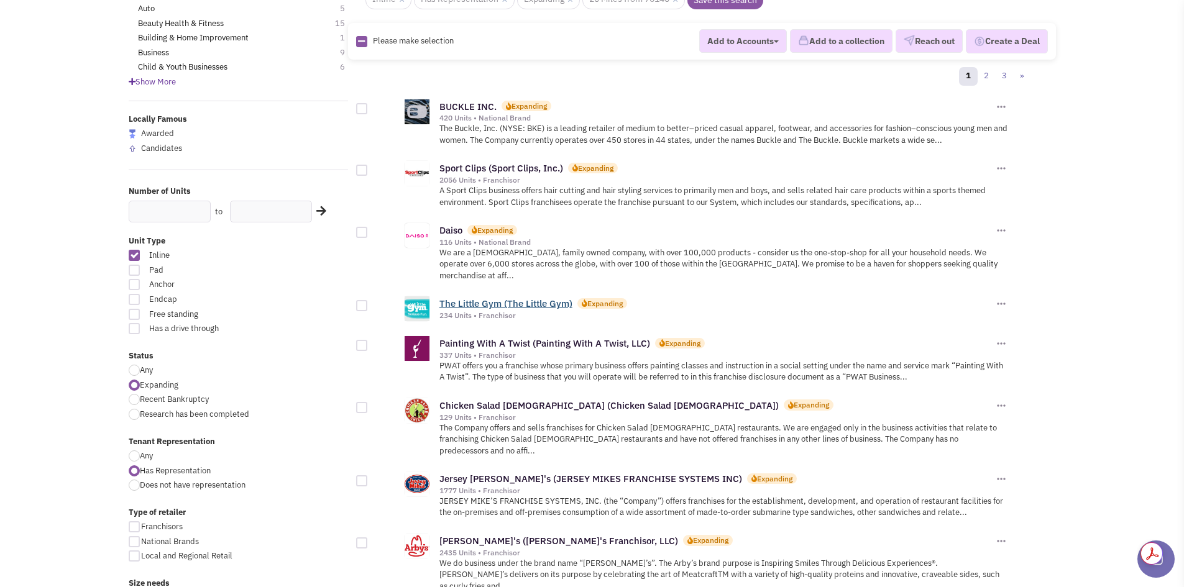
click at [491, 298] on link "The Little Gym (The Little Gym)" at bounding box center [505, 304] width 133 height 12
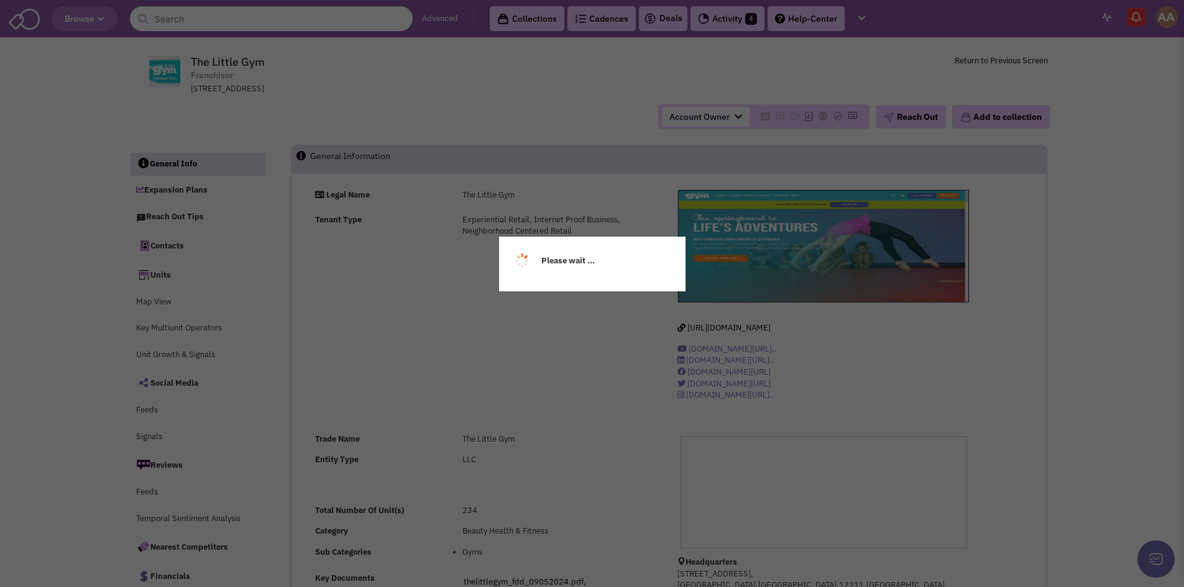
select select
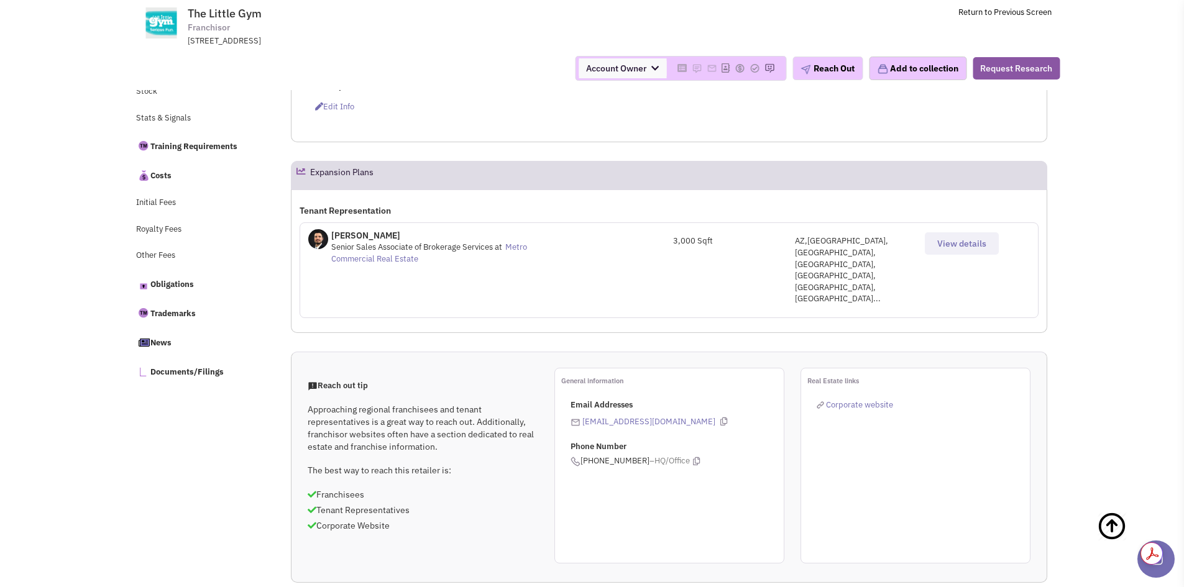
scroll to position [435, 0]
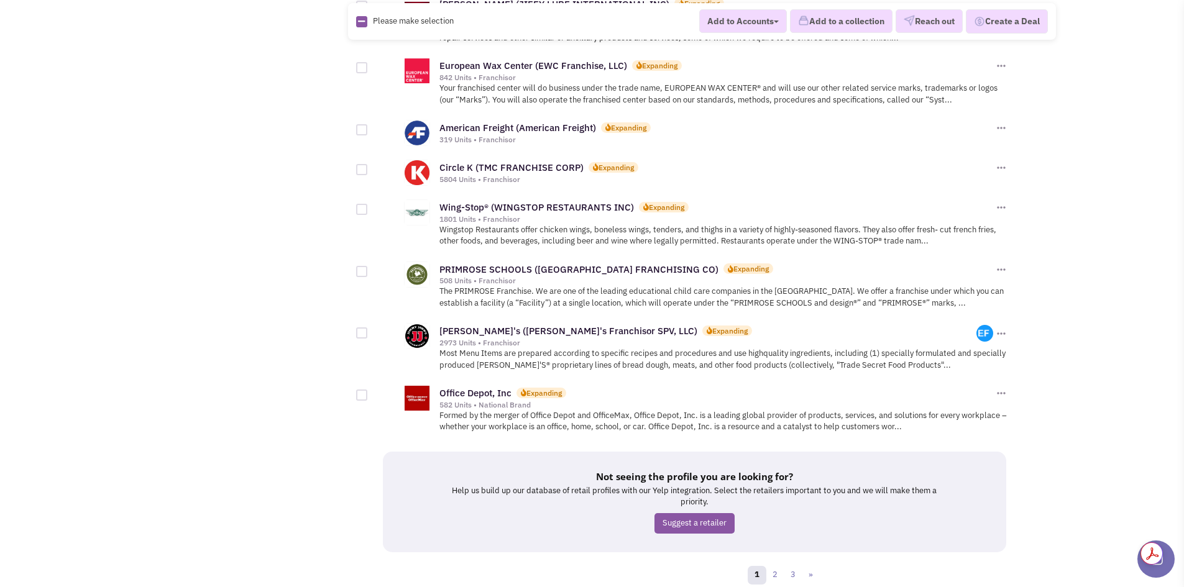
scroll to position [1277, 0]
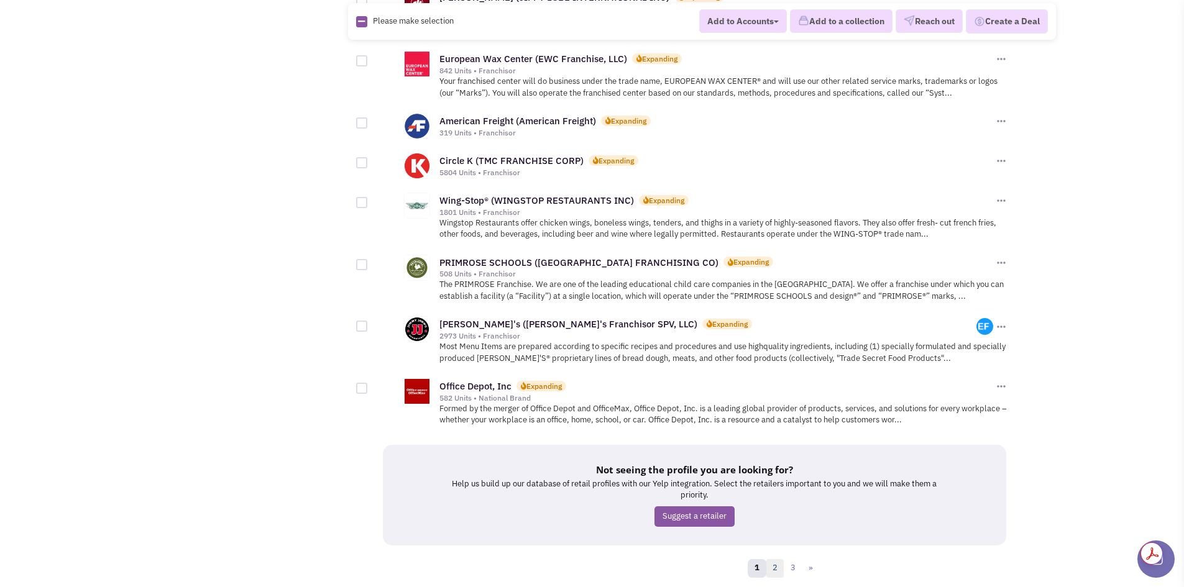
click at [768, 559] on link "2" at bounding box center [774, 568] width 19 height 19
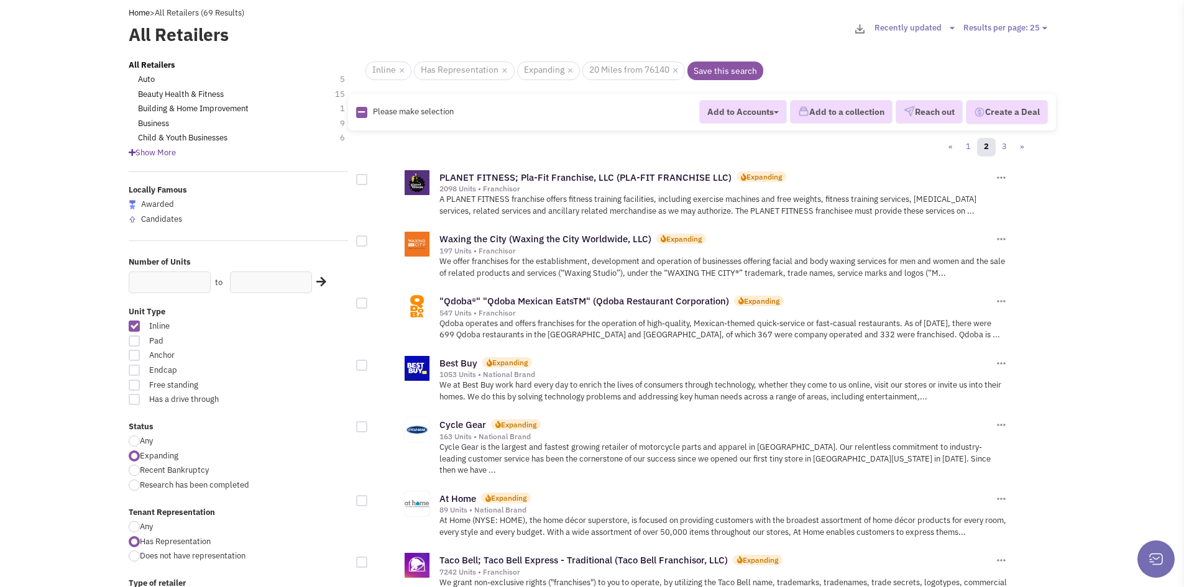
scroll to position [124, 0]
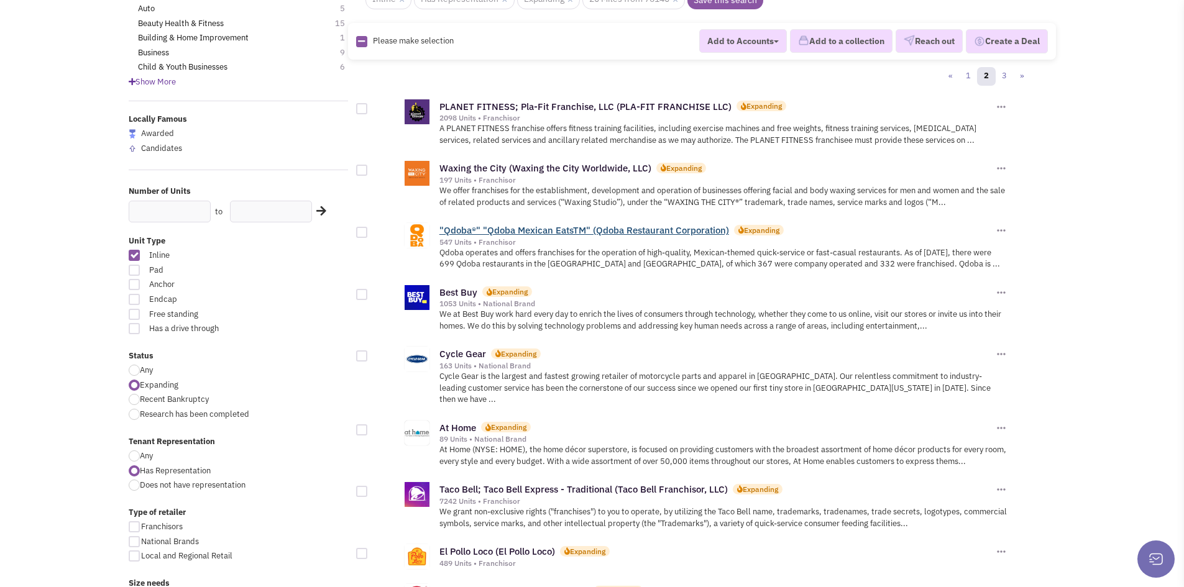
click at [495, 226] on link ""Qdoba®" "Qdoba Mexican EatsTM" (Qdoba Restaurant Corporation)" at bounding box center [584, 230] width 290 height 12
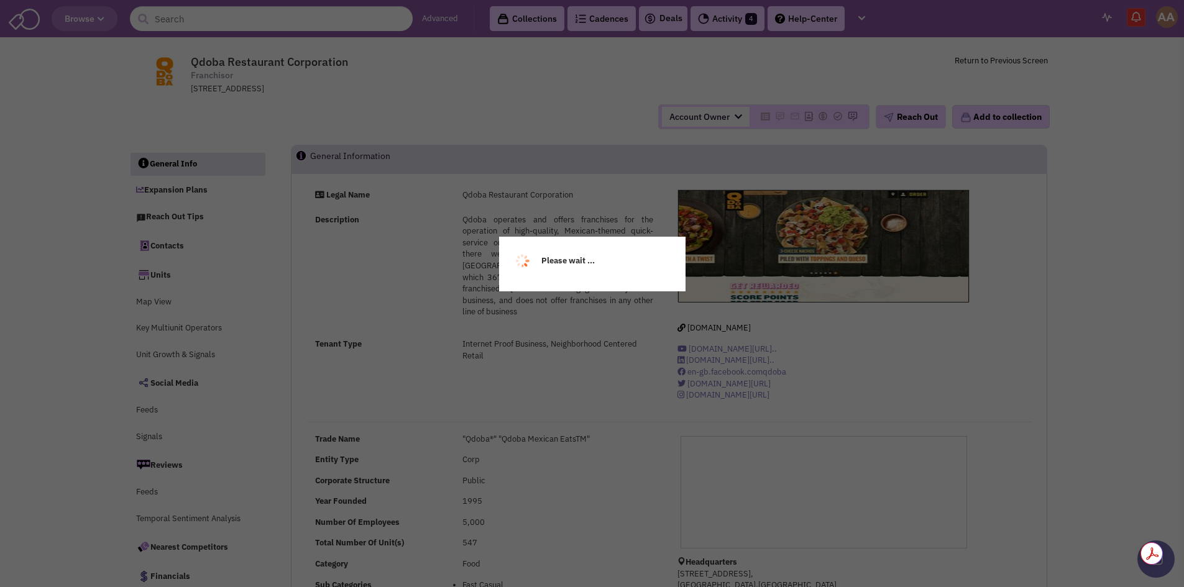
select select
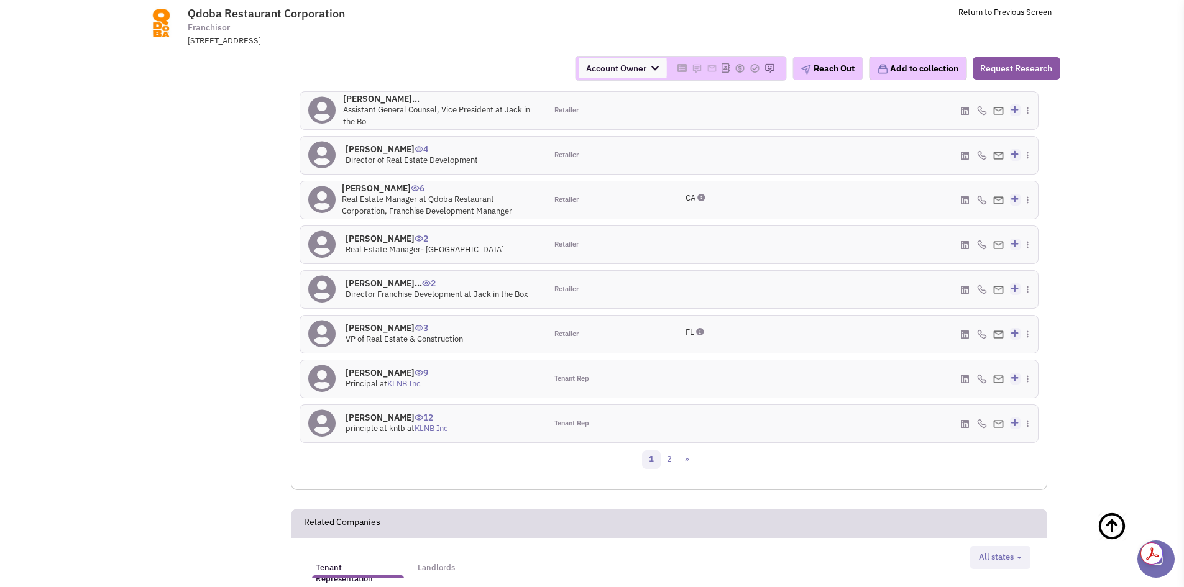
scroll to position [1244, 0]
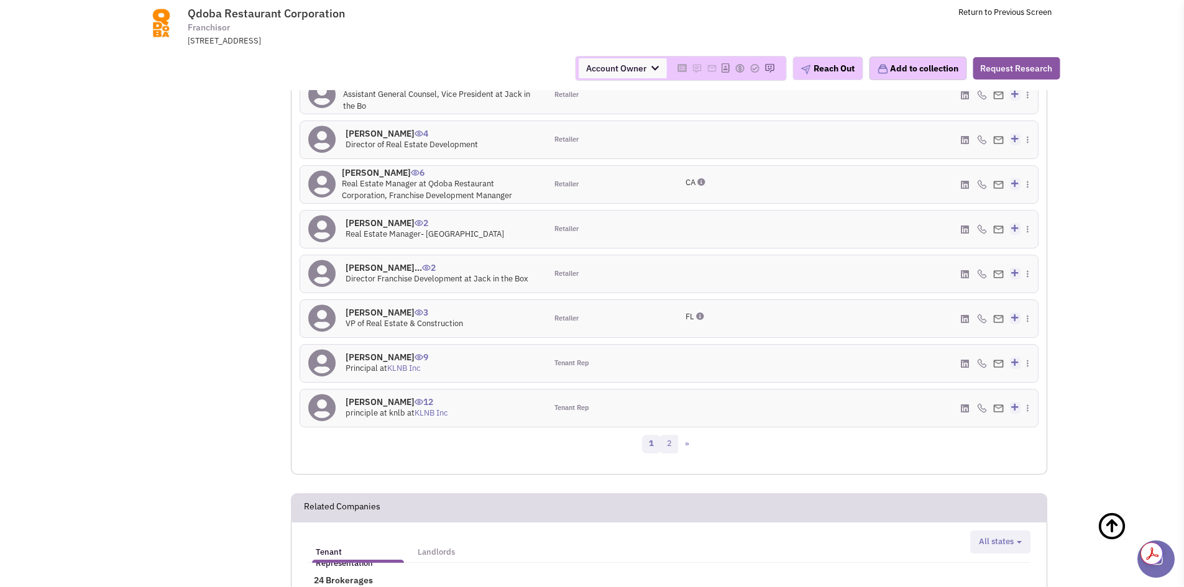
click at [672, 441] on link "2" at bounding box center [669, 444] width 19 height 19
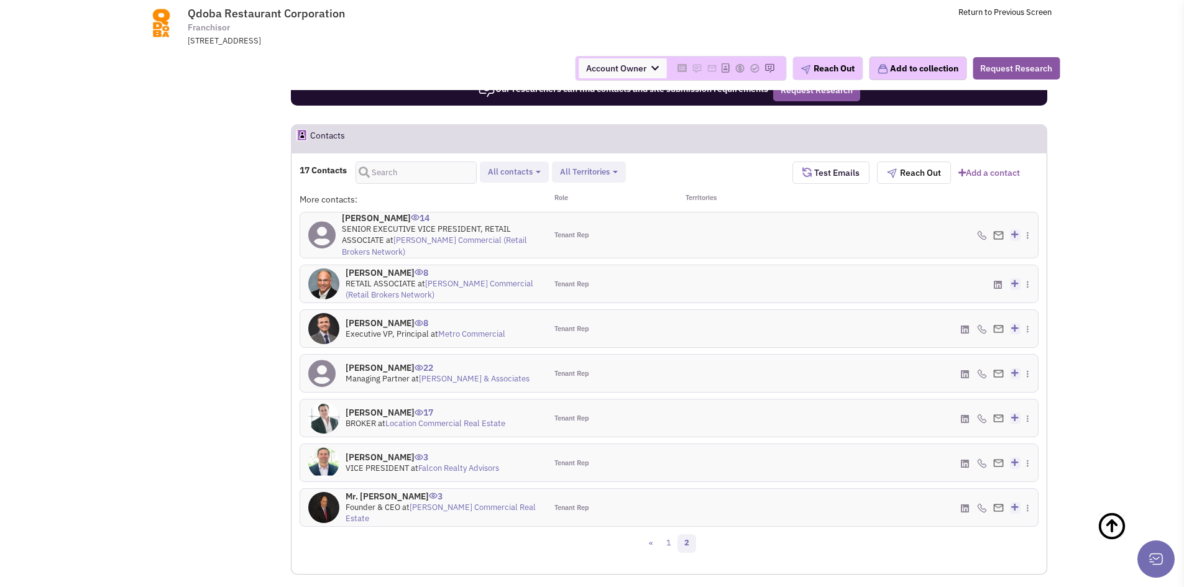
scroll to position [1023, 0]
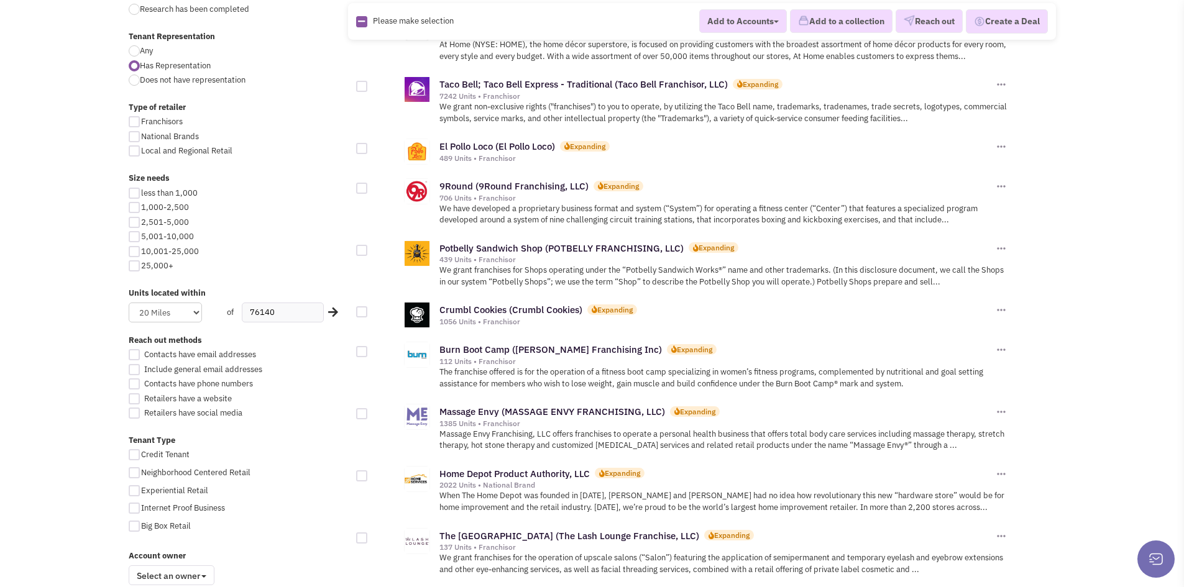
scroll to position [559, 0]
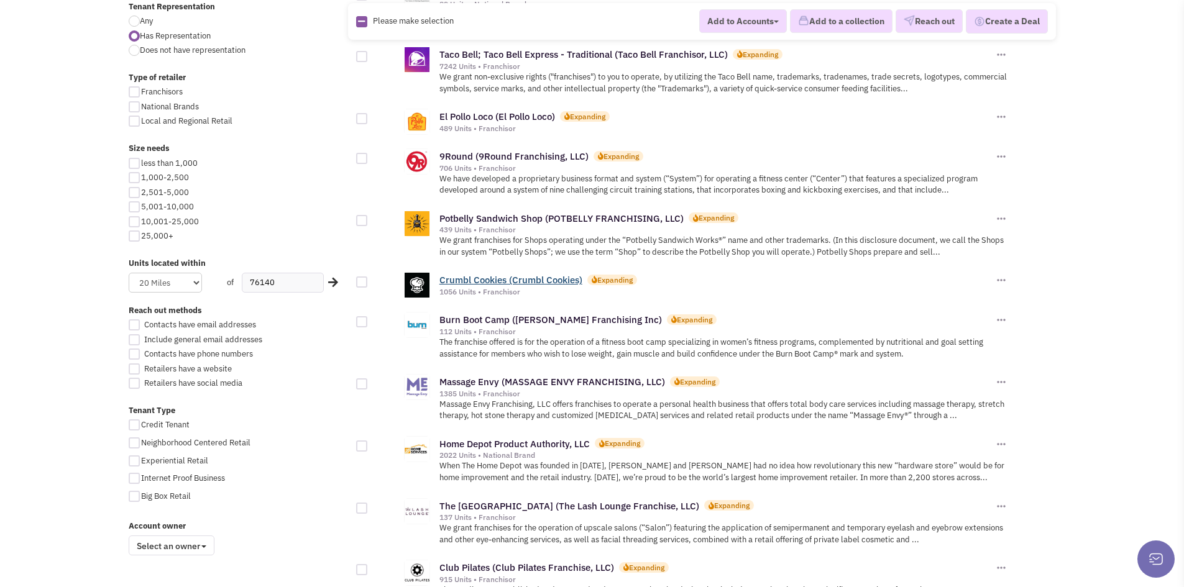
click at [526, 274] on link "Crumbl Cookies (Crumbl Cookies)" at bounding box center [510, 280] width 143 height 12
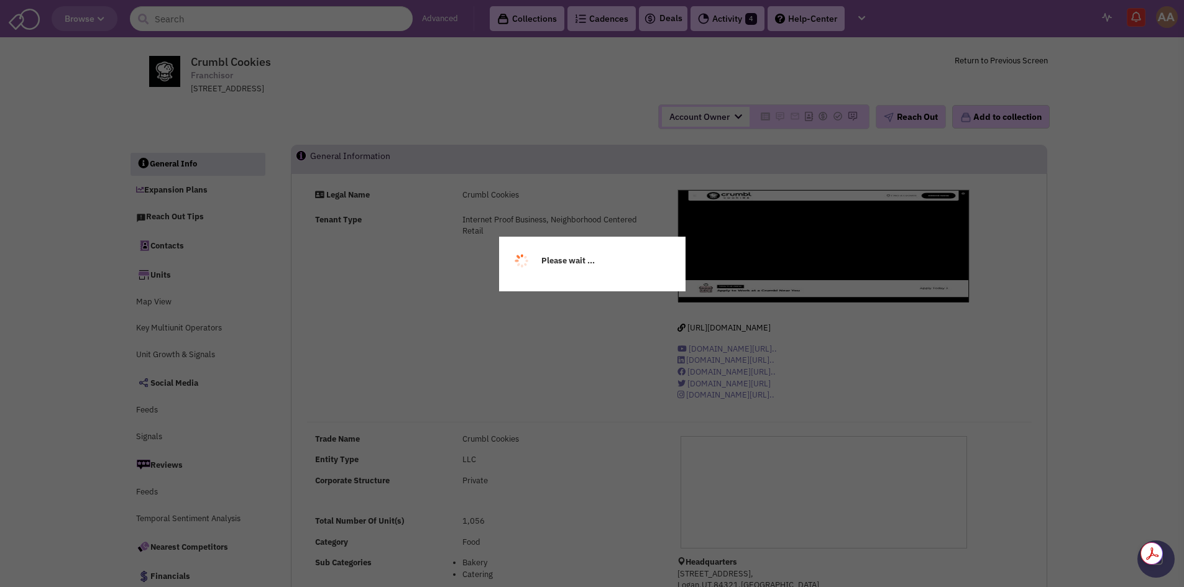
select select
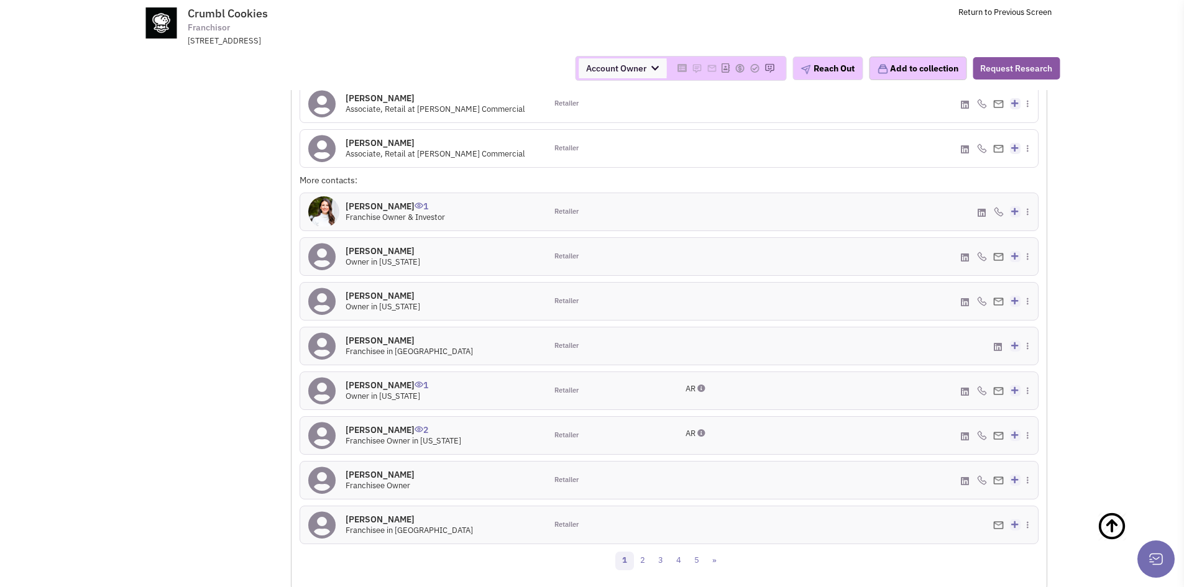
scroll to position [1332, 0]
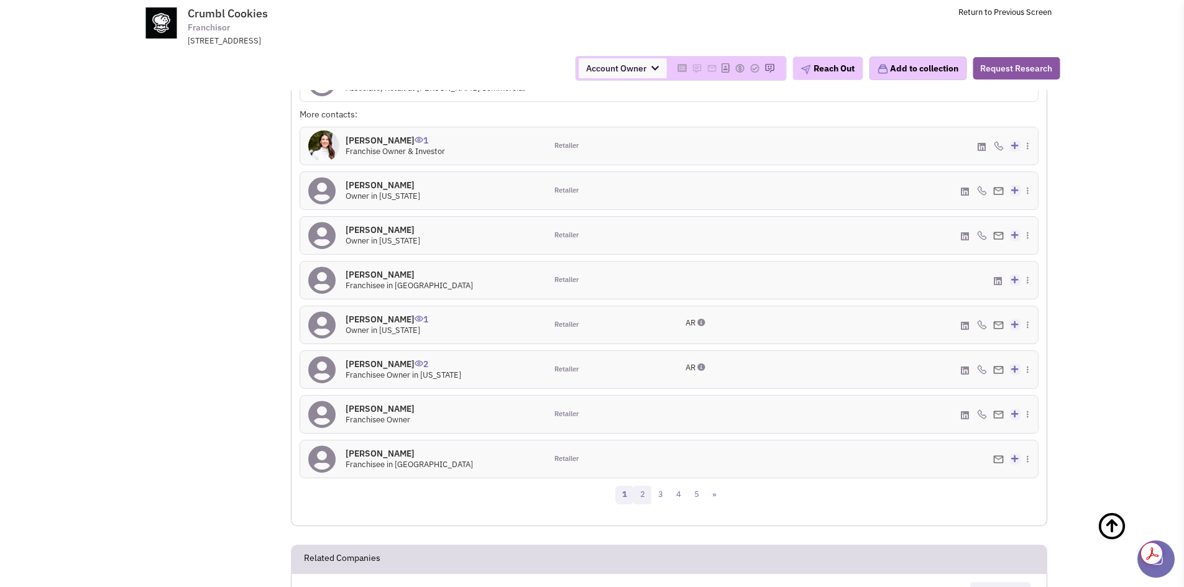
click at [644, 486] on link "2" at bounding box center [642, 495] width 19 height 19
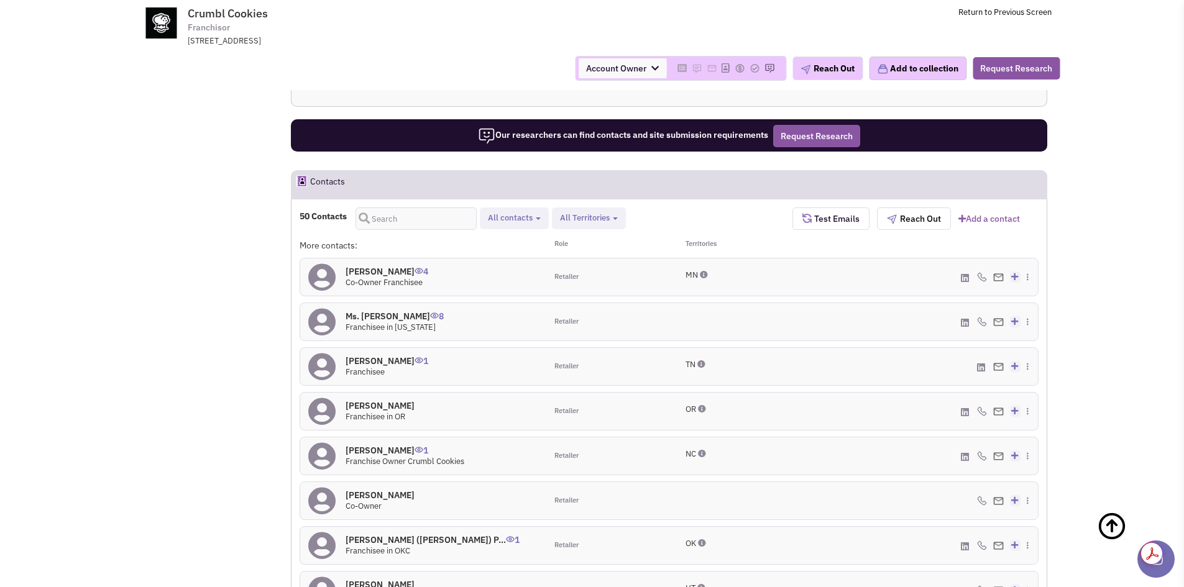
scroll to position [1279, 0]
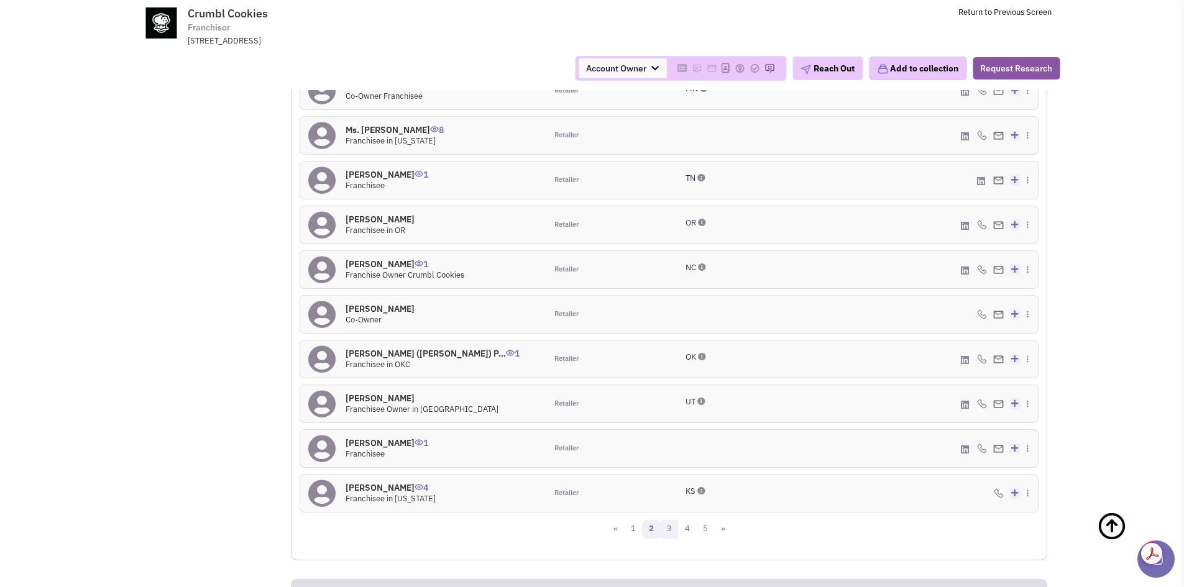
click at [665, 520] on link "3" at bounding box center [669, 529] width 19 height 19
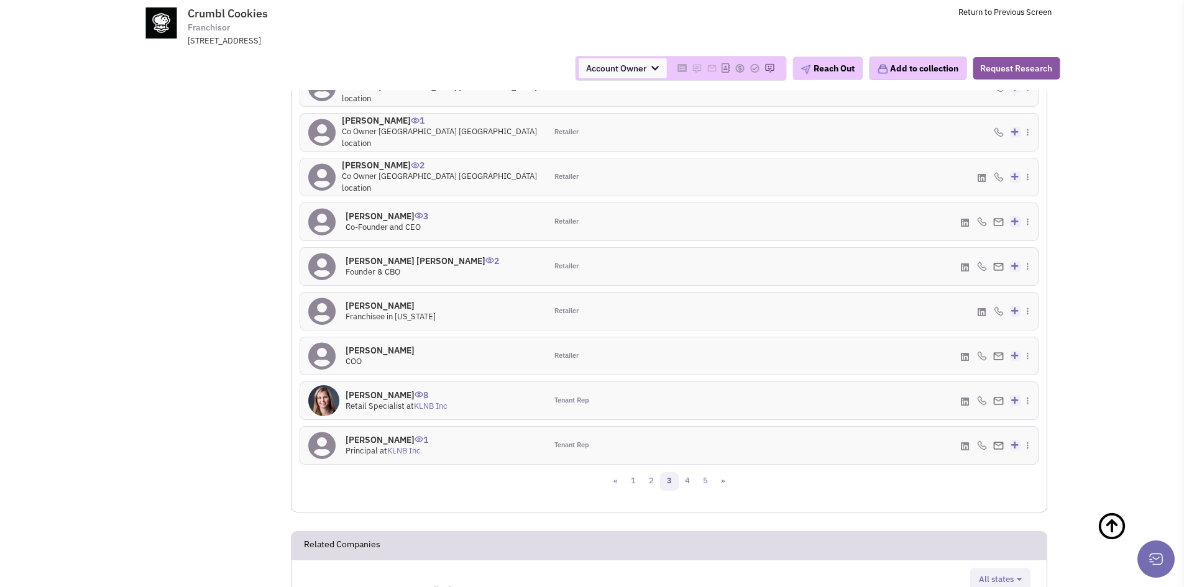
scroll to position [1341, 0]
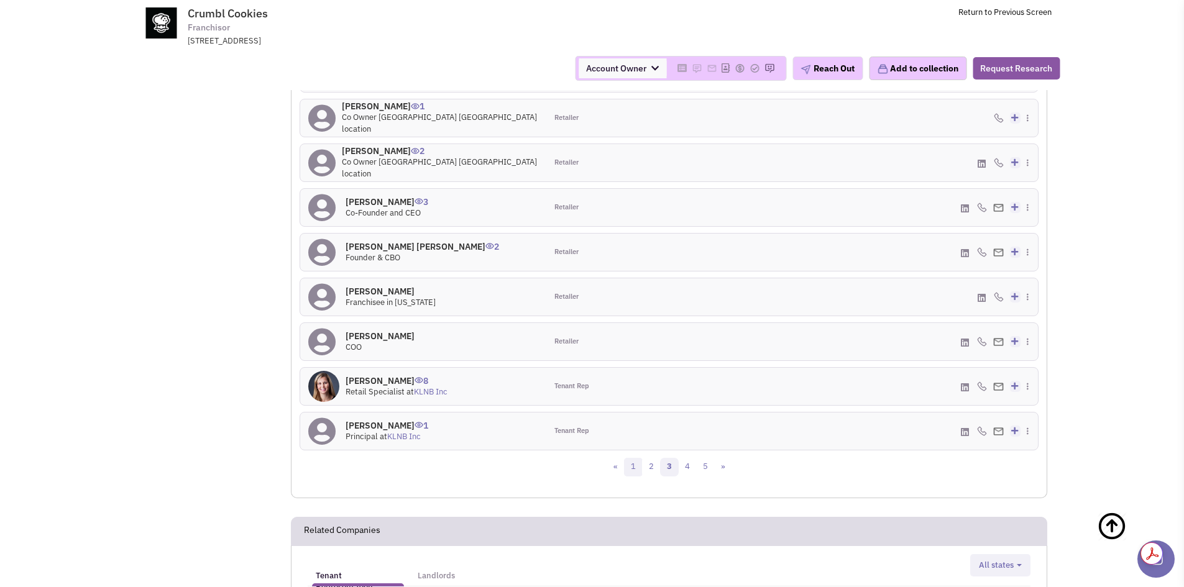
click at [636, 458] on link "1" at bounding box center [633, 467] width 19 height 19
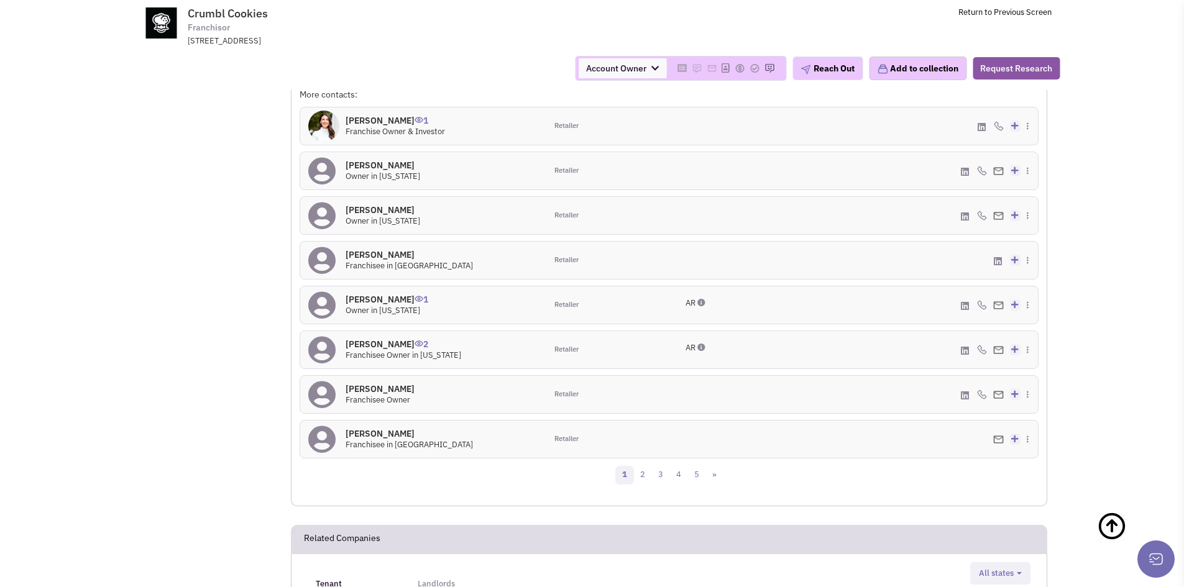
scroll to position [1369, 0]
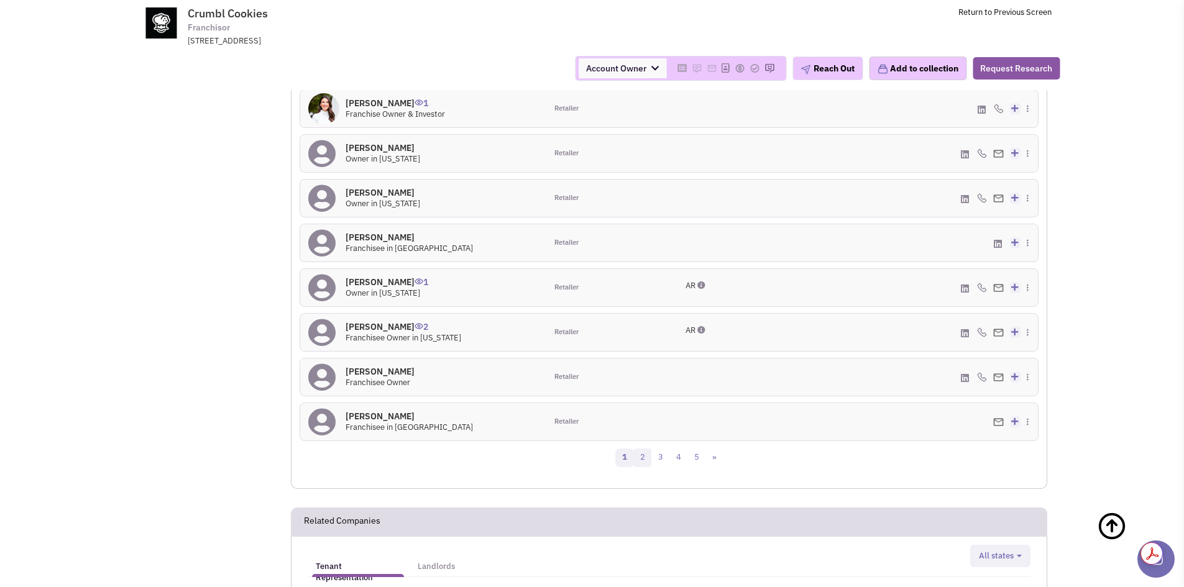
click at [644, 454] on link "2" at bounding box center [642, 458] width 19 height 19
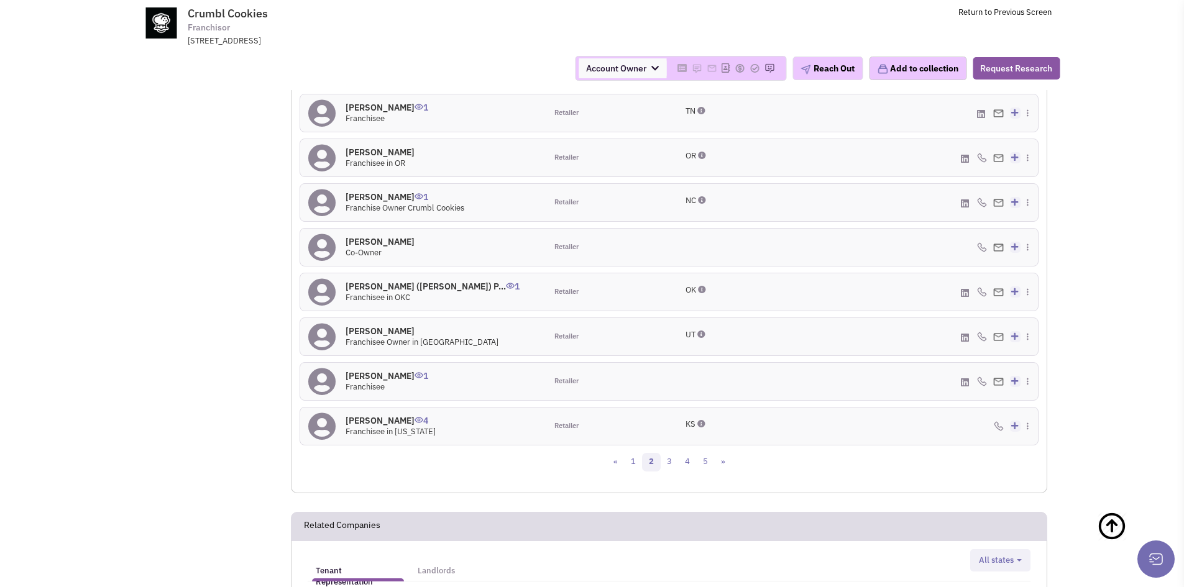
scroll to position [1379, 0]
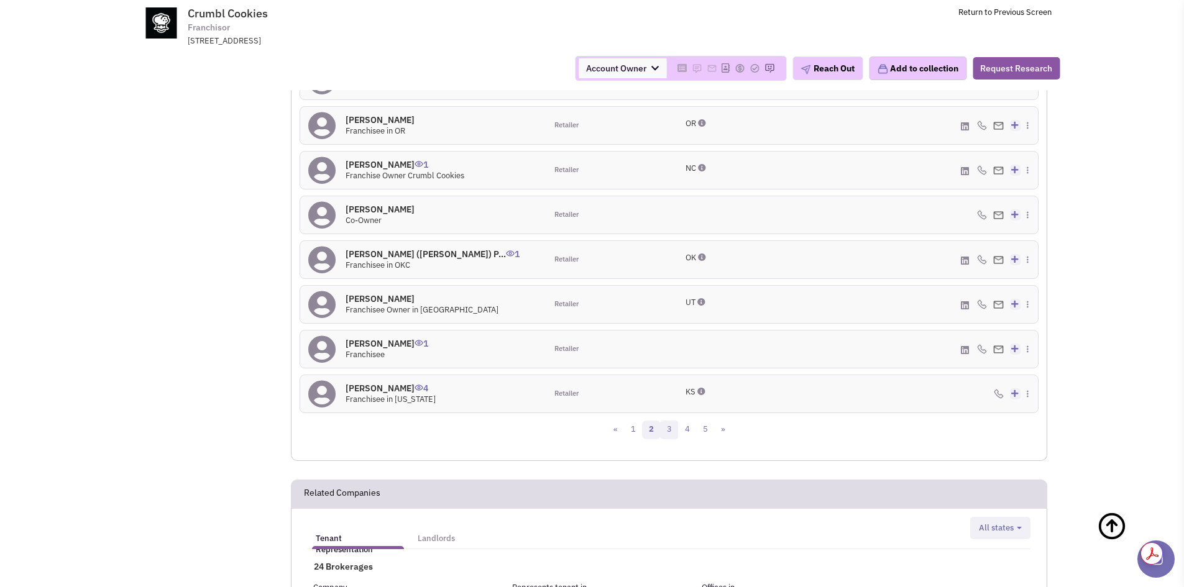
click at [673, 422] on link "3" at bounding box center [669, 430] width 19 height 19
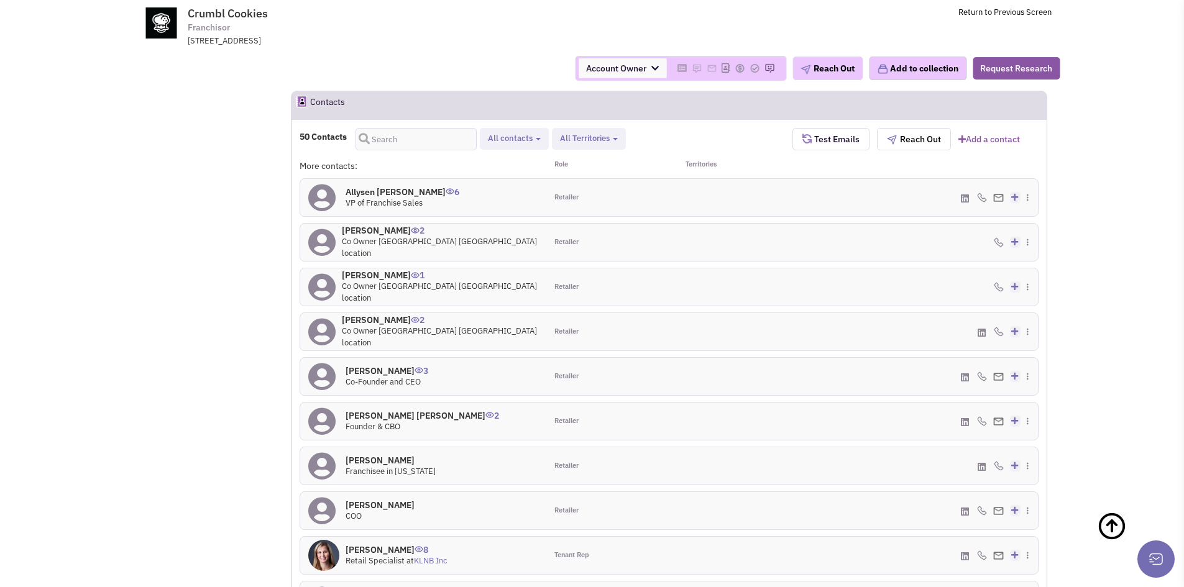
scroll to position [1282, 0]
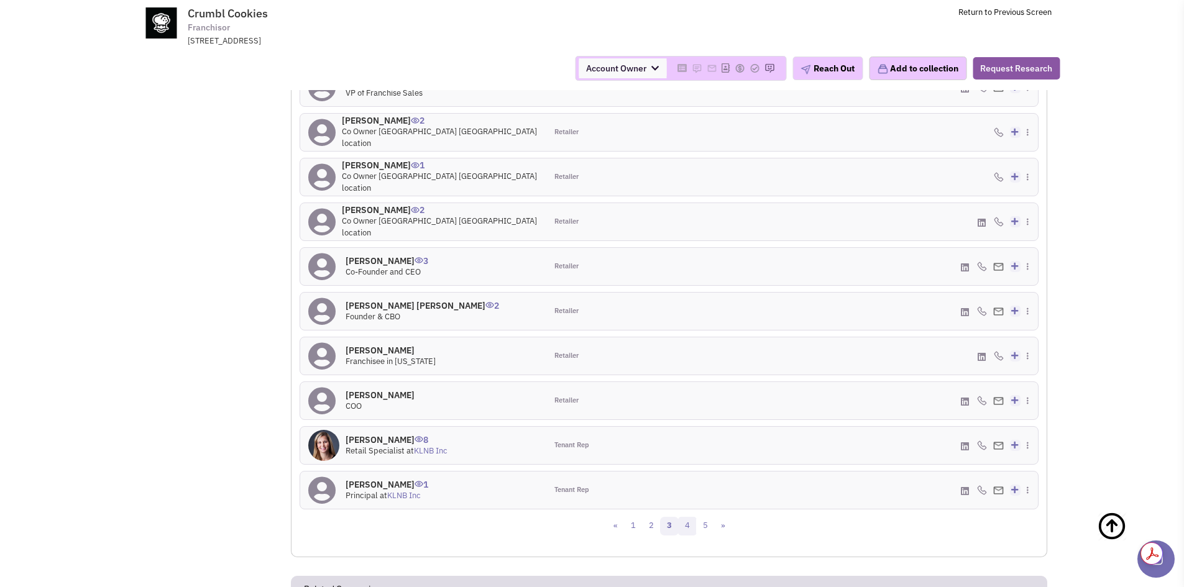
click at [684, 521] on link "4" at bounding box center [687, 526] width 19 height 19
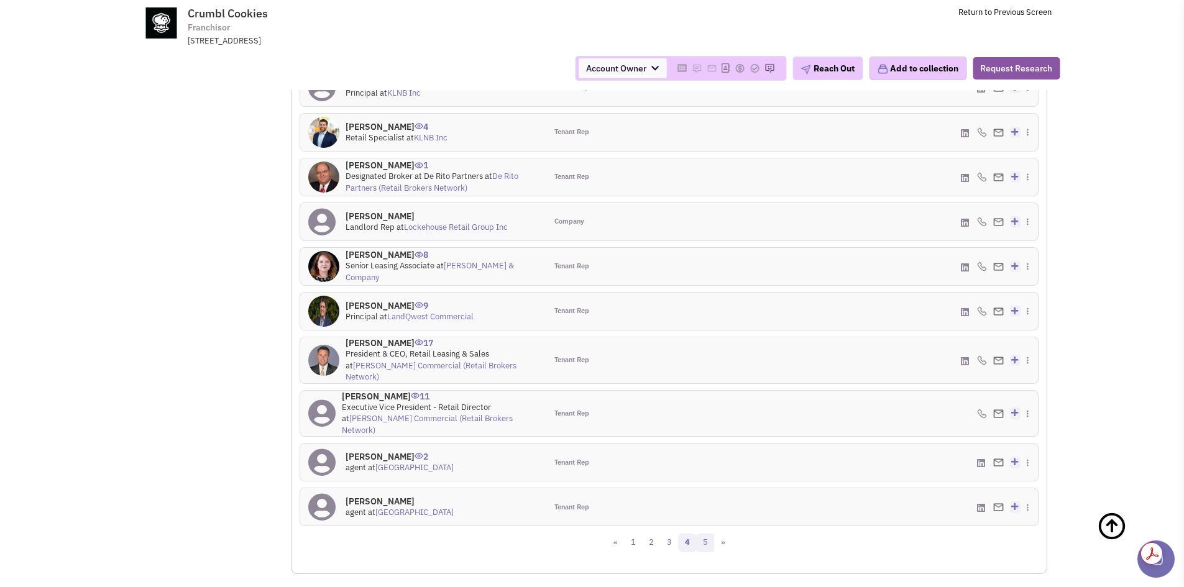
click at [710, 534] on link "5" at bounding box center [705, 543] width 19 height 19
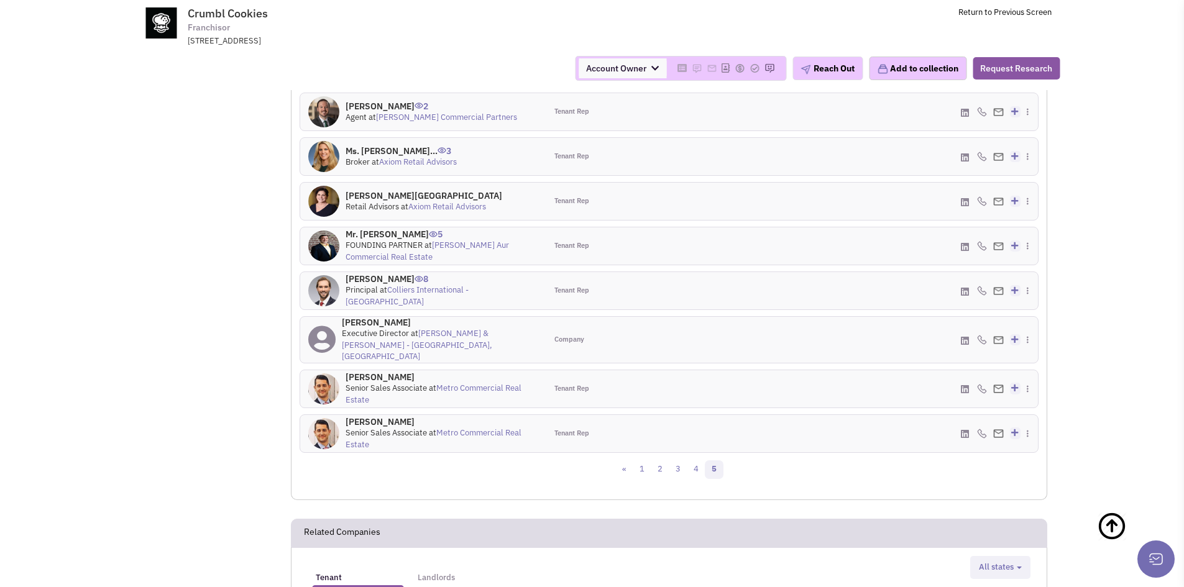
scroll to position [1407, 0]
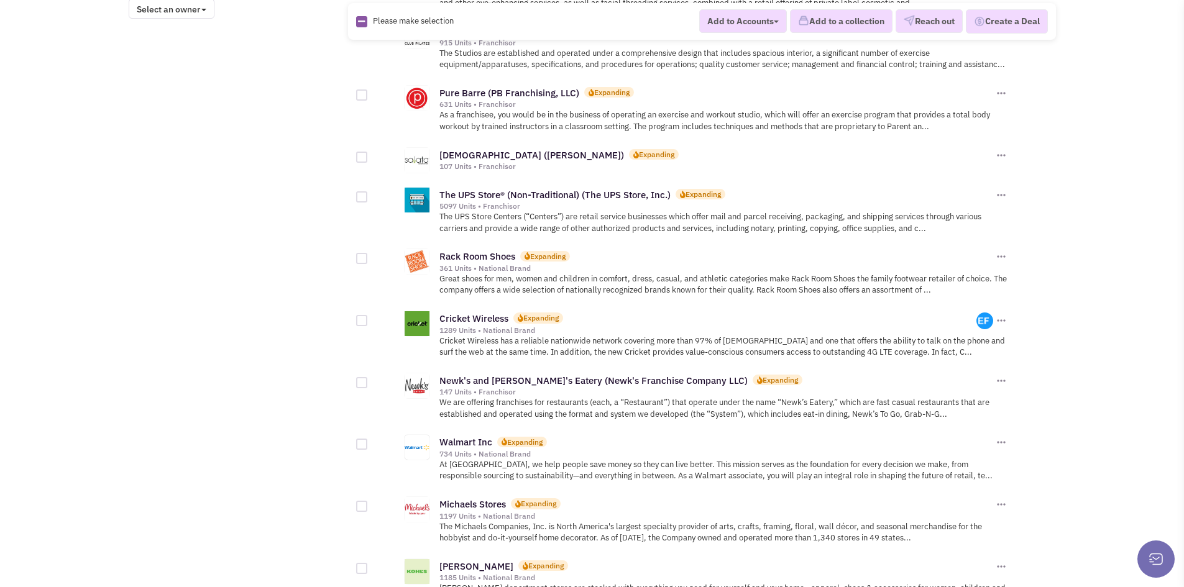
scroll to position [1118, 0]
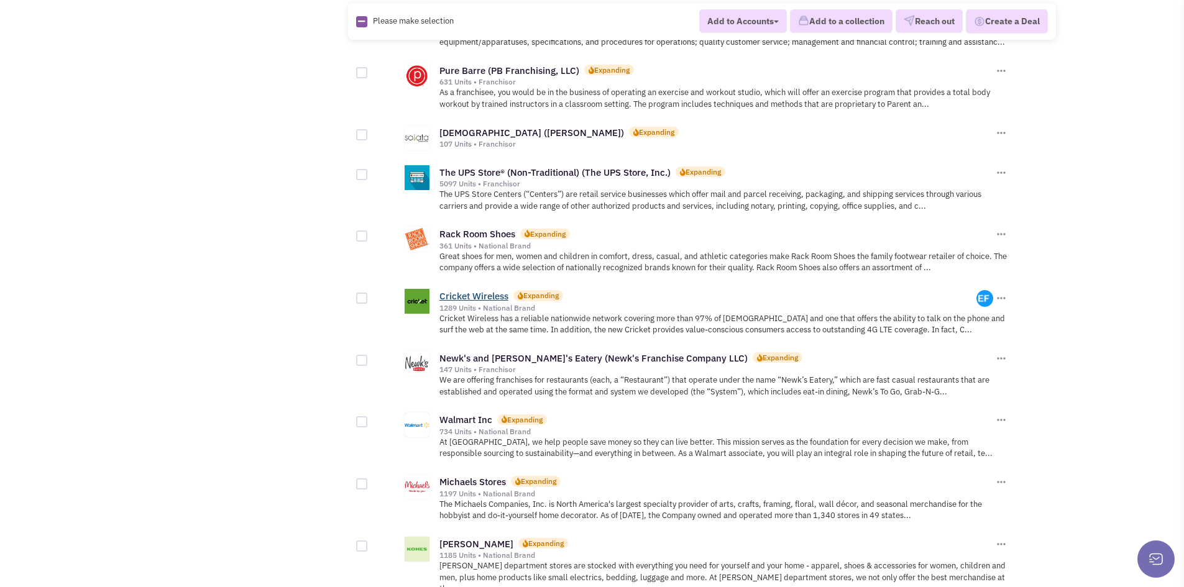
click at [477, 290] on link "Cricket Wireless" at bounding box center [473, 296] width 69 height 12
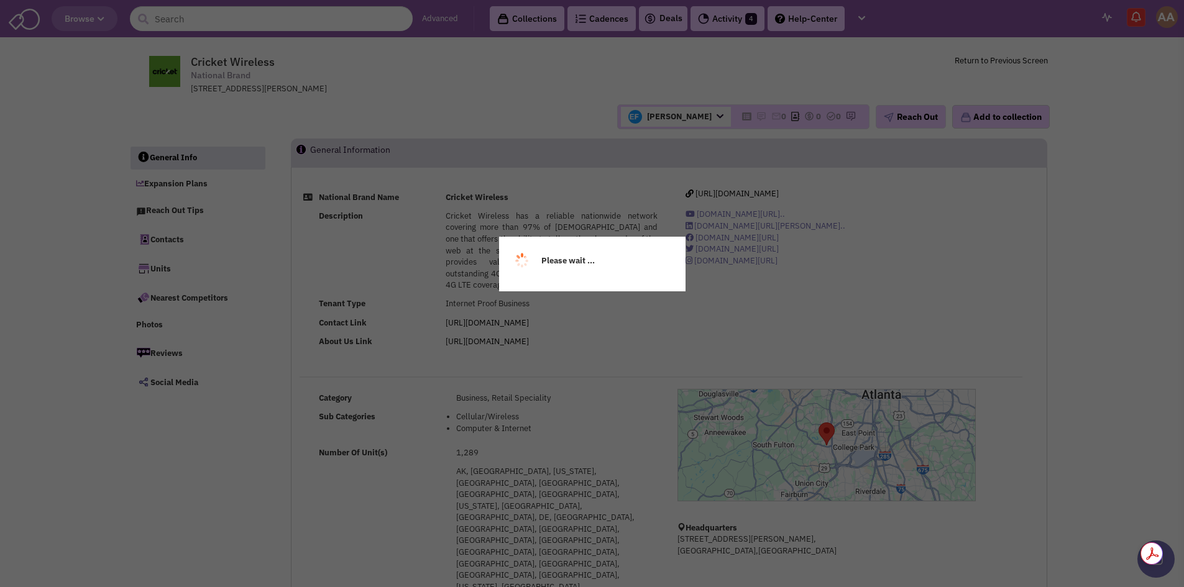
select select
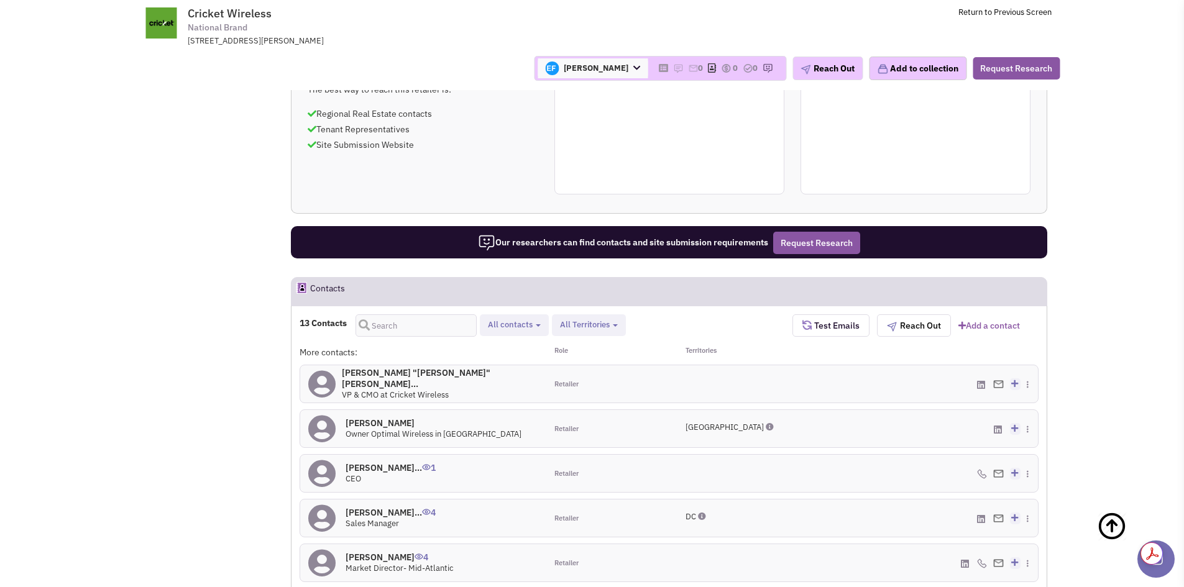
scroll to position [994, 0]
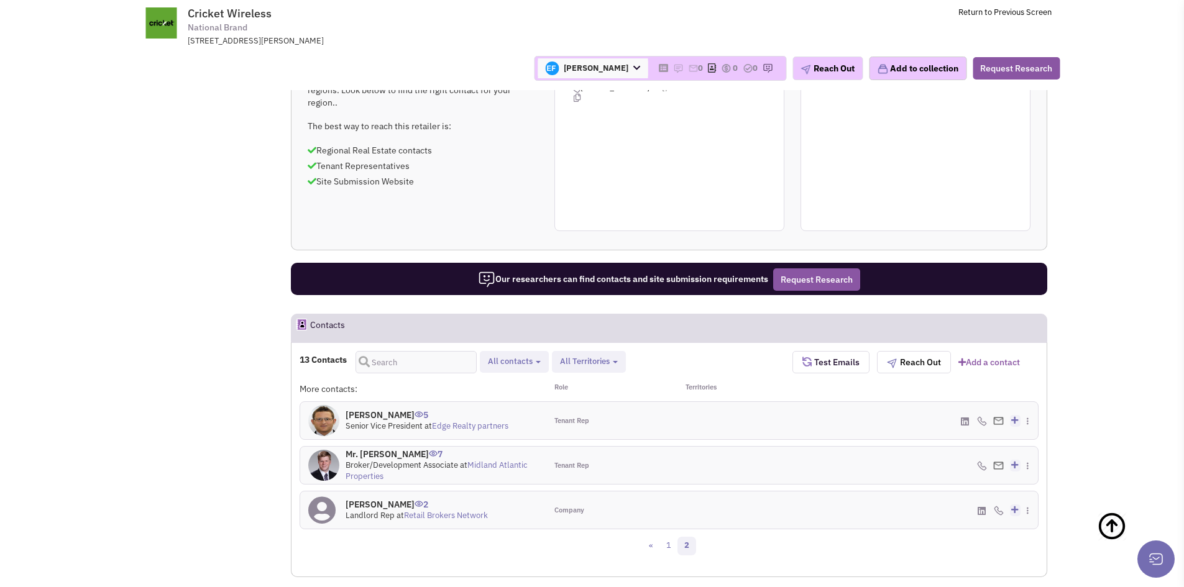
scroll to position [870, 0]
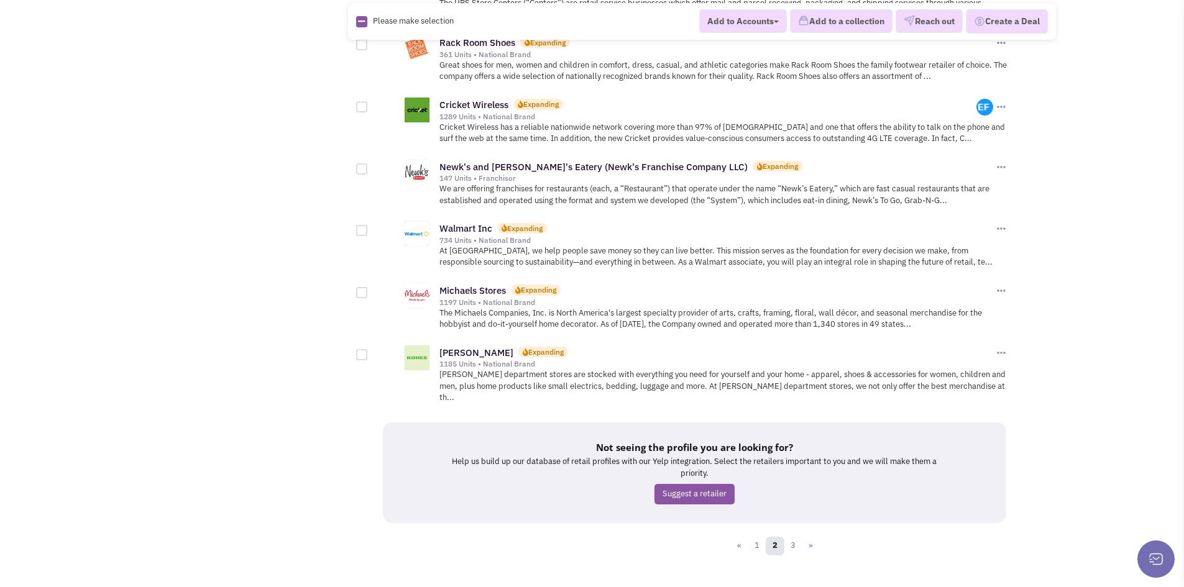
scroll to position [1310, 0]
click at [788, 536] on link "3" at bounding box center [793, 545] width 19 height 19
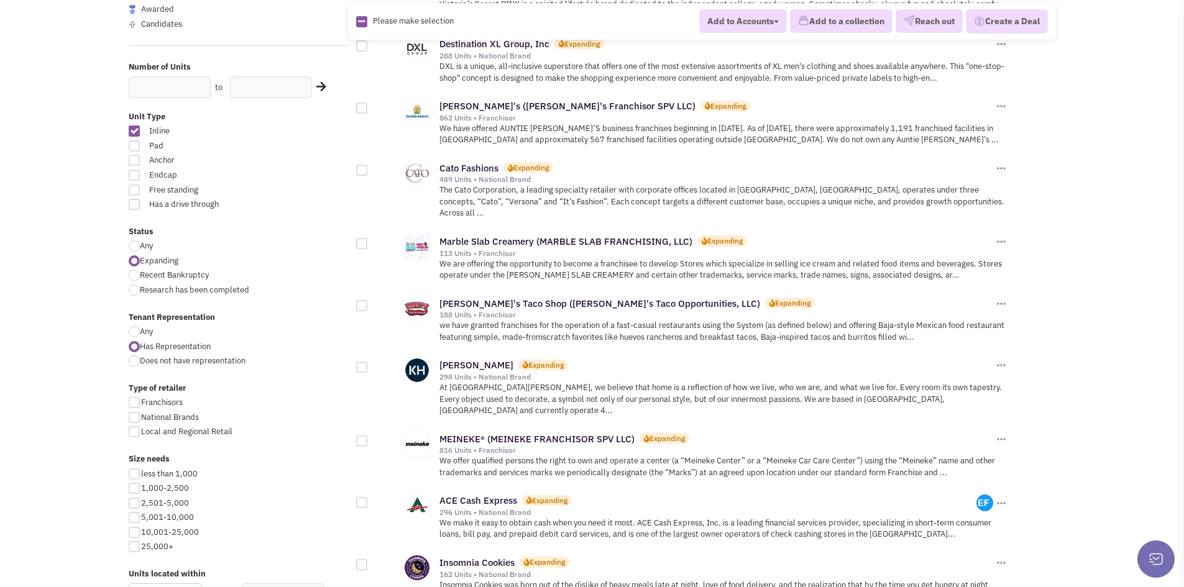
scroll to position [311, 0]
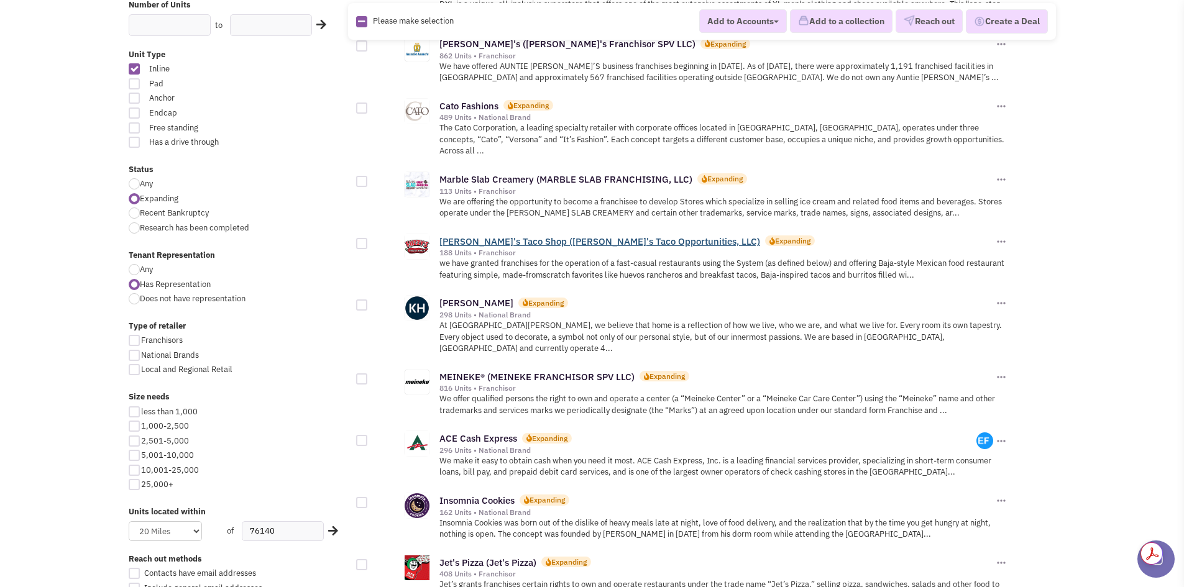
click at [475, 235] on link "Fuzzy's Taco Shop (Fuzzy's Taco Opportunities, LLC)" at bounding box center [599, 241] width 321 height 12
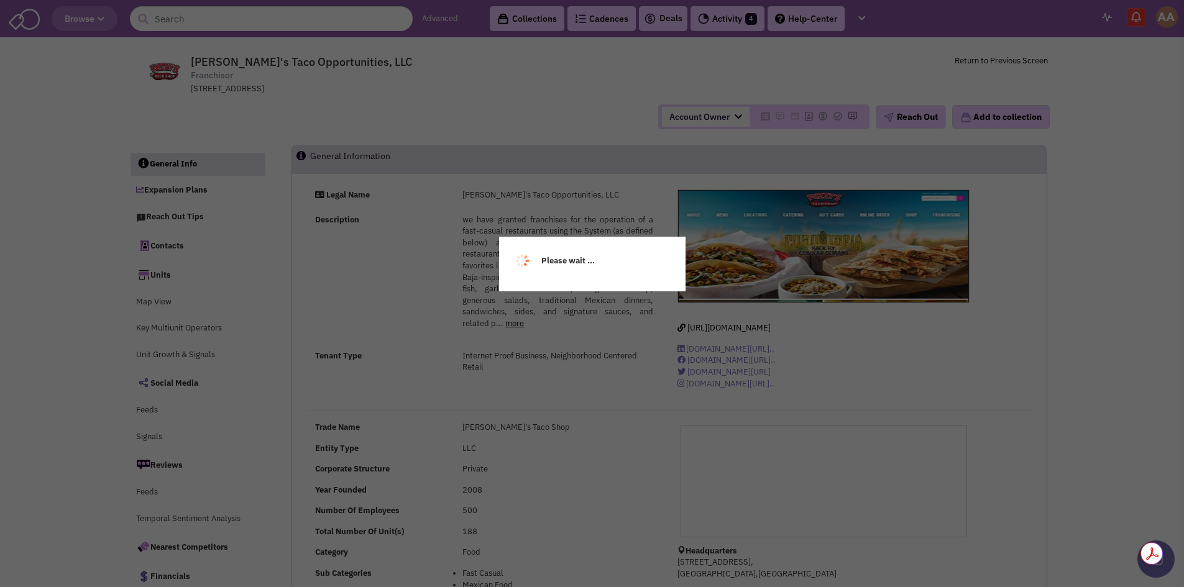
select select
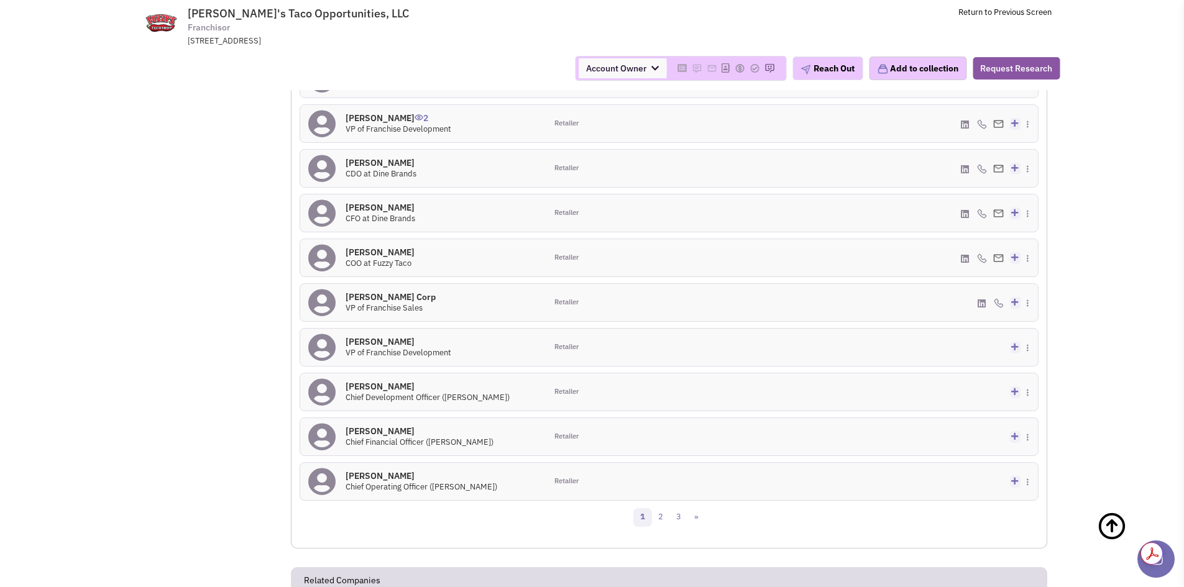
scroll to position [1368, 0]
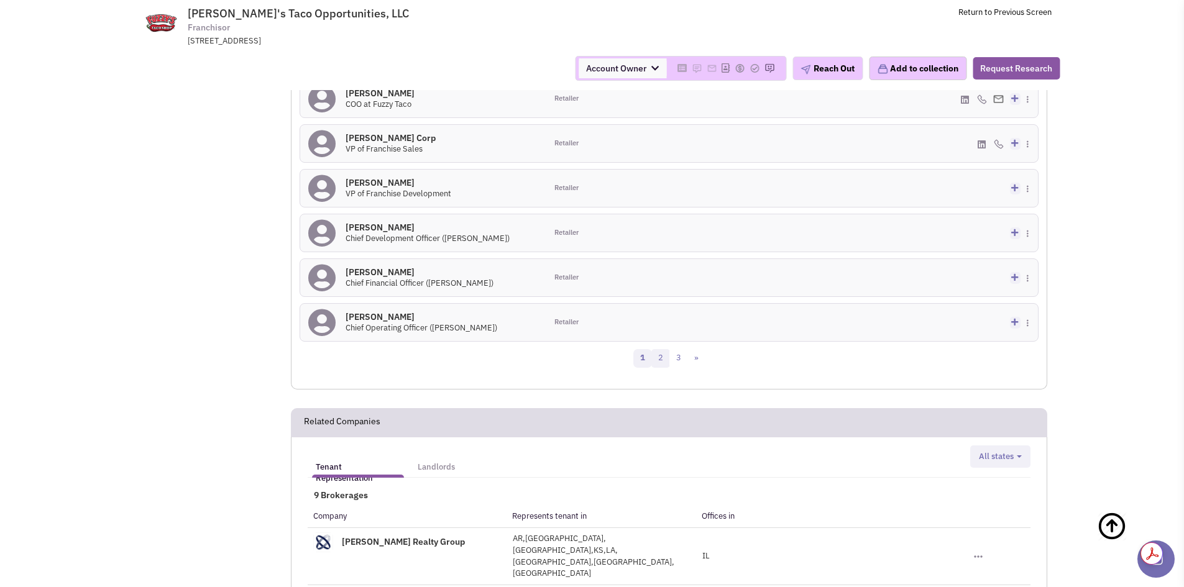
click at [664, 349] on link "2" at bounding box center [660, 358] width 19 height 19
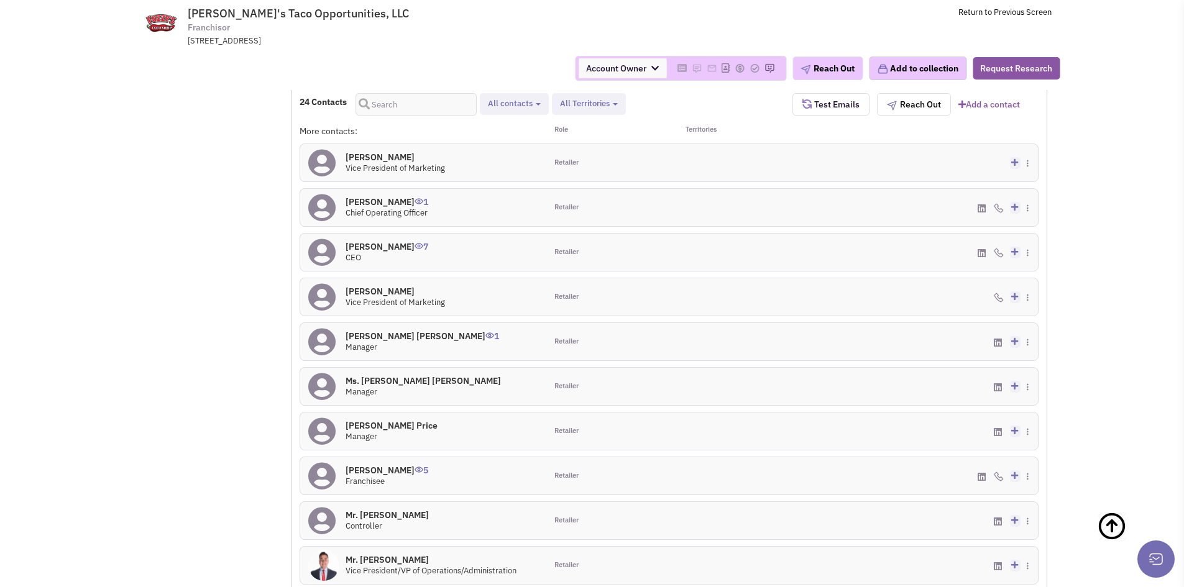
scroll to position [1148, 0]
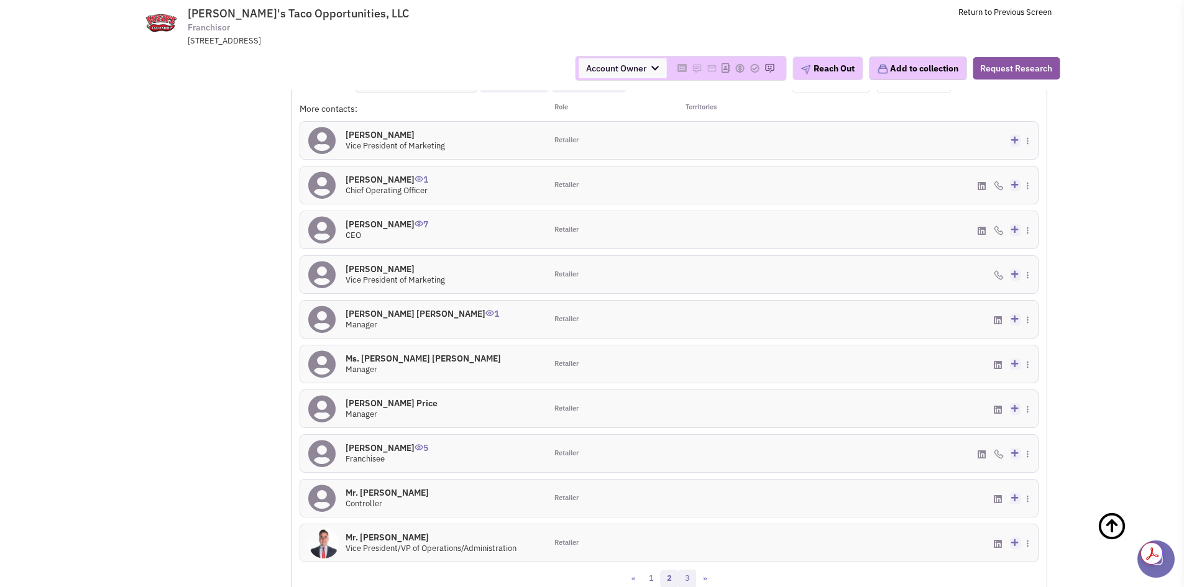
click at [693, 570] on link "3" at bounding box center [687, 579] width 19 height 19
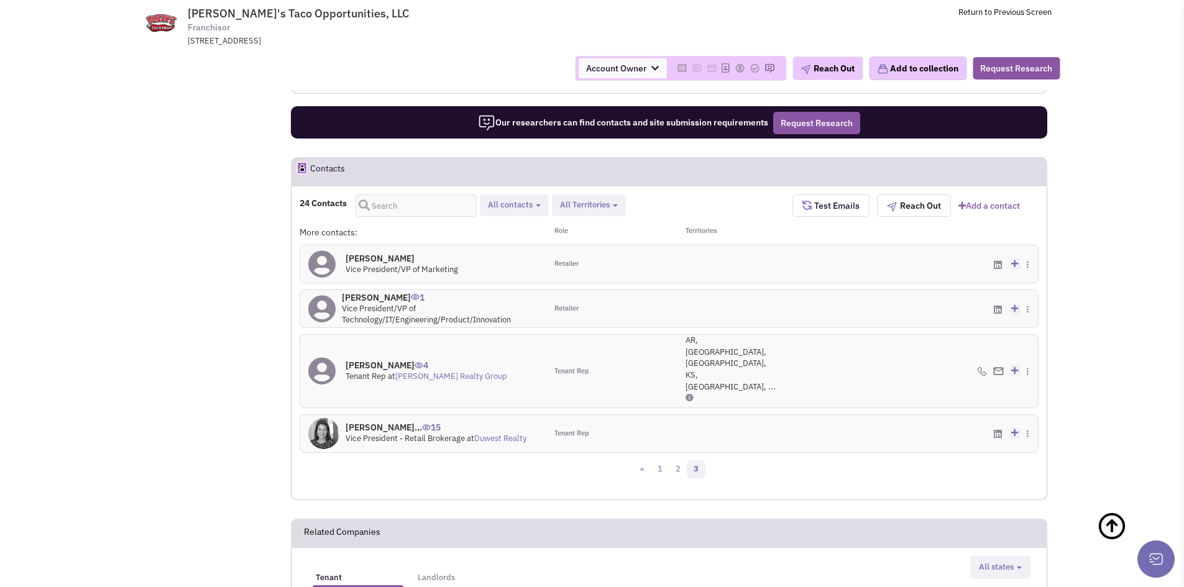
scroll to position [1023, 0]
click at [656, 461] on link "1" at bounding box center [660, 470] width 19 height 19
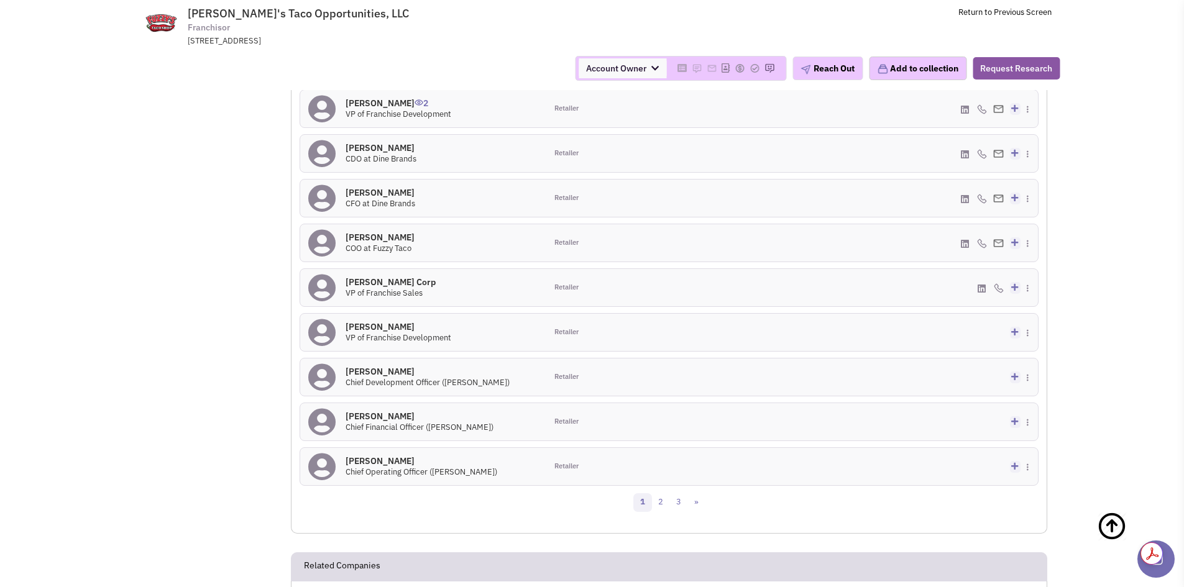
scroll to position [1272, 0]
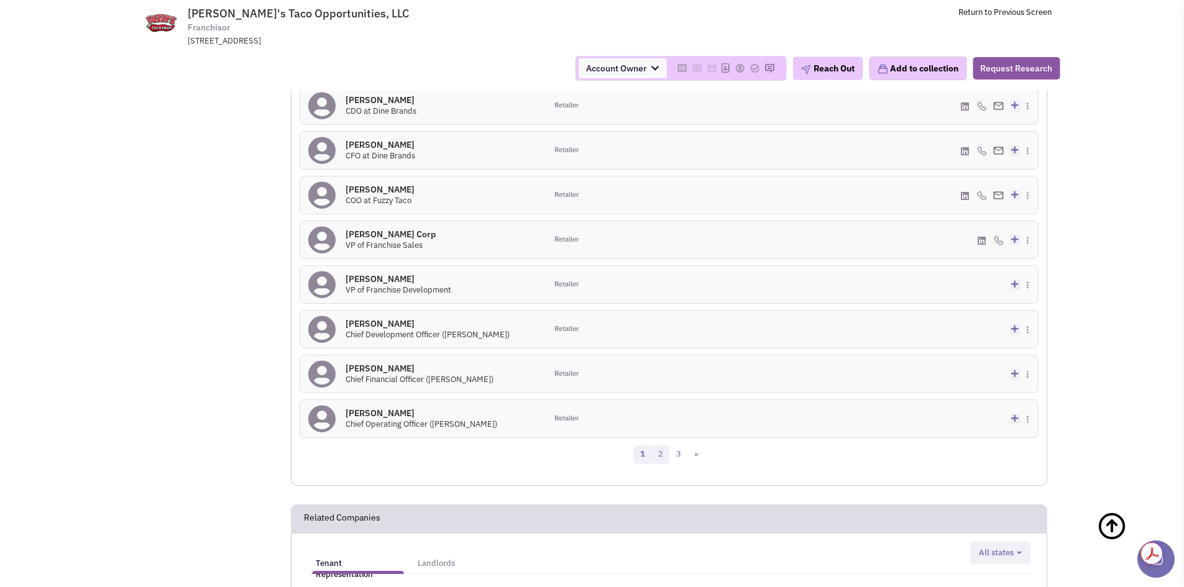
click at [657, 445] on link "2" at bounding box center [660, 454] width 19 height 19
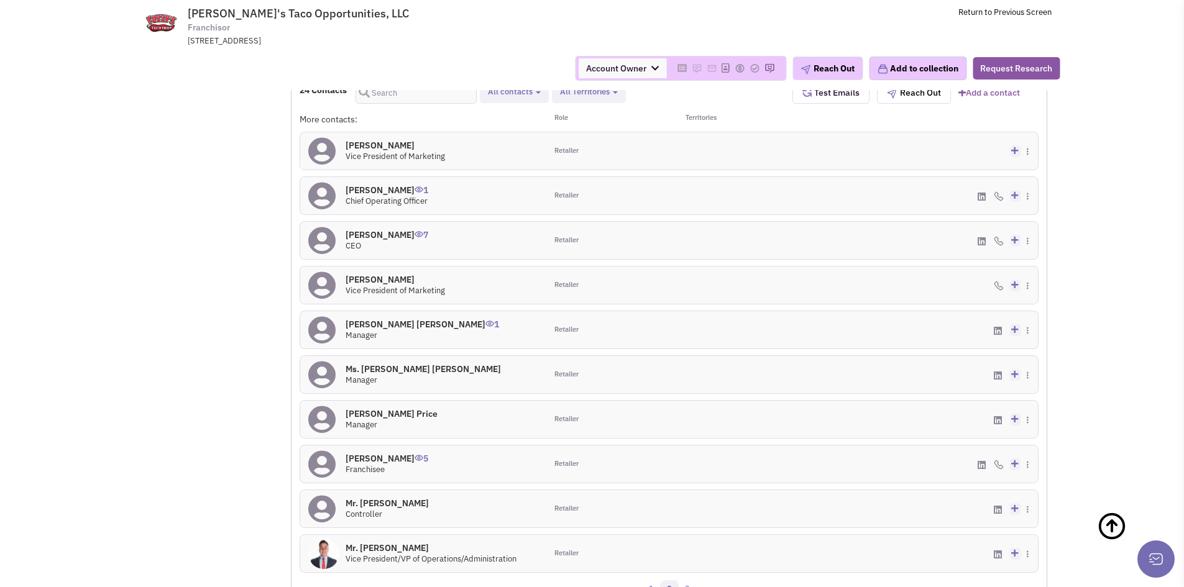
scroll to position [1176, 0]
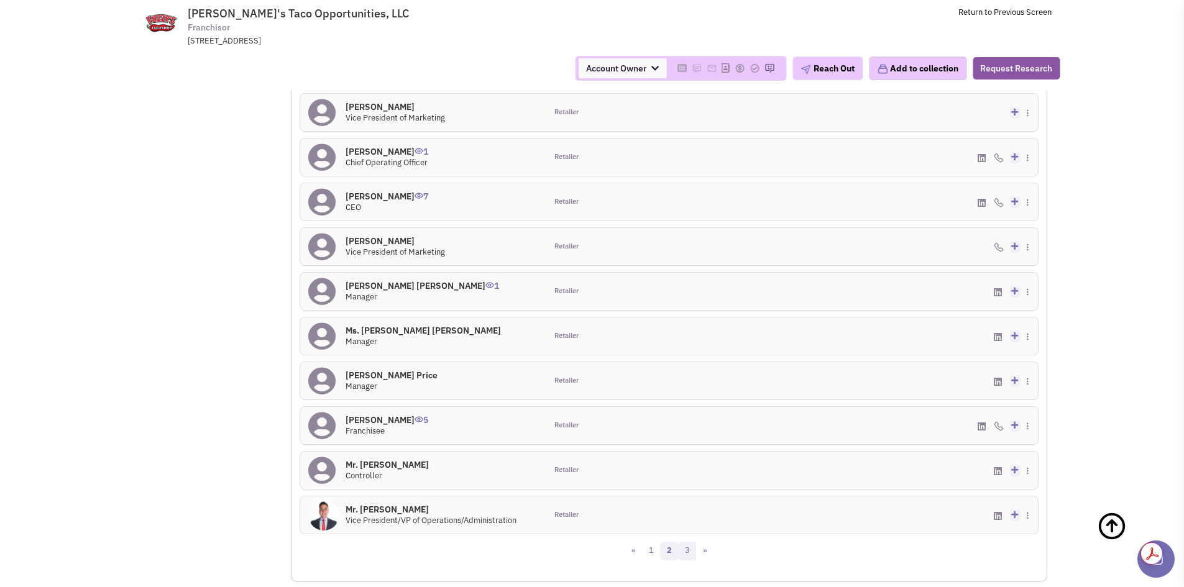
click at [694, 542] on link "3" at bounding box center [687, 551] width 19 height 19
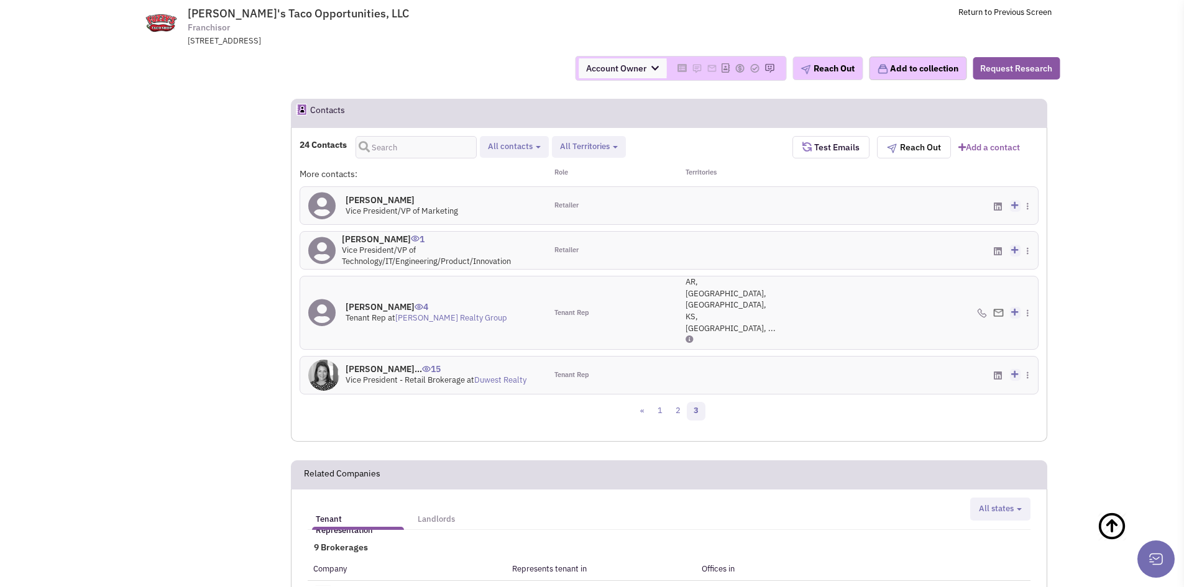
scroll to position [1051, 0]
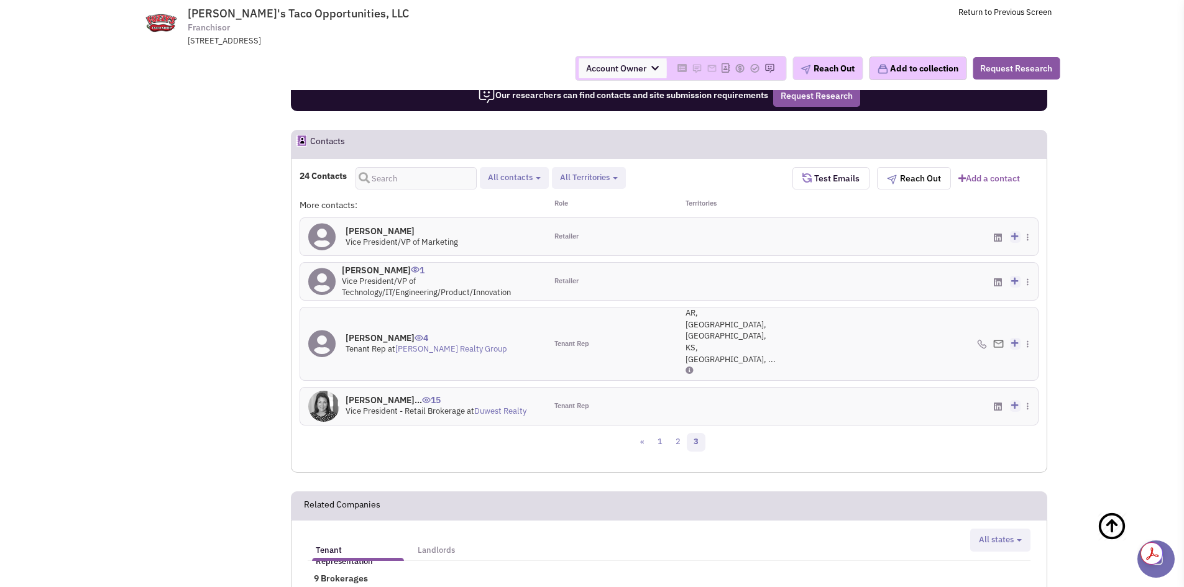
click at [609, 388] on div "Tenant Rep" at bounding box center [607, 406] width 123 height 37
click at [396, 395] on h4 "Elizabeth Nabholt... 15" at bounding box center [435, 400] width 181 height 11
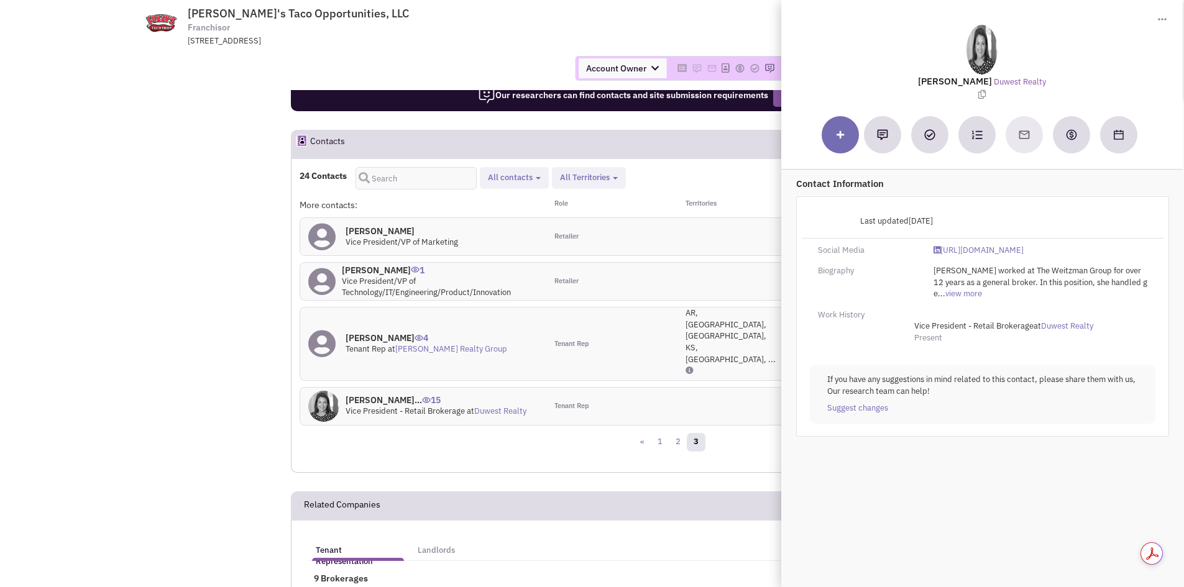
drag, startPoint x: 913, startPoint y: 80, endPoint x: 1000, endPoint y: 80, distance: 86.4
click at [992, 80] on lable "Elizabeth Nabholtz" at bounding box center [955, 81] width 74 height 12
copy lable "Elizabeth Nabholtz"
click at [967, 247] on link "https://www.linkedin.com/in/elizabethnabholtz/" at bounding box center [978, 251] width 90 height 12
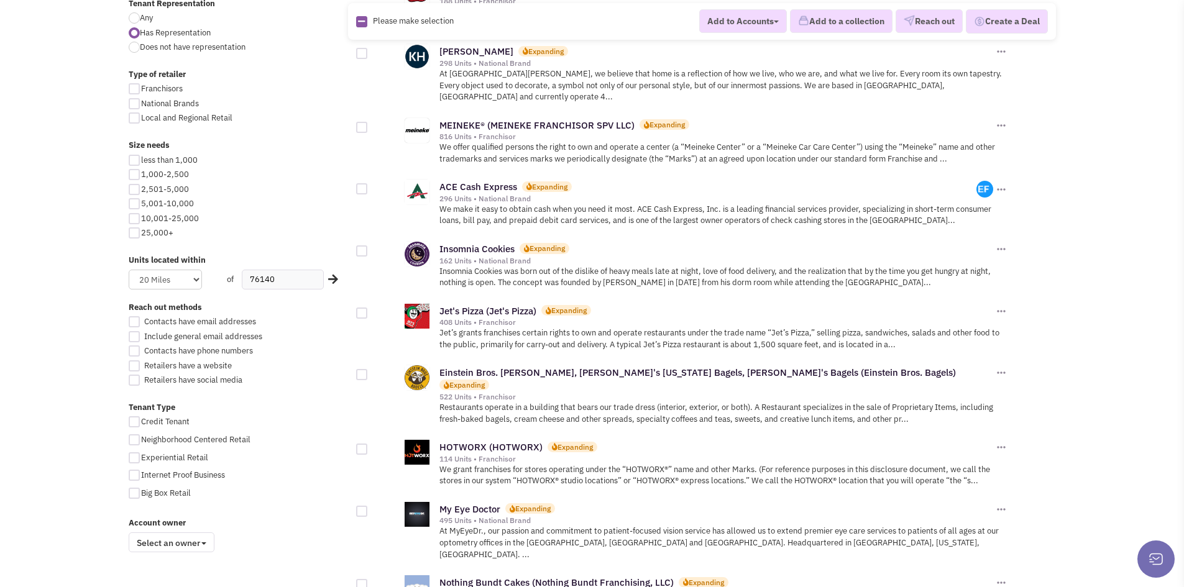
scroll to position [621, 0]
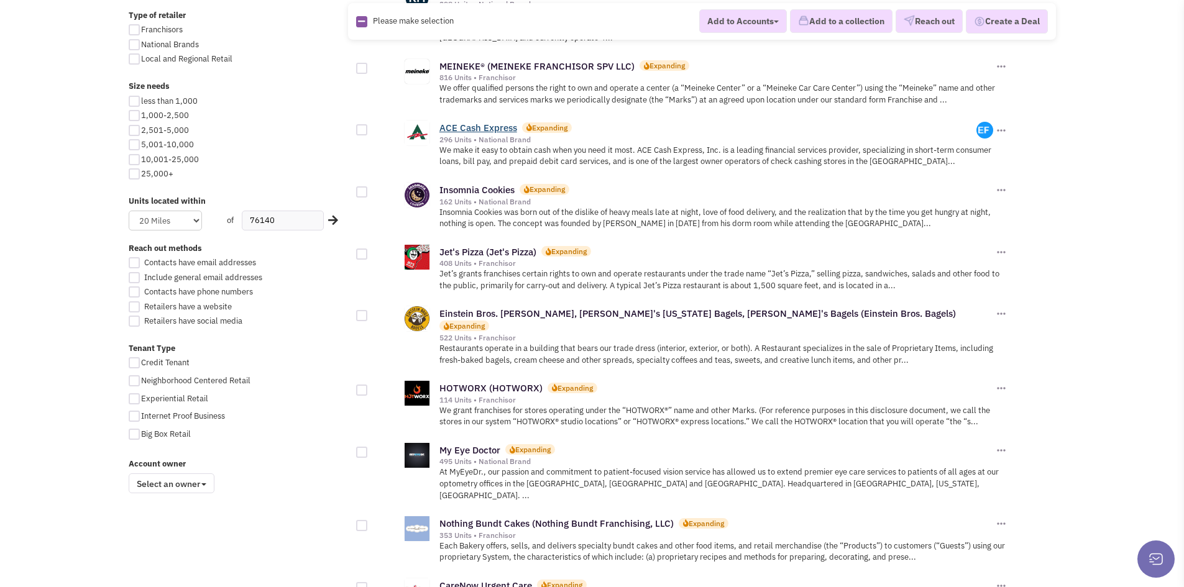
click at [498, 122] on link "ACE Cash Express" at bounding box center [478, 128] width 78 height 12
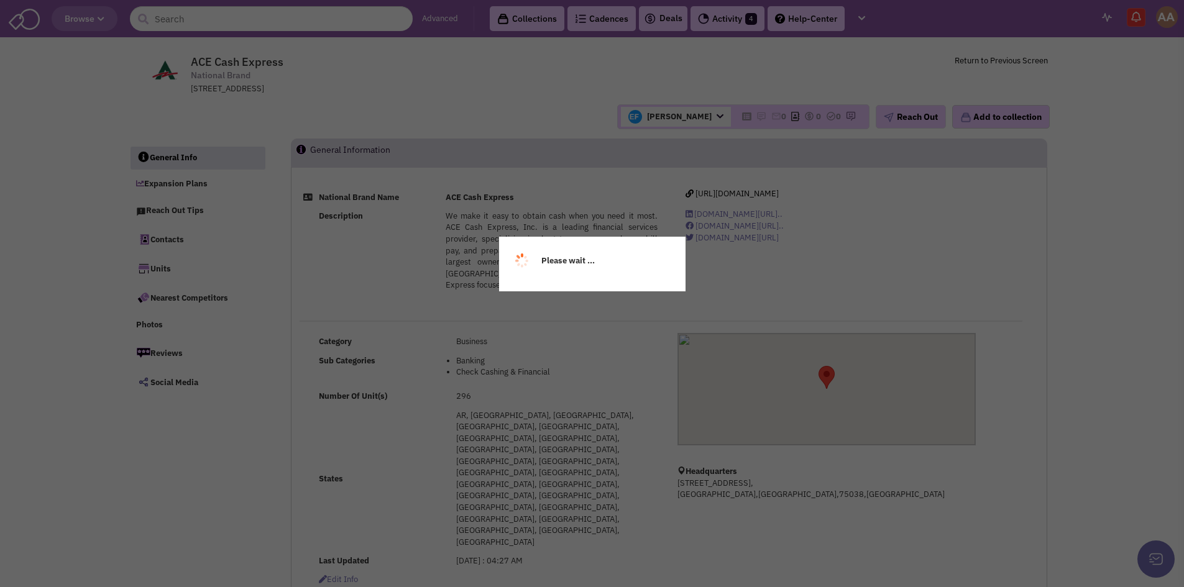
select select
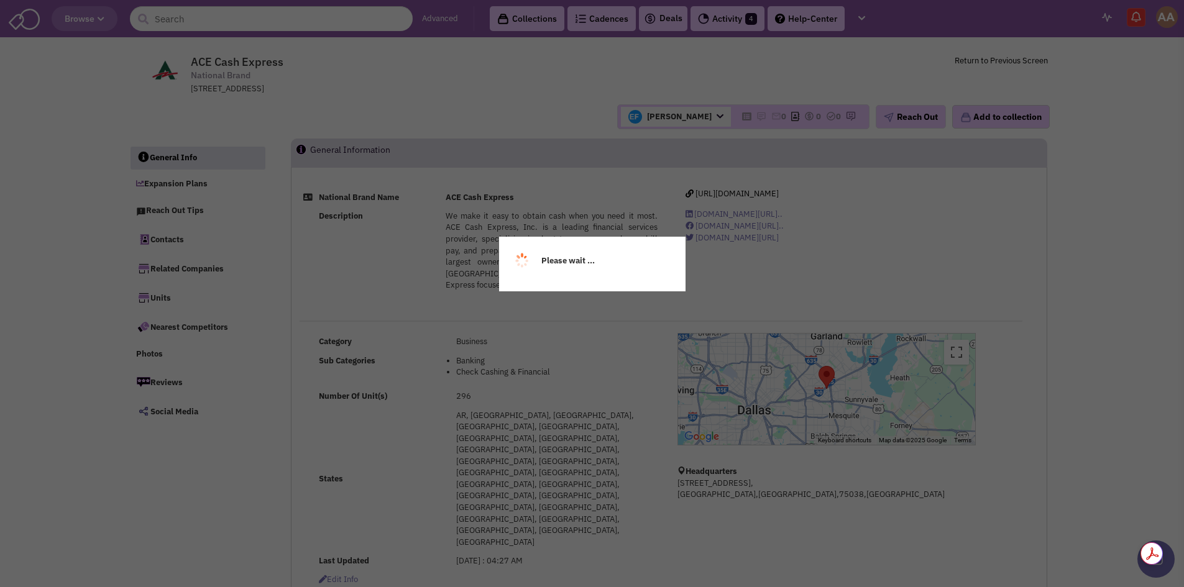
select select
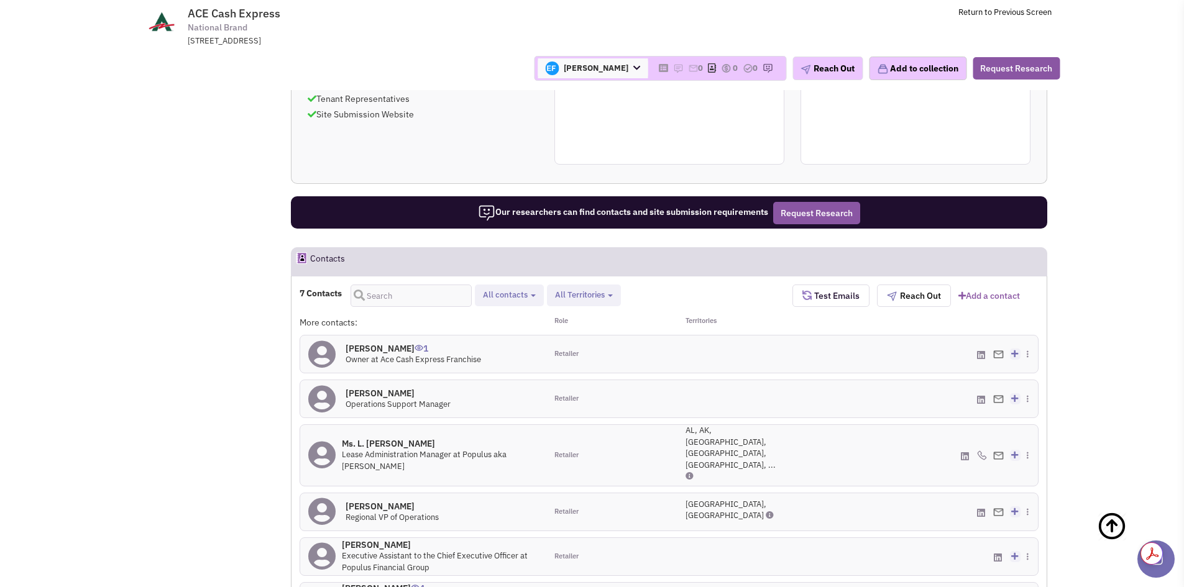
scroll to position [808, 0]
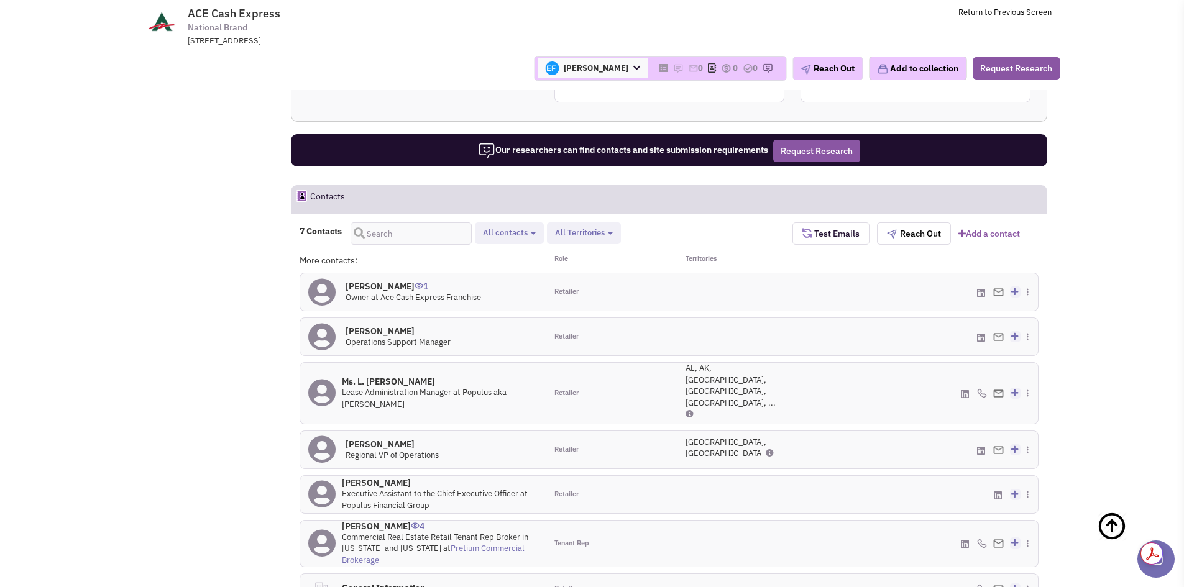
click at [354, 439] on h4 "Jorge Pereira 0" at bounding box center [391, 444] width 93 height 11
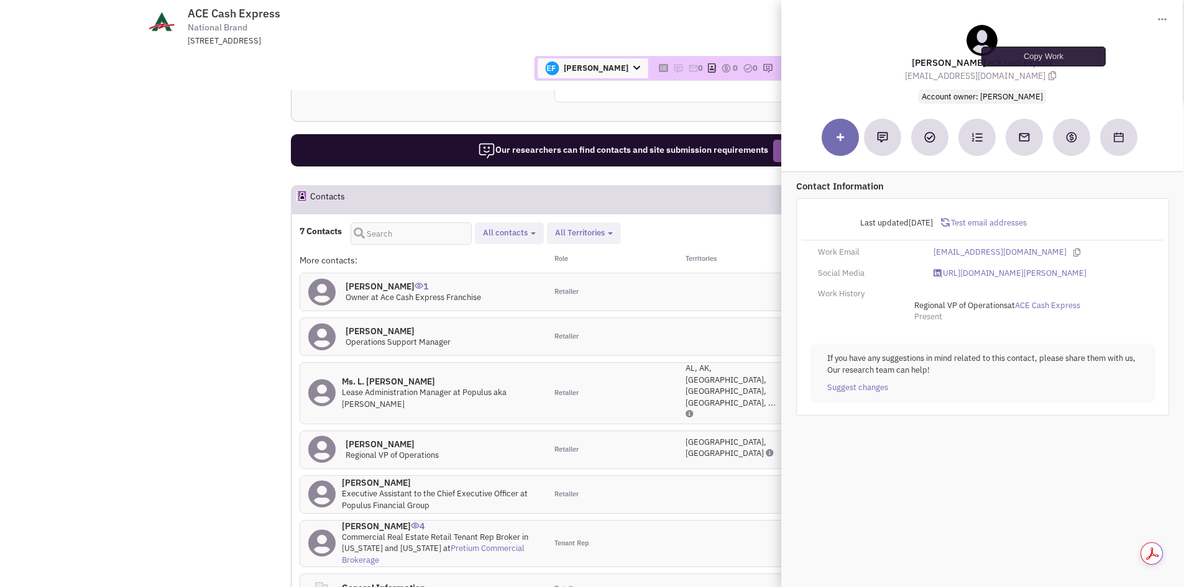
click at [1048, 77] on icon at bounding box center [1051, 75] width 7 height 9
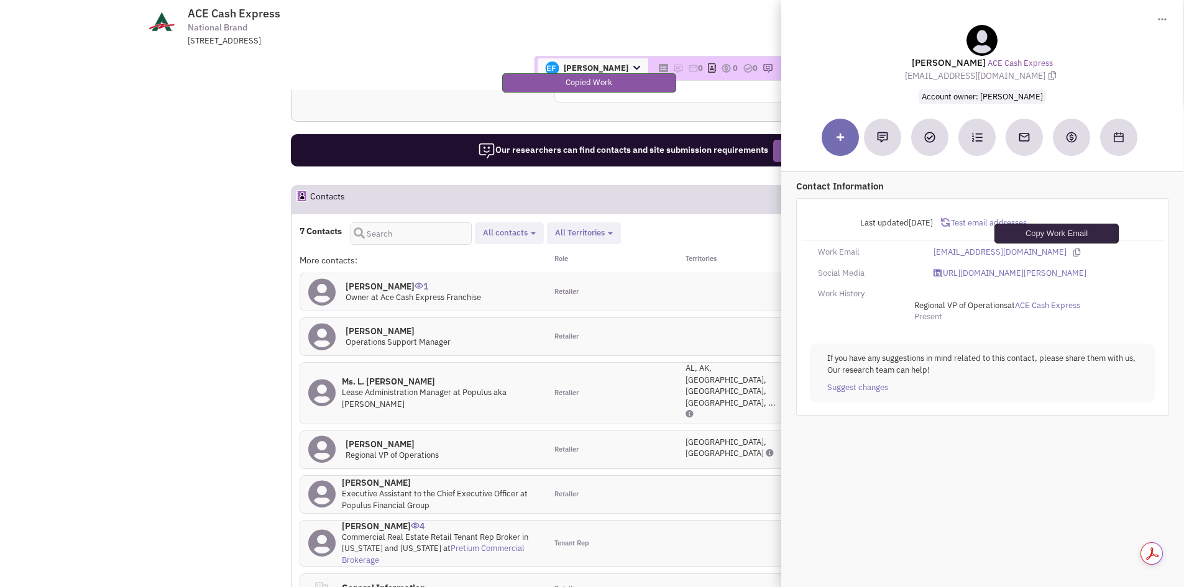
click at [1073, 252] on icon at bounding box center [1076, 253] width 7 height 8
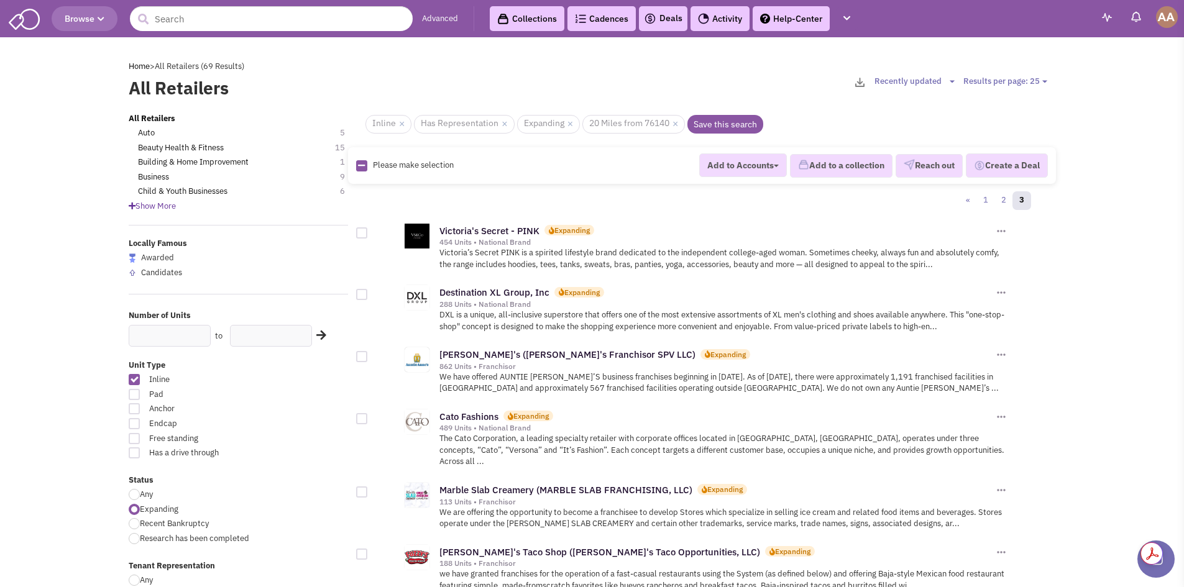
scroll to position [621, 0]
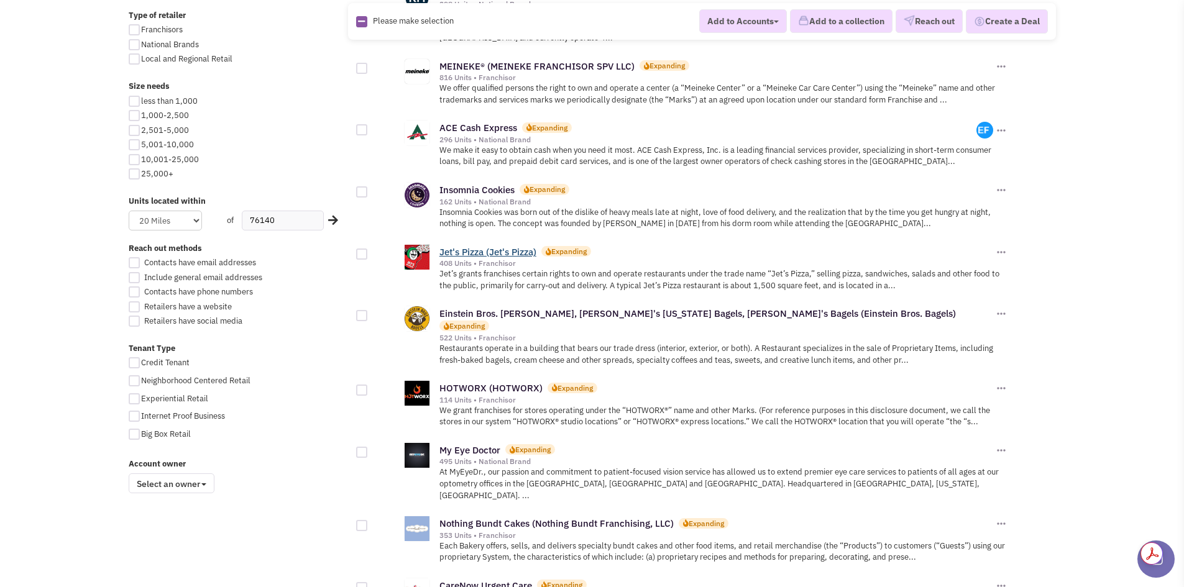
click at [523, 246] on link "Jet's Pizza (Jet's Pizza)" at bounding box center [487, 252] width 97 height 12
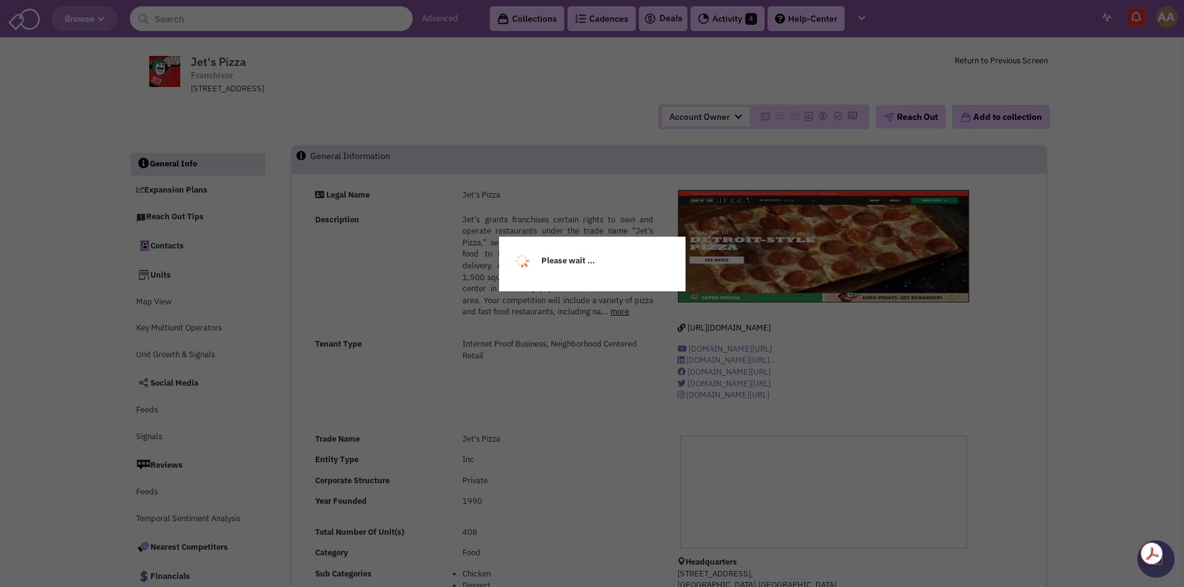
select select
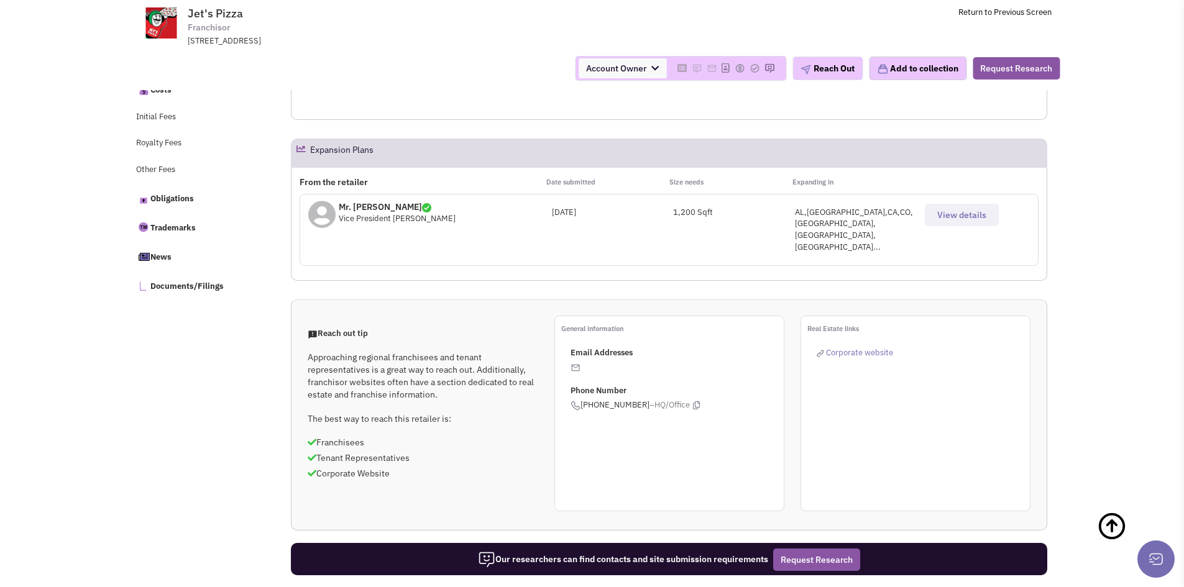
scroll to position [559, 0]
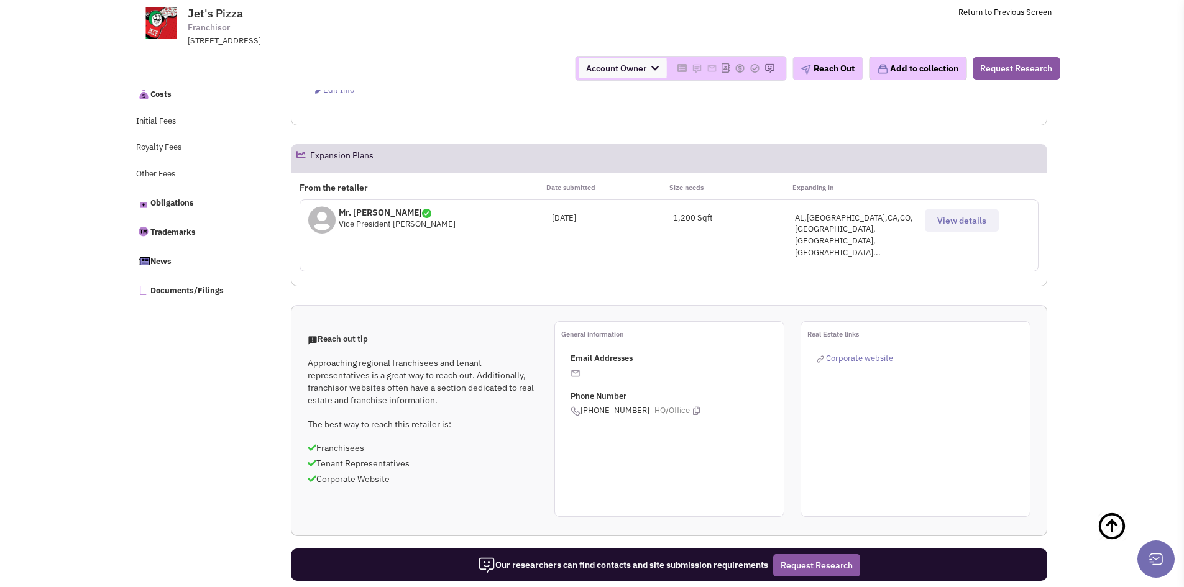
click at [943, 227] on button "View details" at bounding box center [962, 220] width 74 height 22
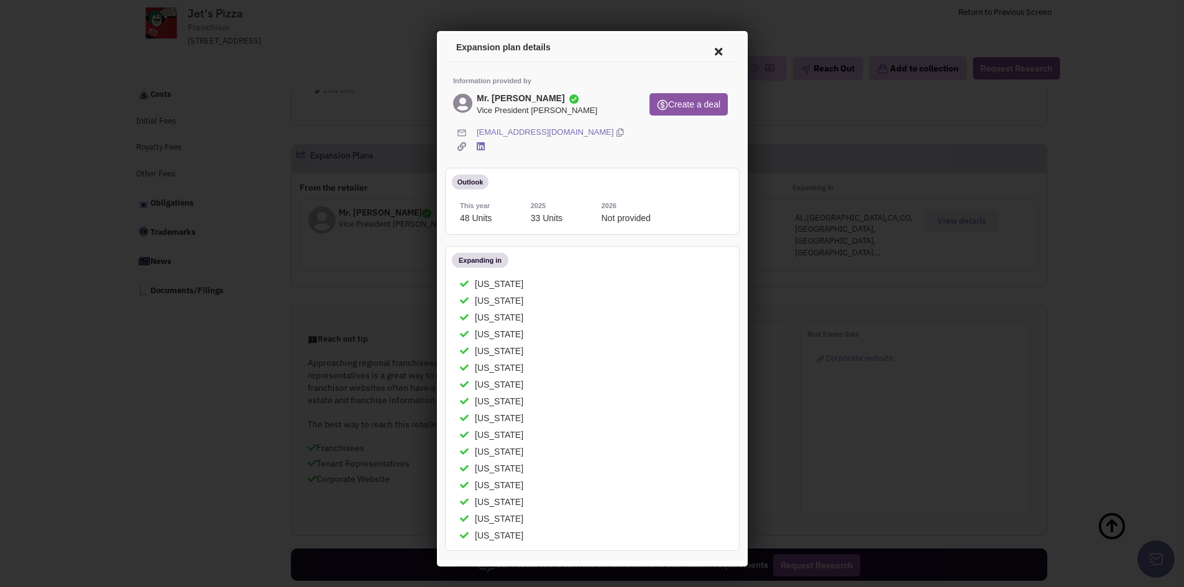
scroll to position [0, 0]
click at [614, 128] on icon at bounding box center [617, 131] width 7 height 12
click at [706, 50] on icon at bounding box center [716, 50] width 26 height 30
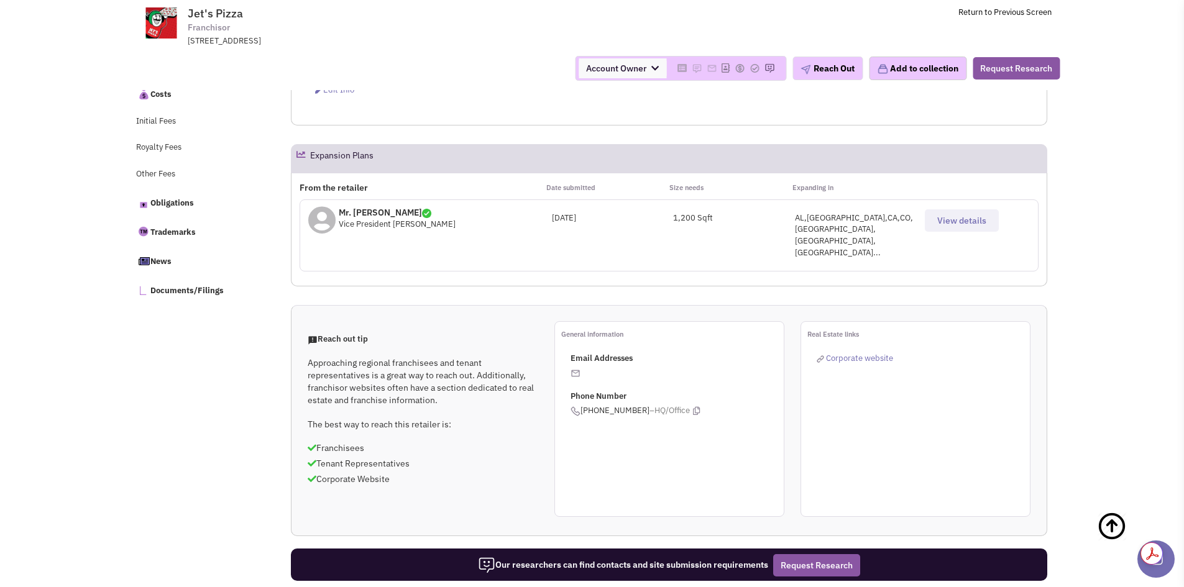
click at [860, 353] on span "Corporate website" at bounding box center [859, 358] width 67 height 11
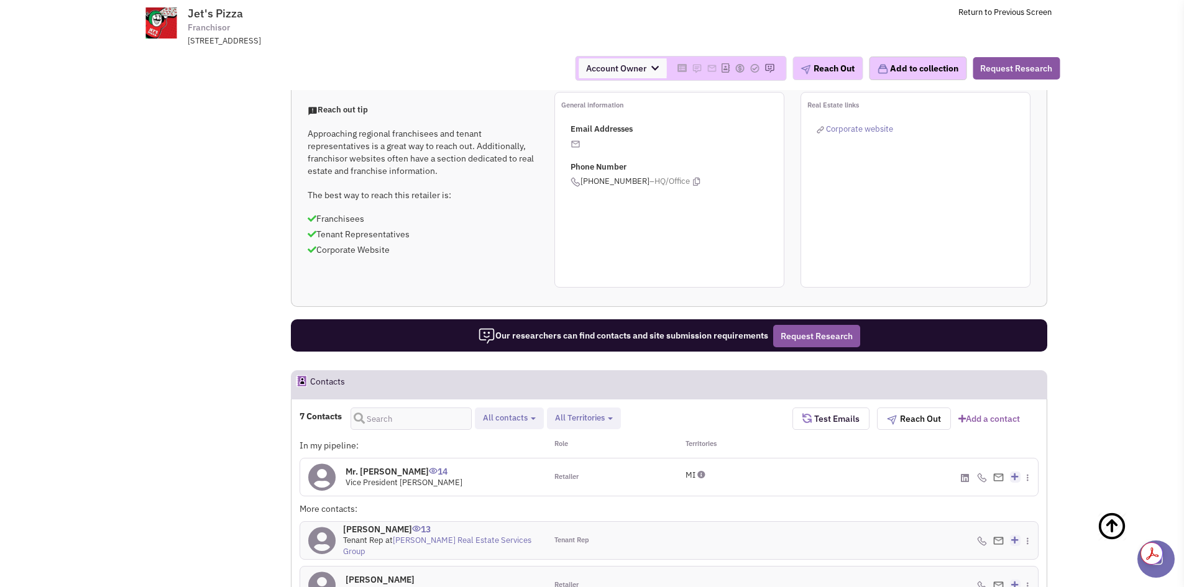
scroll to position [1058, 0]
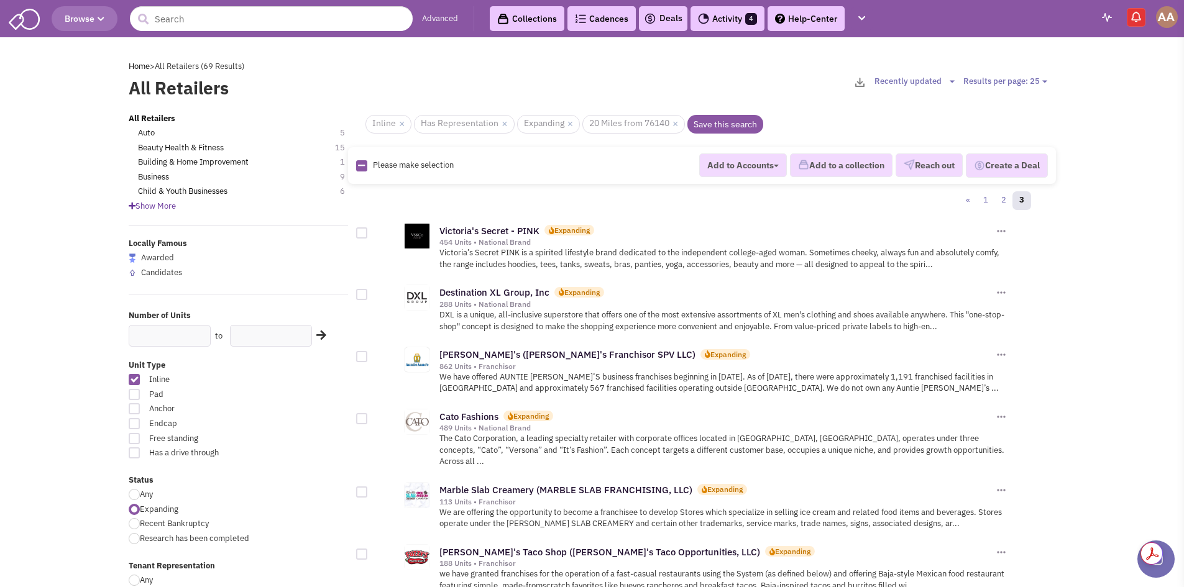
click at [1169, 23] on img at bounding box center [1167, 17] width 22 height 22
click at [1112, 191] on link "Logout" at bounding box center [1108, 197] width 135 height 22
